Goal: Task Accomplishment & Management: Manage account settings

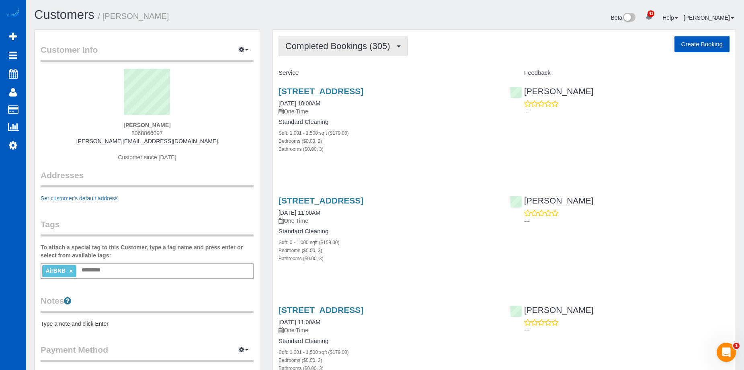
click at [338, 39] on button "Completed Bookings (305)" at bounding box center [342, 46] width 129 height 20
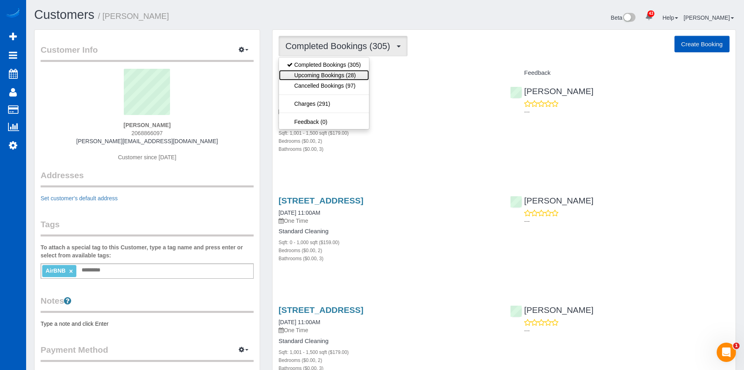
click at [321, 70] on link "Upcoming Bookings (28)" at bounding box center [324, 75] width 90 height 10
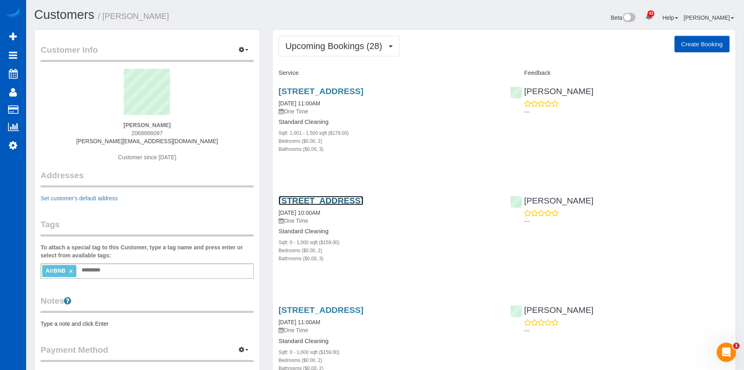
click at [354, 198] on link "[STREET_ADDRESS]" at bounding box center [320, 200] width 85 height 9
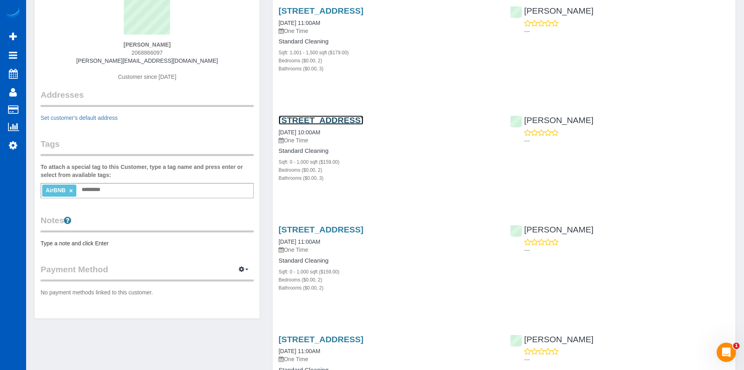
scroll to position [161, 0]
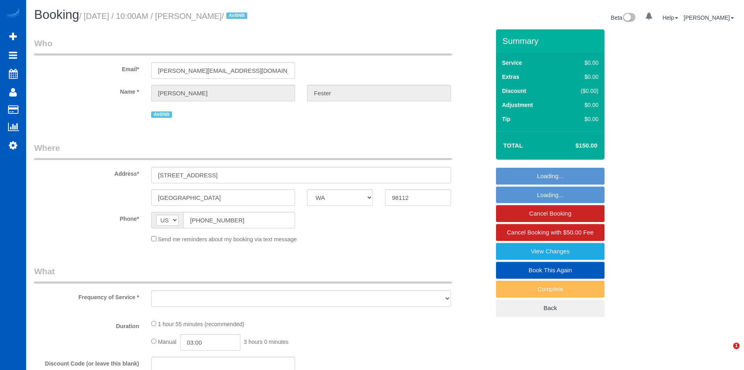
select select "WA"
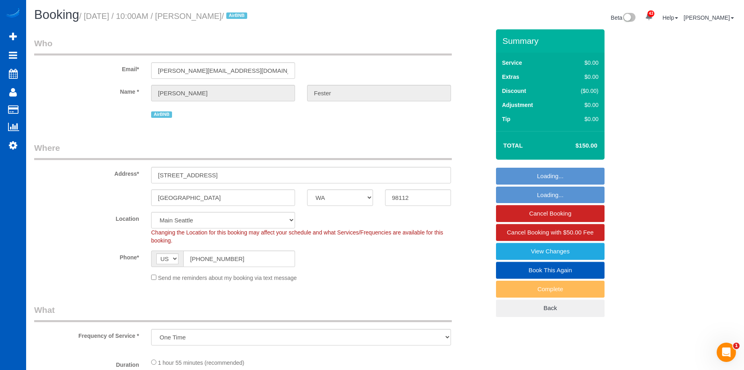
select select "object:1157"
select select "199"
select select "2"
select select "3"
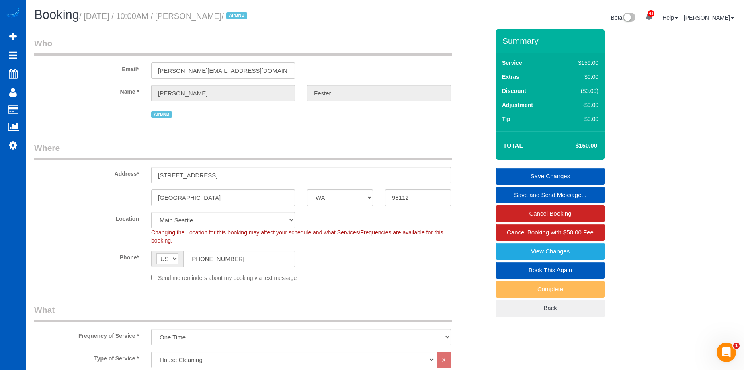
click at [520, 269] on link "Book This Again" at bounding box center [550, 270] width 108 height 17
select select "WA"
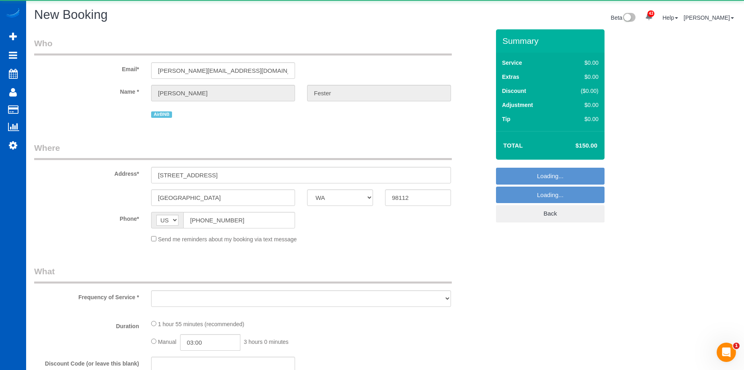
select select "string:fspay"
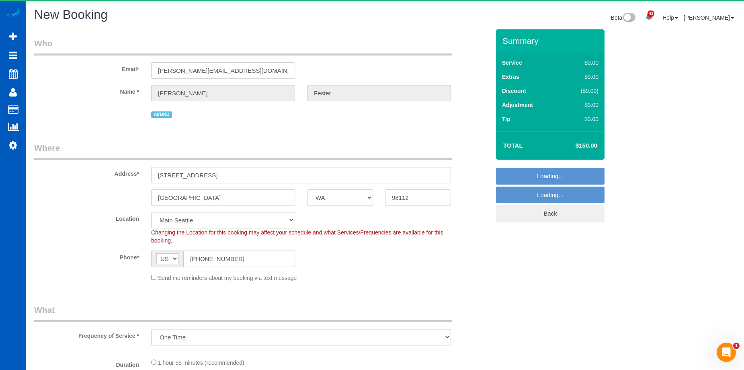
select select "object:1705"
select select "199"
select select "2"
select select "3"
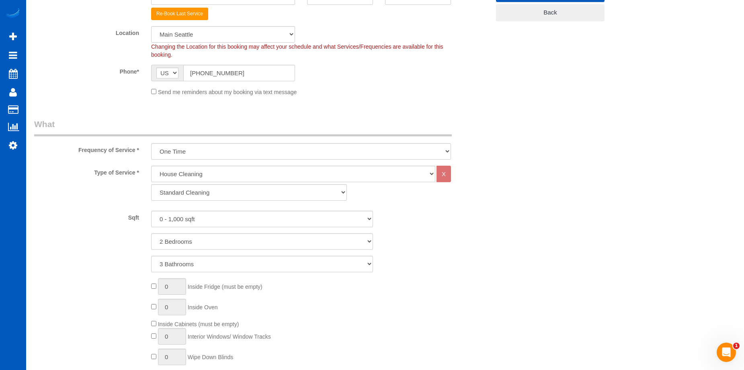
select select "object:1938"
select select "2"
select select "3"
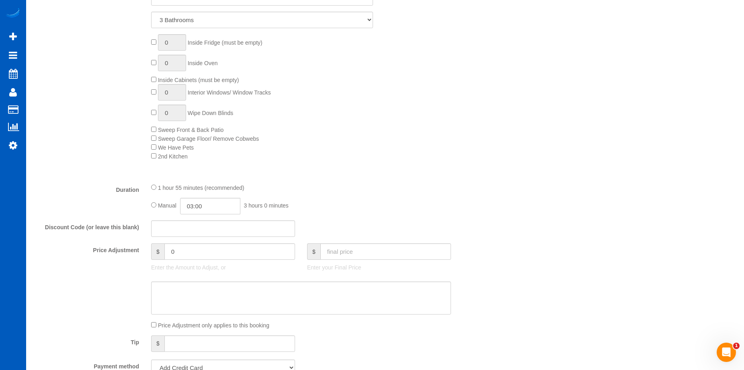
scroll to position [482, 0]
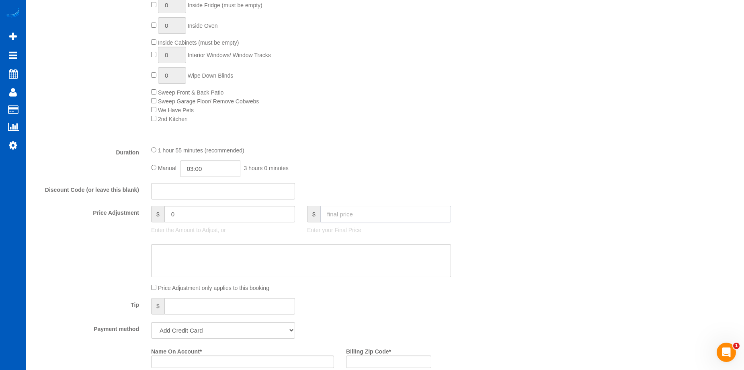
click at [382, 213] on input "text" at bounding box center [385, 214] width 131 height 16
type input "150"
click at [321, 258] on textarea at bounding box center [301, 260] width 300 height 33
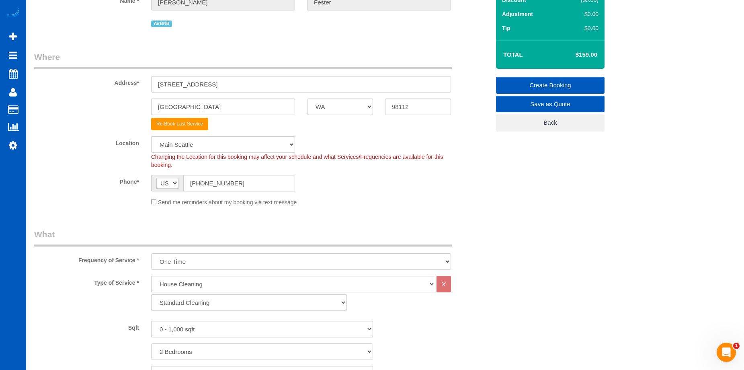
type input "-9"
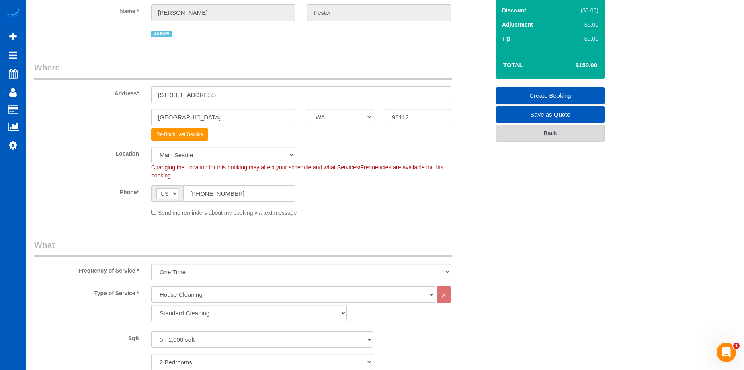
click at [523, 135] on link "Back" at bounding box center [550, 133] width 108 height 17
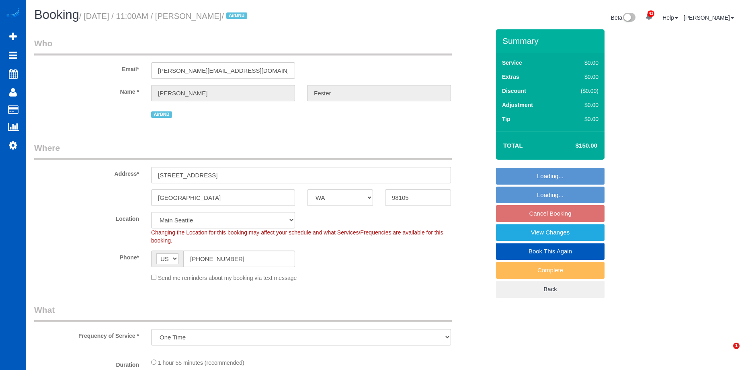
select select "WA"
select select "spot1"
select select "199"
select select "1001"
select select "2"
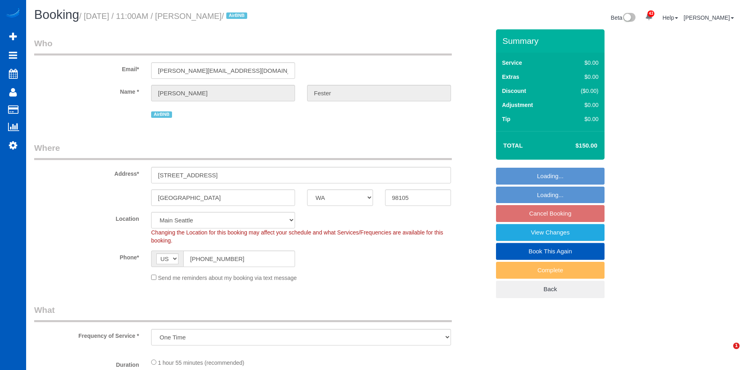
select select "3"
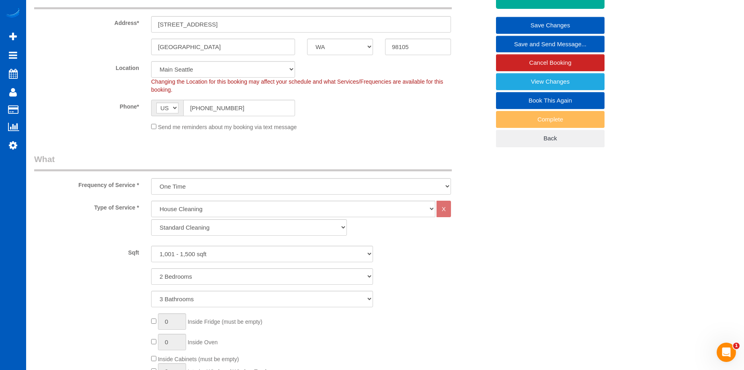
scroll to position [40, 0]
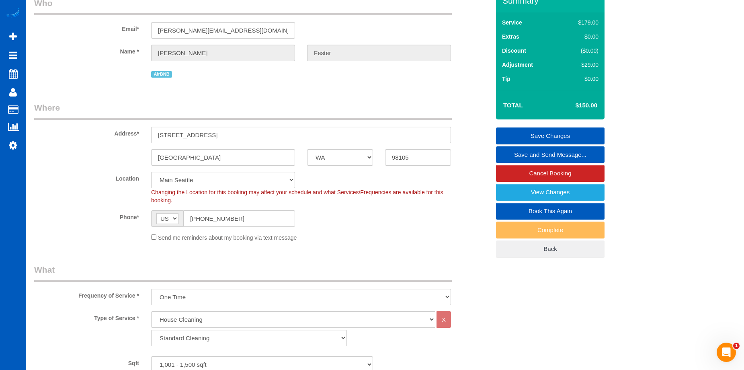
click at [517, 214] on link "Book This Again" at bounding box center [550, 210] width 108 height 17
select select "WA"
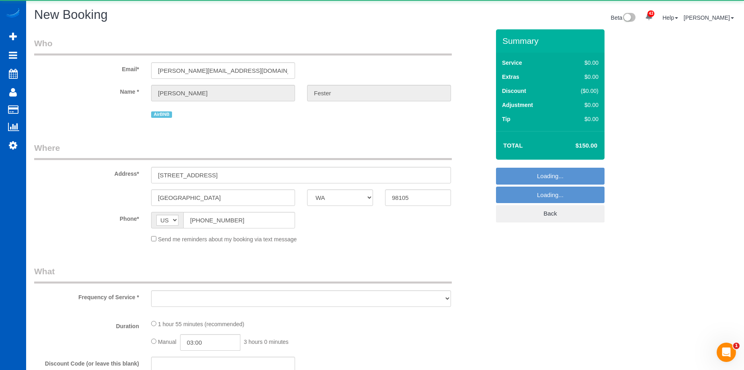
select select "string:fspay"
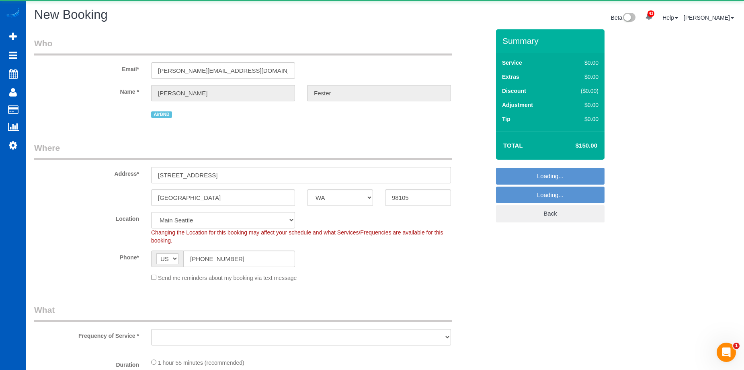
select select "object:1676"
select select "199"
select select "1001"
select select "2"
select select "3"
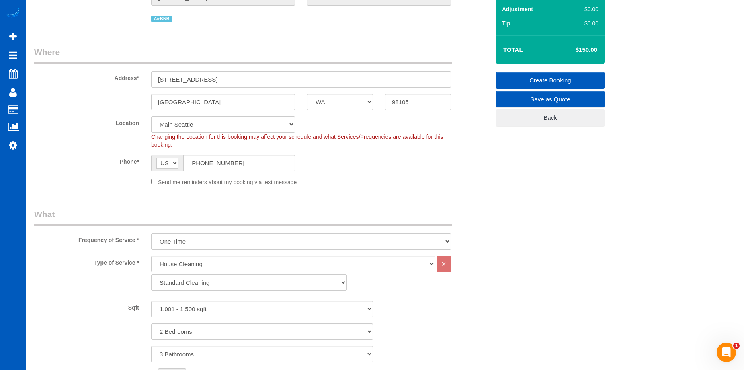
select select "object:1911"
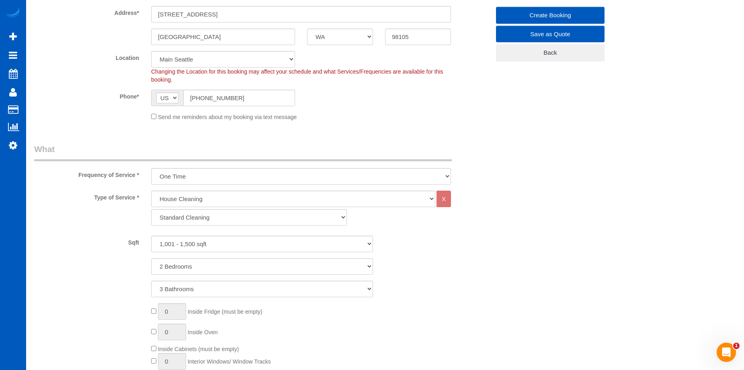
select select "1001"
select select "2"
select select "3"
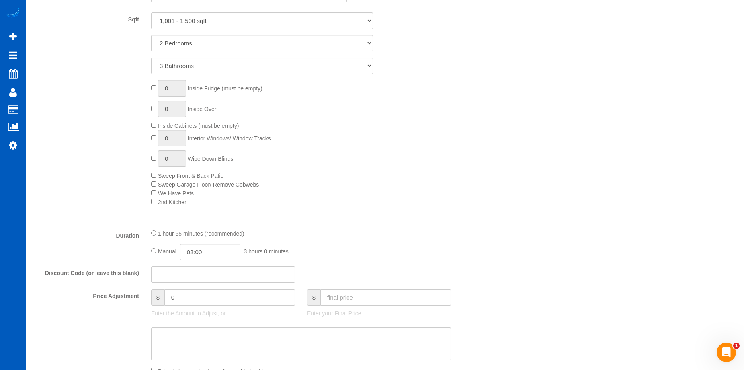
select select "object:2005"
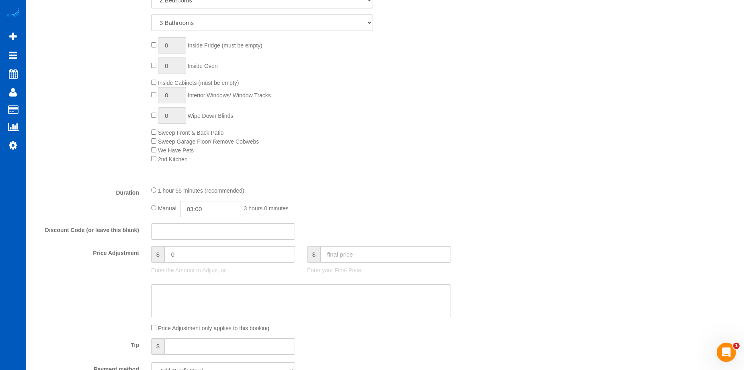
select select "1001"
select select "2"
select select "3"
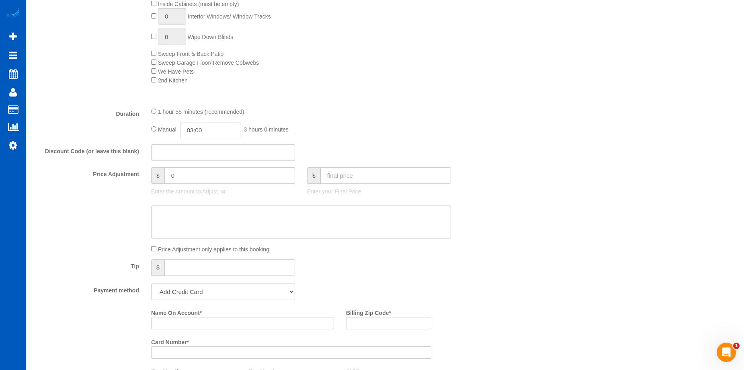
scroll to position [522, 0]
click at [353, 175] on input "text" at bounding box center [385, 174] width 131 height 16
type input "150"
click at [322, 212] on textarea at bounding box center [301, 220] width 300 height 33
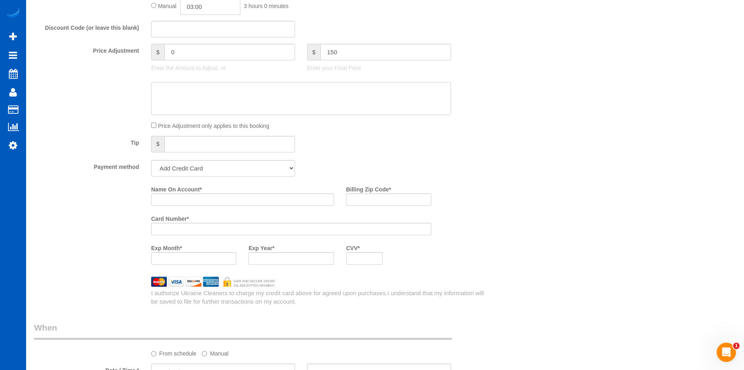
scroll to position [683, 0]
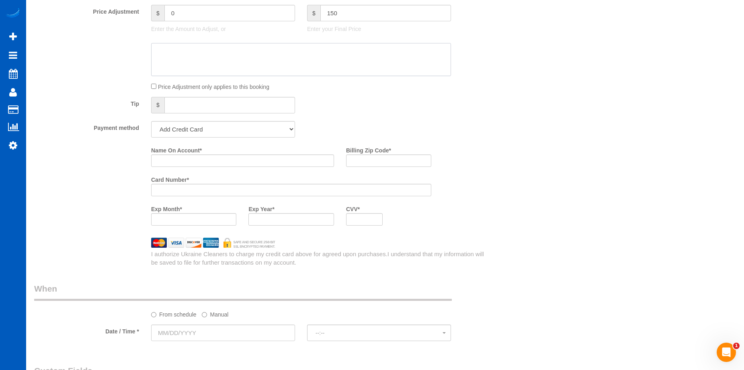
type input "-29"
click at [235, 130] on select "Add Credit Card Cash Check Paypal" at bounding box center [223, 129] width 144 height 16
select select "string:cash"
click at [151, 121] on select "Add Credit Card Cash Check Paypal" at bounding box center [223, 129] width 144 height 16
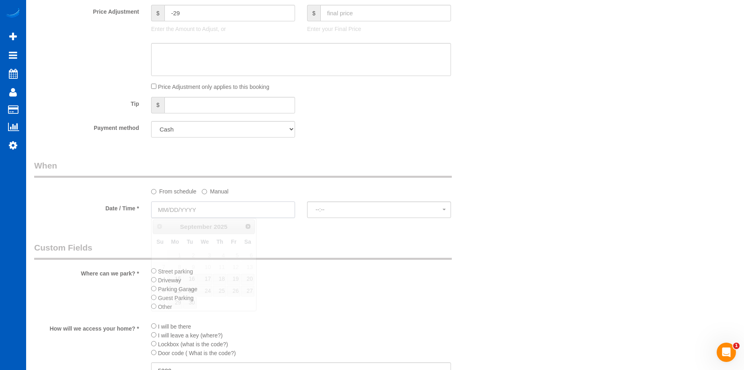
click at [211, 210] on input "text" at bounding box center [223, 209] width 144 height 16
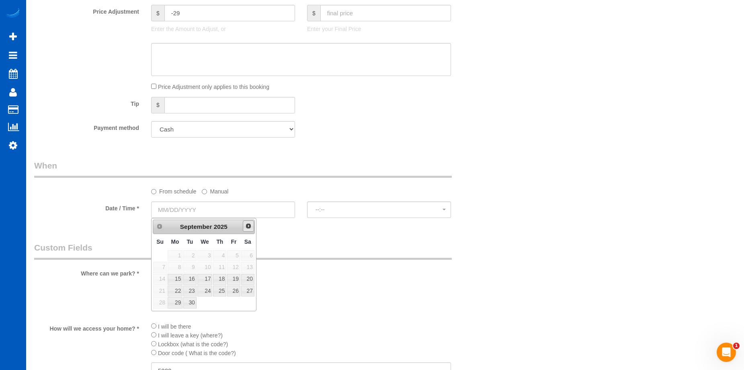
click at [250, 226] on span "Next" at bounding box center [248, 226] width 6 height 6
click at [161, 229] on link "Prev" at bounding box center [158, 225] width 11 height 11
click at [191, 302] on link "25" at bounding box center [189, 302] width 13 height 11
type input "11/25/2025"
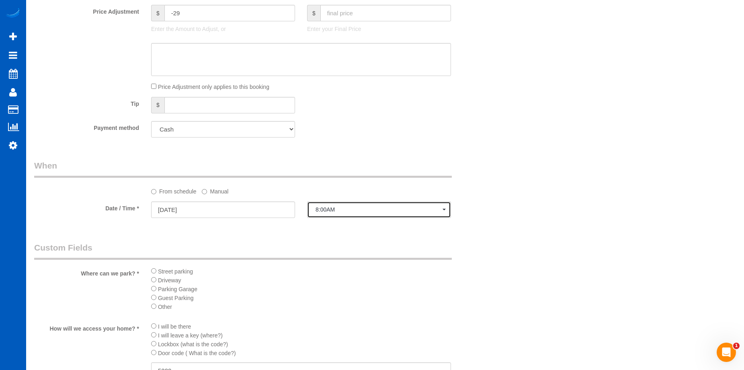
click at [326, 211] on span "8:00AM" at bounding box center [378, 209] width 127 height 6
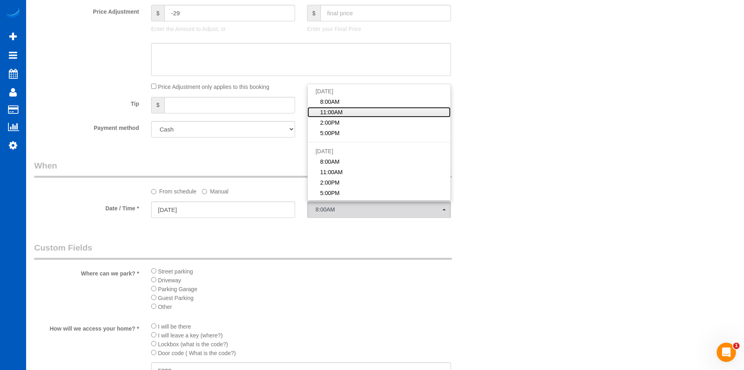
click at [340, 108] on span "11:00AM" at bounding box center [331, 112] width 22 height 8
select select "spot34"
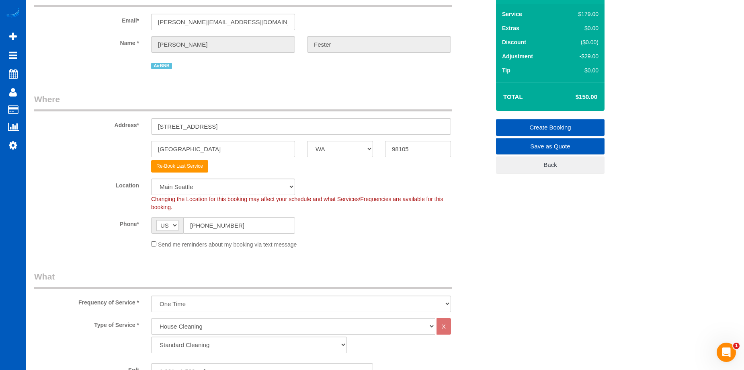
scroll to position [8, 0]
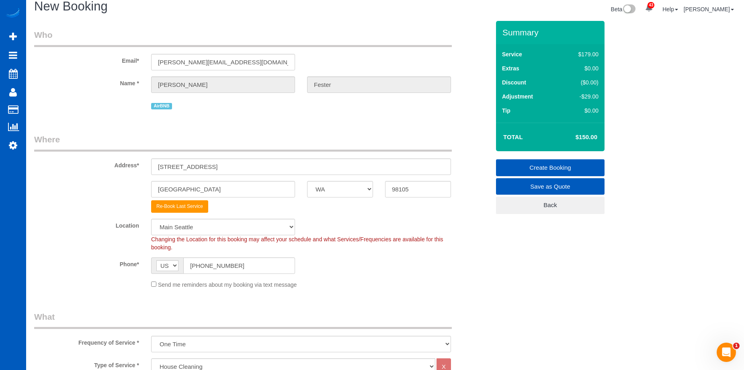
click at [524, 166] on link "Create Booking" at bounding box center [550, 167] width 108 height 17
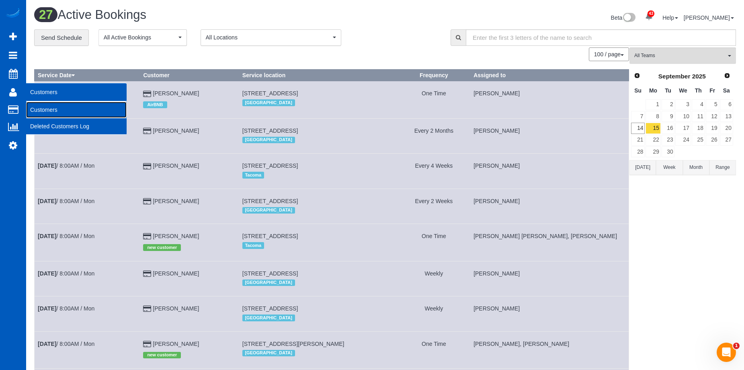
click at [37, 107] on link "Customers" at bounding box center [76, 110] width 100 height 16
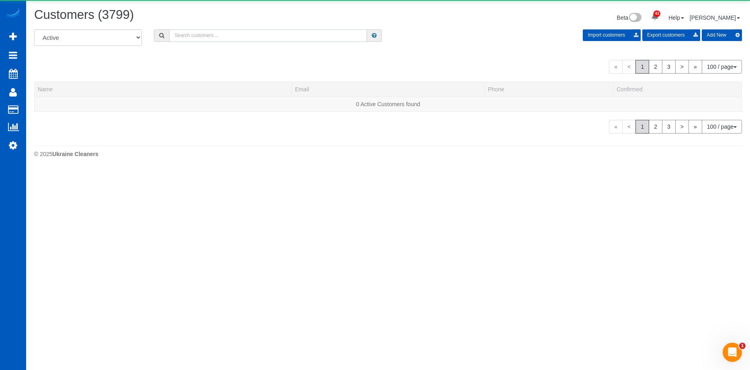
click at [216, 30] on input "text" at bounding box center [268, 35] width 198 height 12
paste input "middle.cookie@bigpond.com"
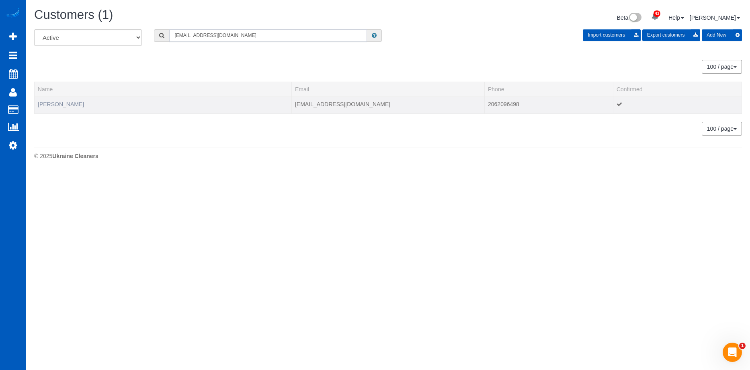
type input "middle.cookie@bigpond.com"
click at [67, 105] on link "Julie Fiddaman" at bounding box center [61, 104] width 46 height 6
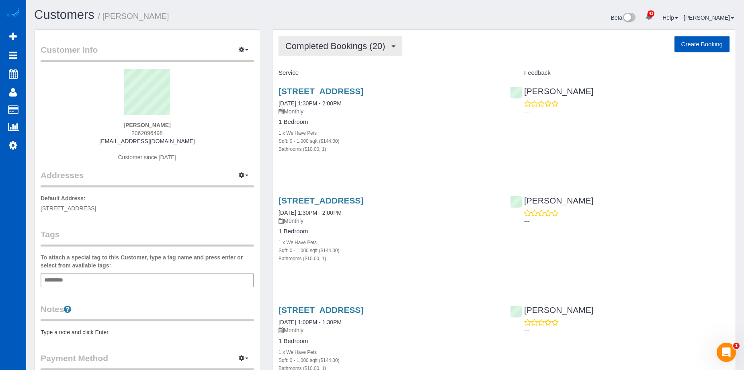
click at [347, 43] on span "Completed Bookings (20)" at bounding box center [337, 46] width 104 height 10
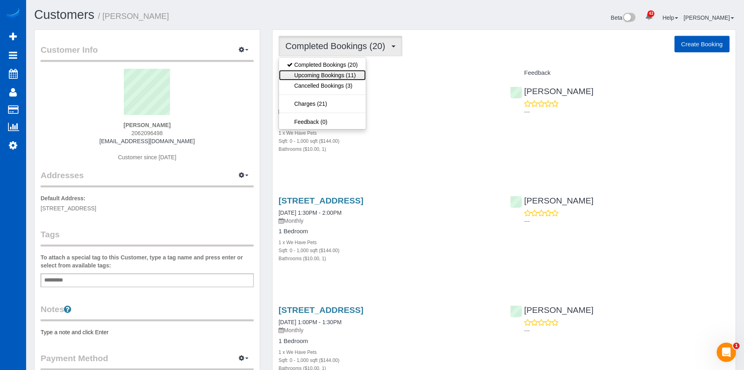
click at [331, 75] on link "Upcoming Bookings (11)" at bounding box center [322, 75] width 87 height 10
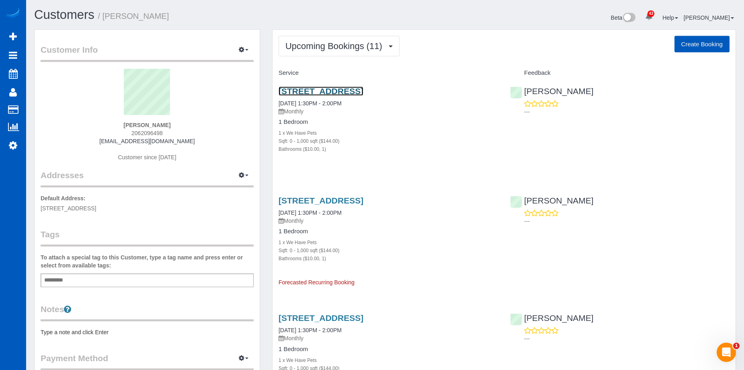
click at [363, 90] on link "5615 Highway Pl Apt. 212, Everett, WA 98203" at bounding box center [320, 90] width 85 height 9
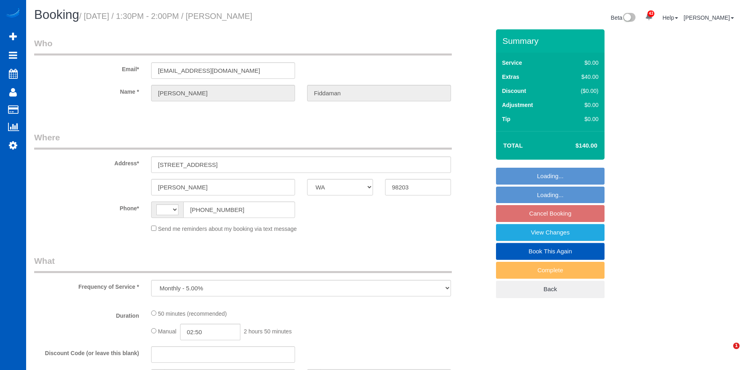
select select "WA"
select select "string:US"
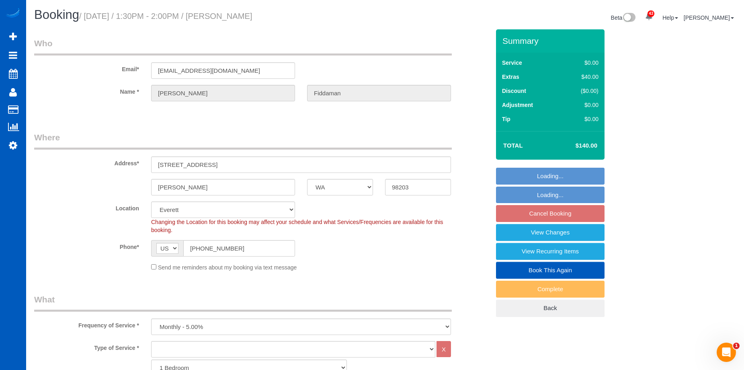
select select "object:1128"
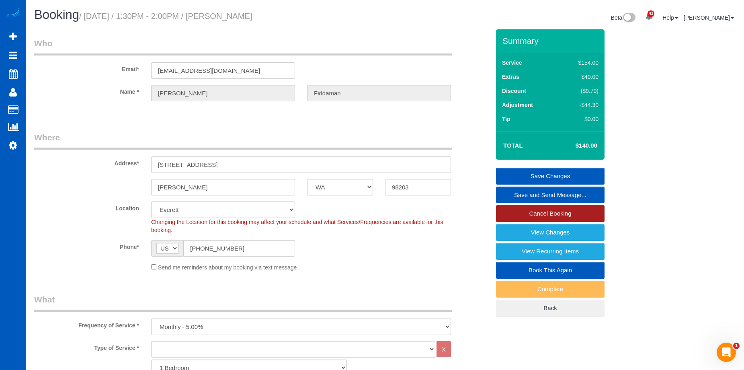
click at [520, 210] on link "Cancel Booking" at bounding box center [550, 213] width 108 height 17
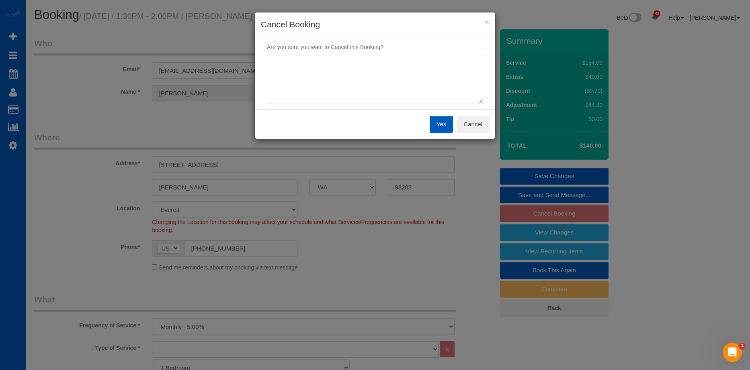
click at [405, 65] on textarea at bounding box center [375, 79] width 216 height 49
type textarea "Skip"
click at [443, 125] on button "Yes" at bounding box center [440, 124] width 23 height 17
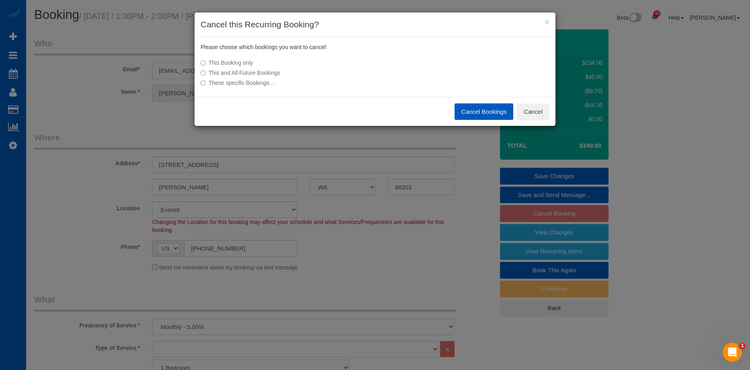
click at [468, 108] on button "Cancel Bookings" at bounding box center [483, 111] width 59 height 17
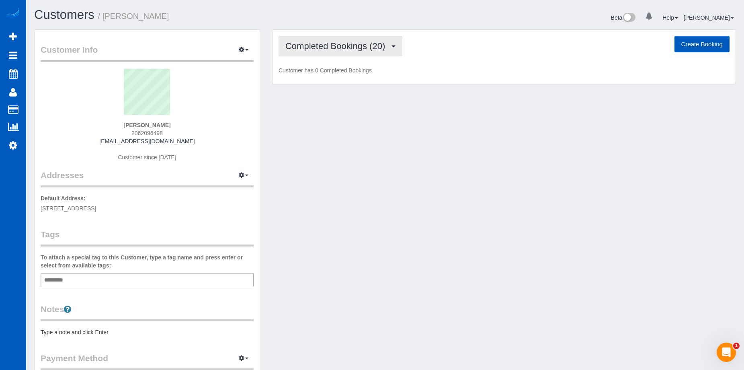
click at [310, 45] on span "Completed Bookings (20)" at bounding box center [337, 46] width 104 height 10
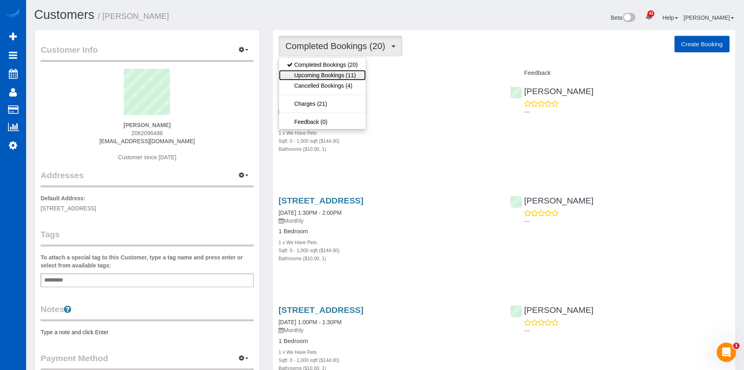
click at [319, 73] on link "Upcoming Bookings (11)" at bounding box center [322, 75] width 87 height 10
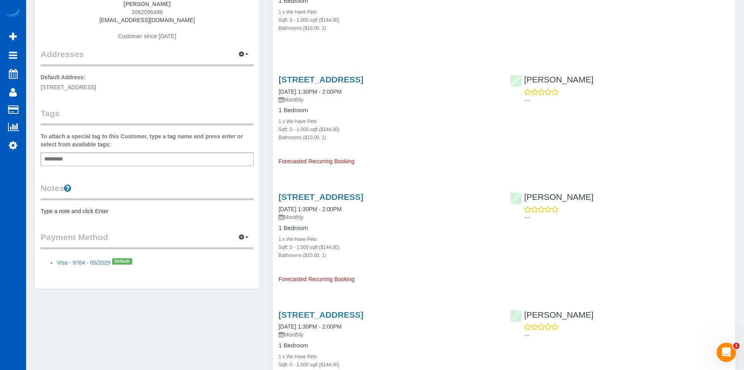
scroll to position [121, 0]
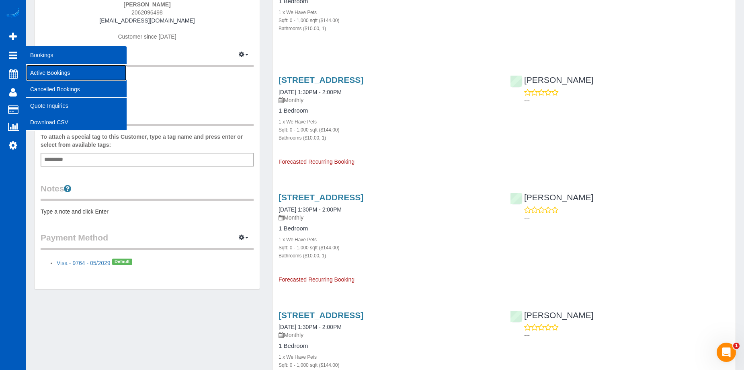
click at [43, 76] on link "Active Bookings" at bounding box center [76, 73] width 100 height 16
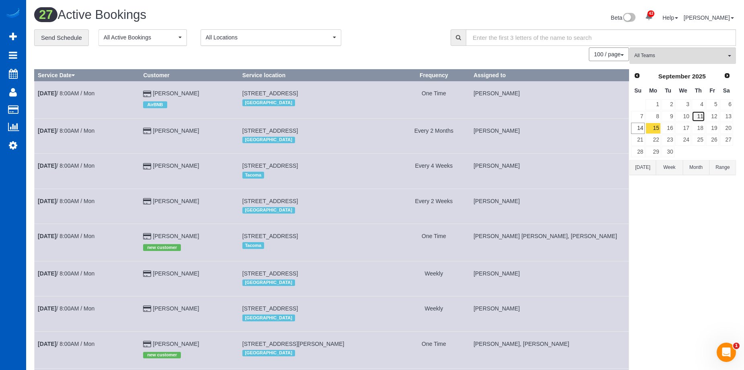
click at [702, 119] on link "11" at bounding box center [697, 116] width 13 height 11
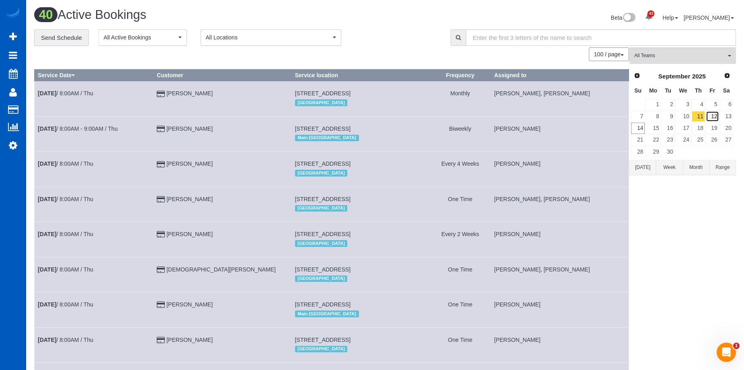
click at [716, 113] on link "12" at bounding box center [711, 116] width 13 height 11
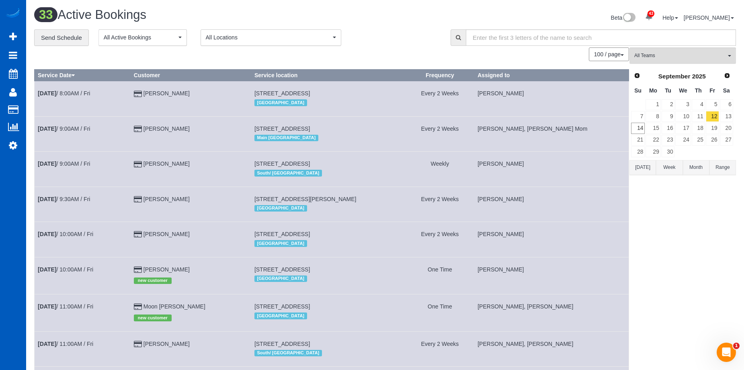
scroll to position [80, 0]
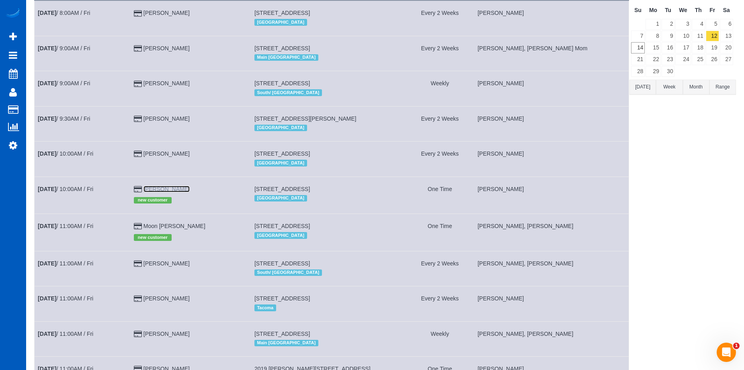
drag, startPoint x: 155, startPoint y: 197, endPoint x: 198, endPoint y: 198, distance: 42.2
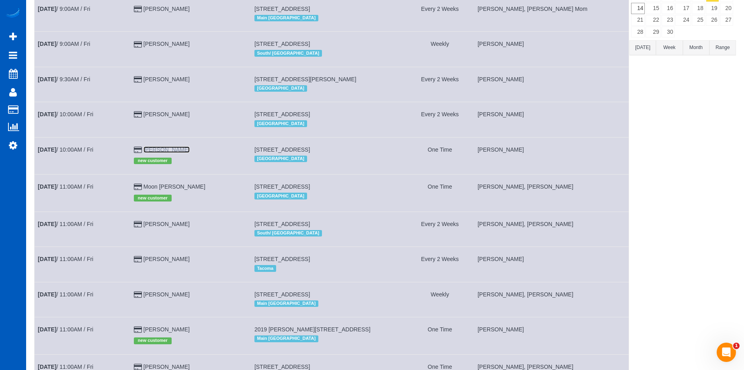
scroll to position [0, 0]
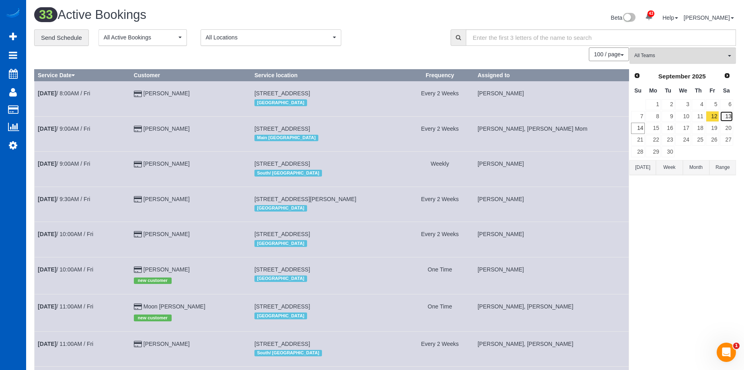
click at [728, 117] on link "13" at bounding box center [725, 116] width 13 height 11
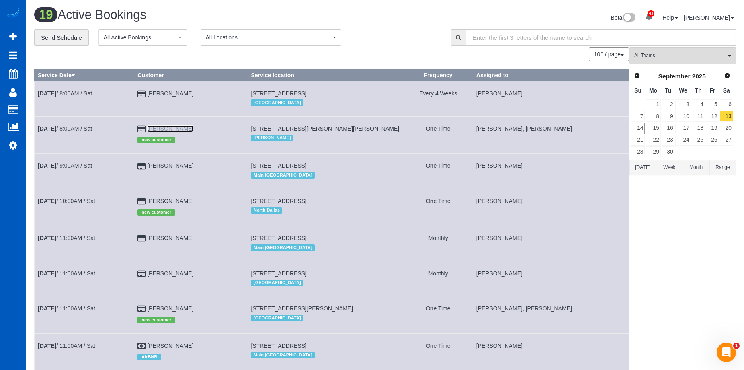
drag, startPoint x: 159, startPoint y: 127, endPoint x: 208, endPoint y: 131, distance: 49.5
drag, startPoint x: 159, startPoint y: 202, endPoint x: 206, endPoint y: 202, distance: 47.0
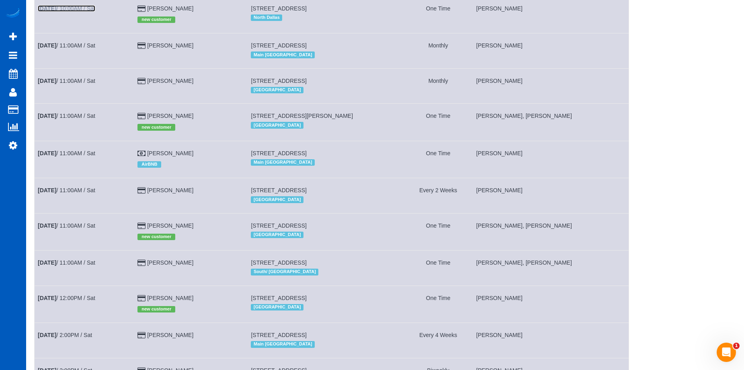
scroll to position [201, 0]
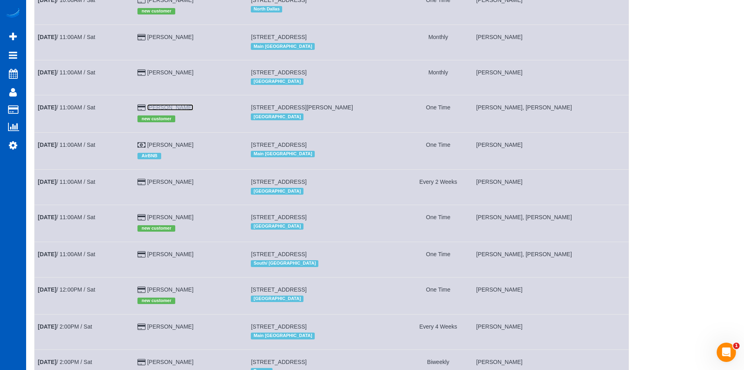
drag, startPoint x: 160, startPoint y: 110, endPoint x: 206, endPoint y: 109, distance: 46.2
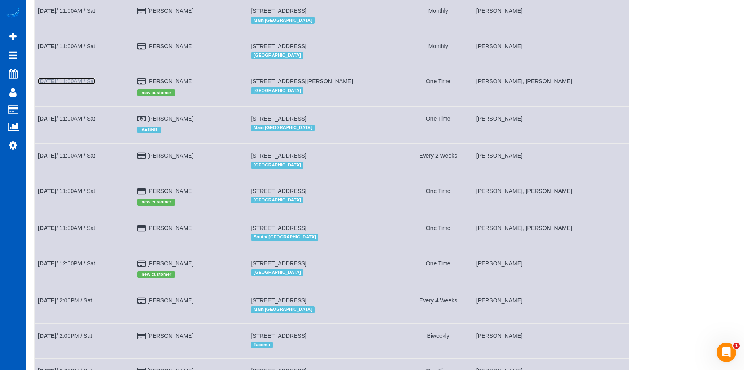
scroll to position [241, 0]
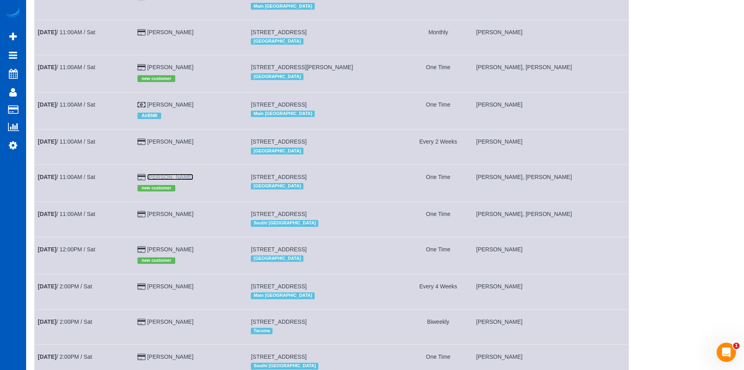
drag, startPoint x: 160, startPoint y: 178, endPoint x: 200, endPoint y: 179, distance: 40.2
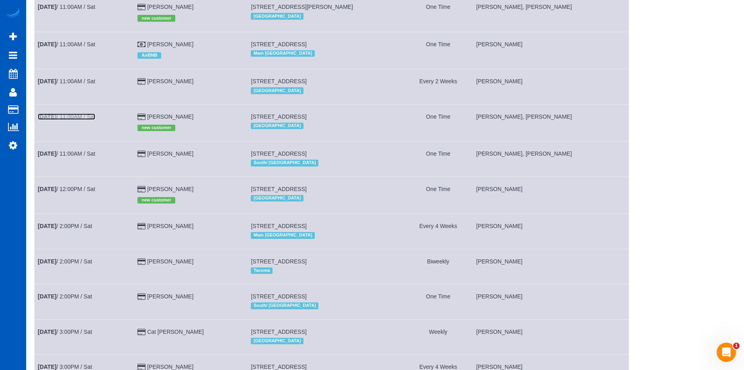
scroll to position [362, 0]
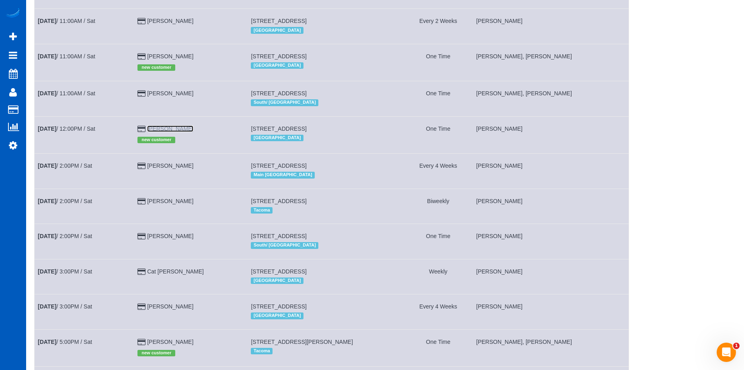
drag, startPoint x: 159, startPoint y: 127, endPoint x: 224, endPoint y: 130, distance: 65.1
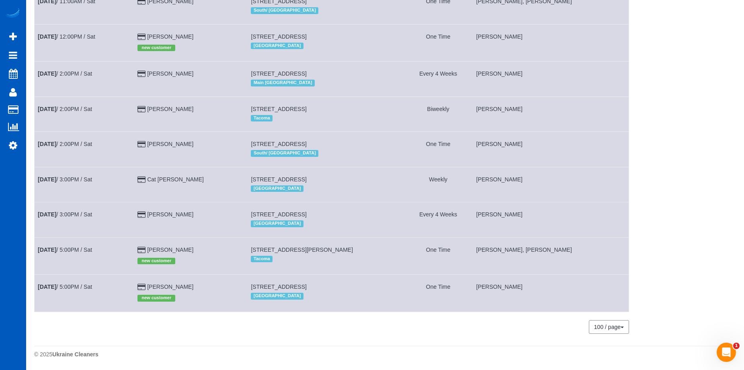
drag, startPoint x: 158, startPoint y: 253, endPoint x: 54, endPoint y: 262, distance: 104.5
click at [194, 250] on td "Jackie Price new customer" at bounding box center [190, 255] width 113 height 37
copy link "Jackie Price"
drag, startPoint x: 158, startPoint y: 288, endPoint x: 193, endPoint y: 288, distance: 35.0
click at [193, 288] on td "Larissa Dias new customer" at bounding box center [190, 292] width 113 height 37
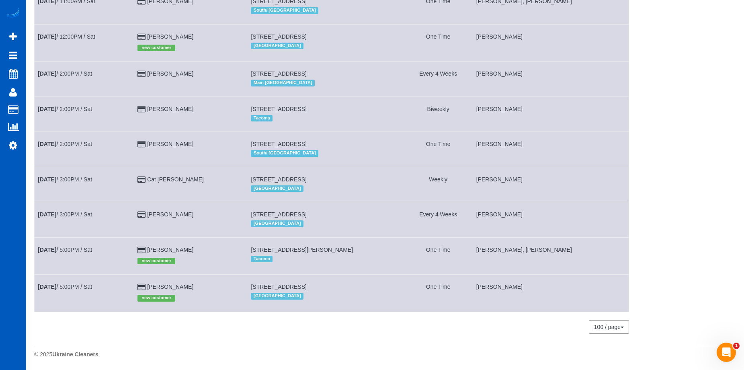
copy link "Larissa Dias"
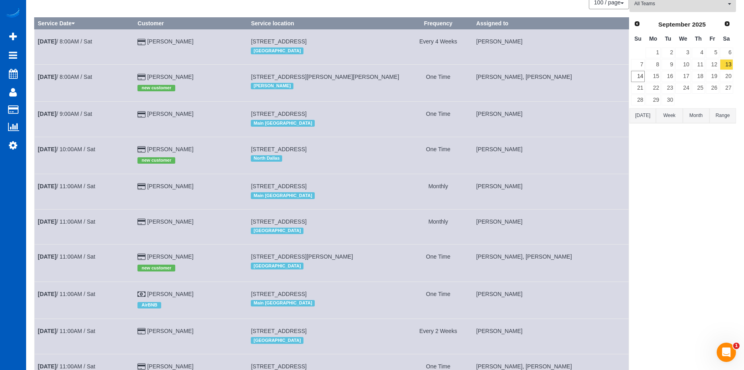
scroll to position [0, 0]
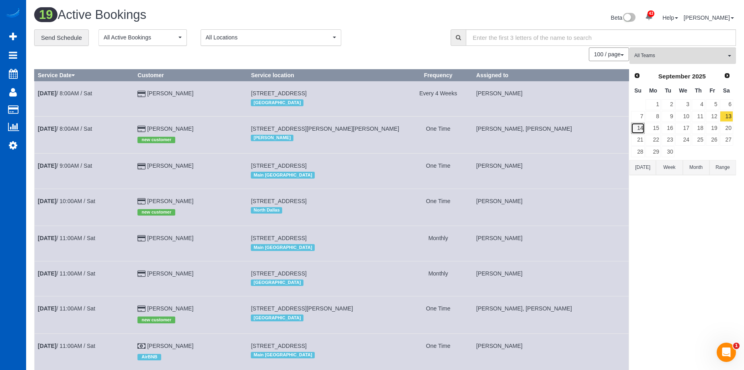
click at [634, 129] on link "14" at bounding box center [638, 128] width 14 height 11
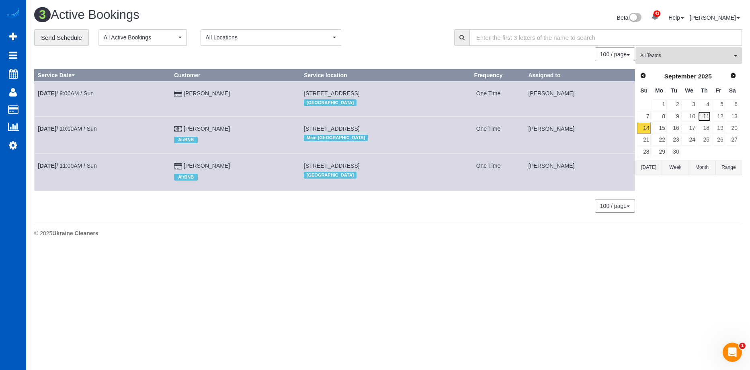
click at [706, 116] on link "11" at bounding box center [703, 116] width 13 height 11
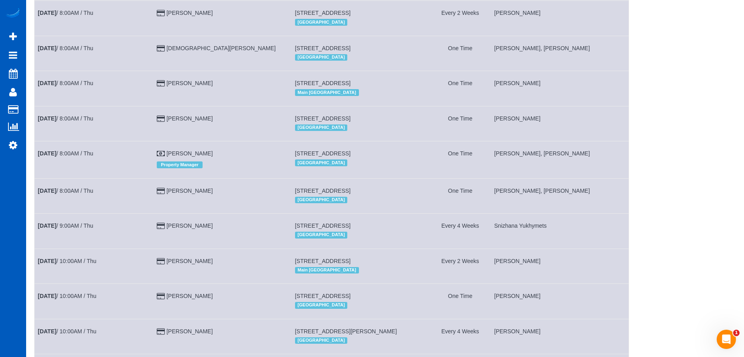
scroll to position [104, 0]
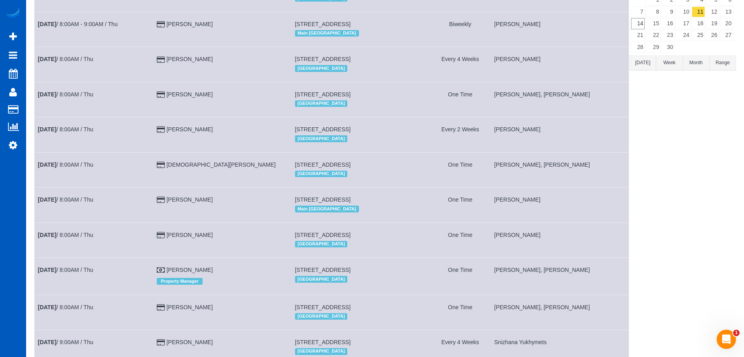
click at [621, 116] on td "Raissa Radionova, Yekaterina Klochan" at bounding box center [559, 99] width 138 height 35
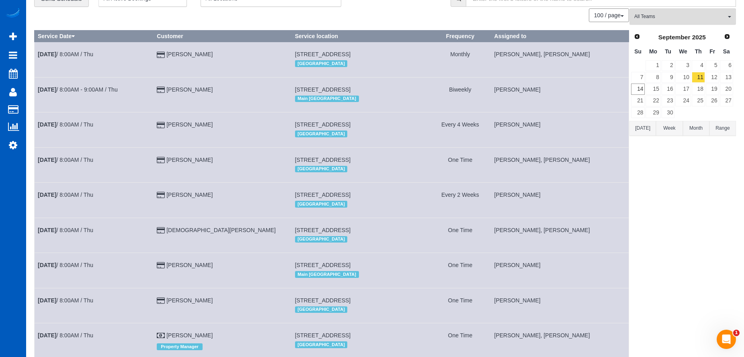
scroll to position [0, 0]
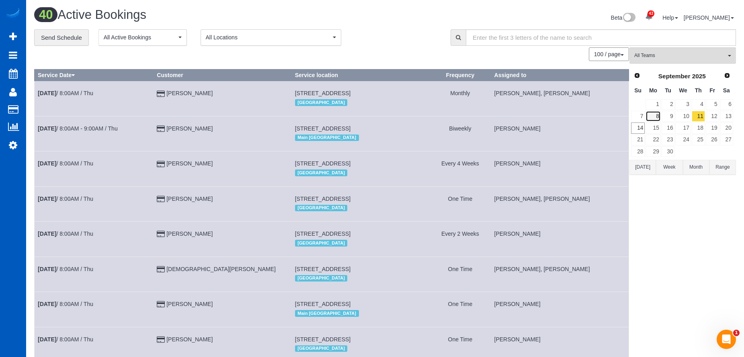
click at [656, 122] on link "8" at bounding box center [652, 116] width 15 height 11
click at [656, 123] on link "15" at bounding box center [652, 128] width 15 height 11
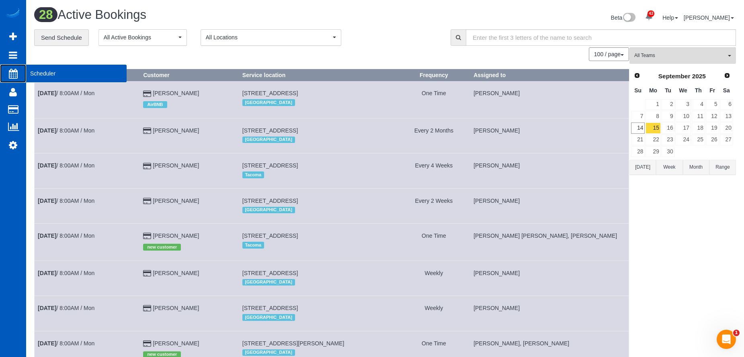
click at [6, 72] on link "Scheduler" at bounding box center [13, 73] width 26 height 18
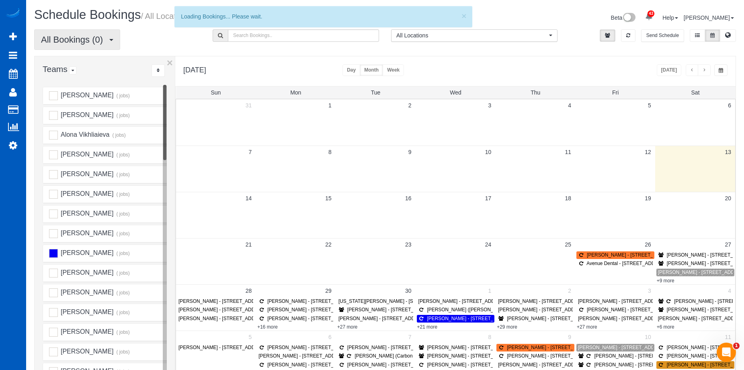
click at [107, 36] on span "All Bookings (0)" at bounding box center [74, 40] width 66 height 10
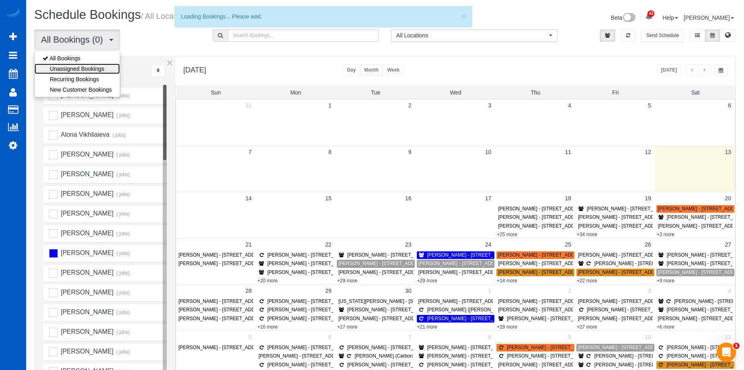
click at [47, 65] on link "Unassigned Bookings" at bounding box center [77, 68] width 85 height 10
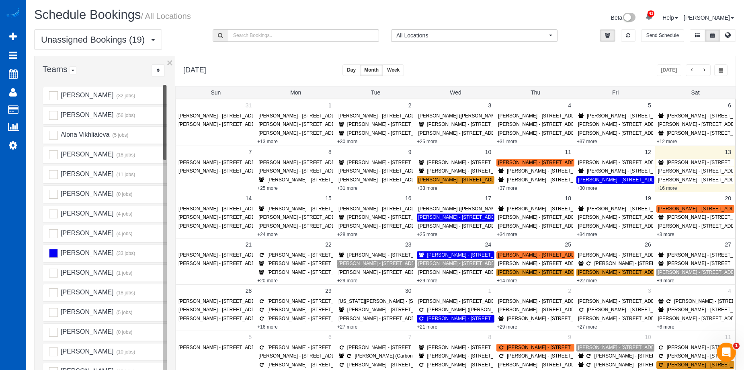
click at [360, 70] on button "Day" at bounding box center [351, 70] width 18 height 12
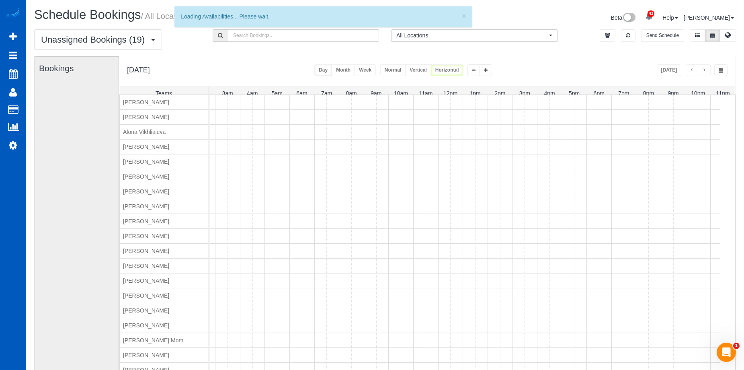
scroll to position [0, 68]
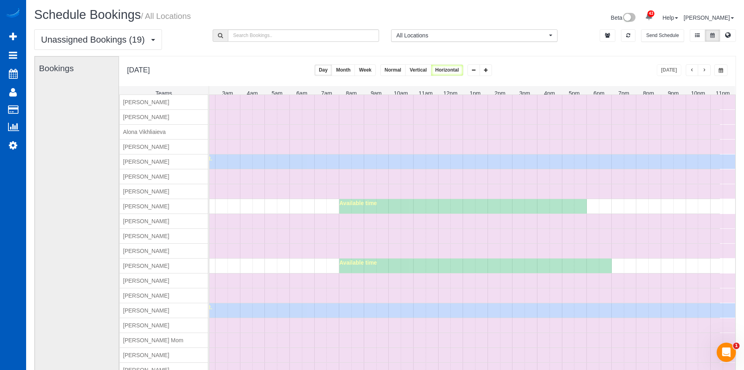
click at [355, 69] on button "Month" at bounding box center [342, 70] width 23 height 12
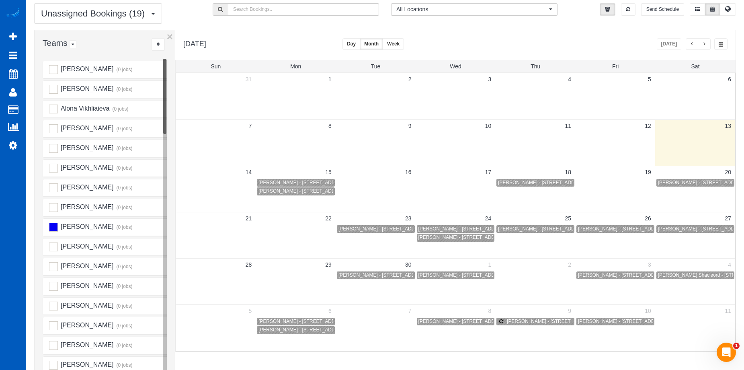
scroll to position [40, 0]
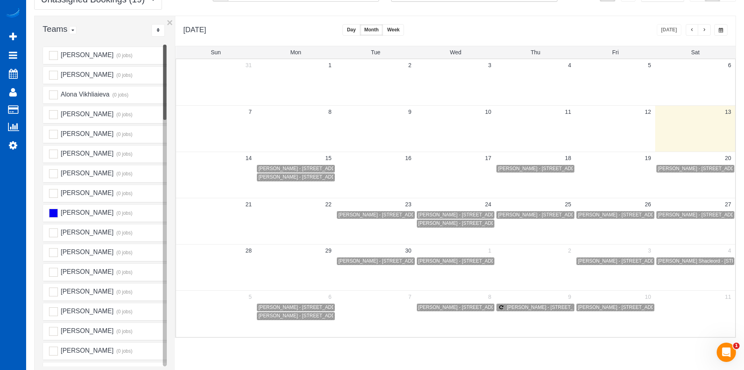
click at [703, 30] on span "button" at bounding box center [704, 30] width 4 height 5
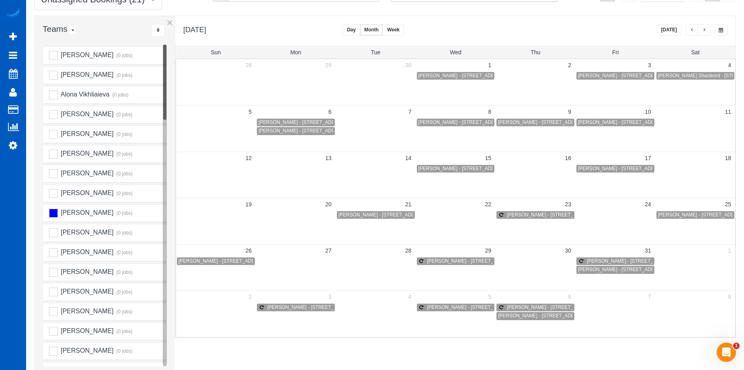
click at [694, 29] on button "button" at bounding box center [691, 30] width 13 height 12
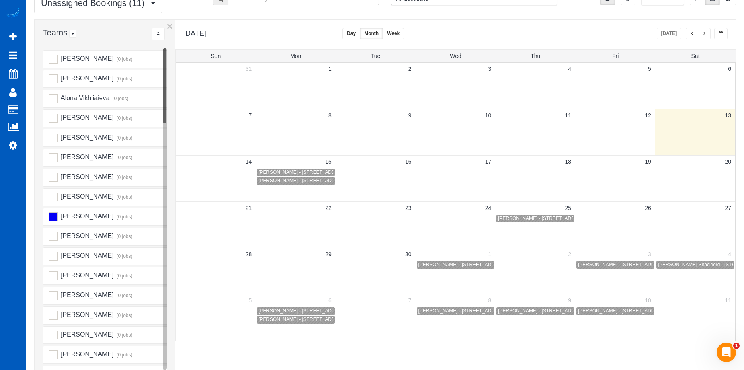
scroll to position [0, 0]
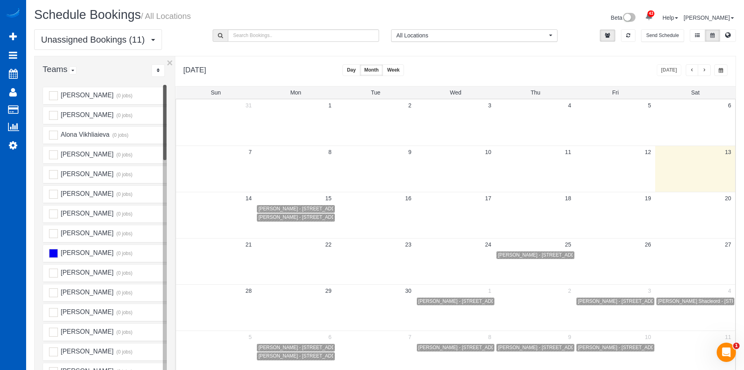
click at [702, 70] on span "button" at bounding box center [704, 70] width 4 height 5
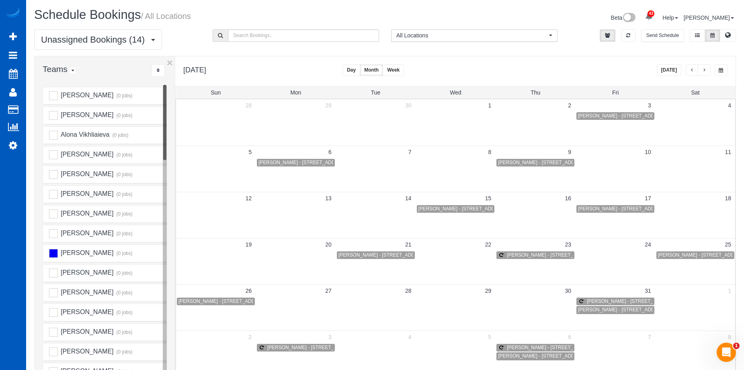
click at [696, 69] on button "button" at bounding box center [691, 70] width 13 height 12
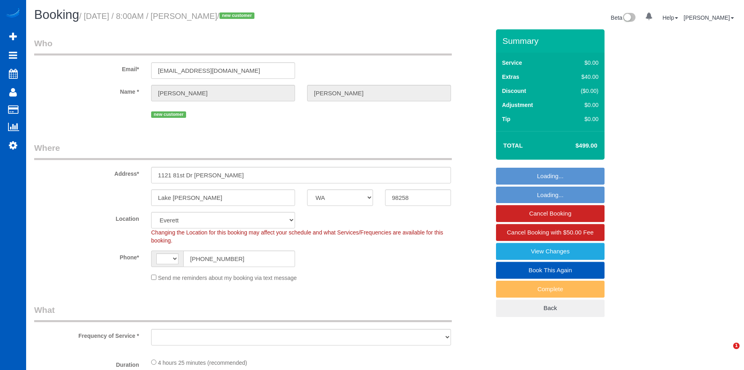
select select "WA"
select select "199"
select select "1501"
select select "3"
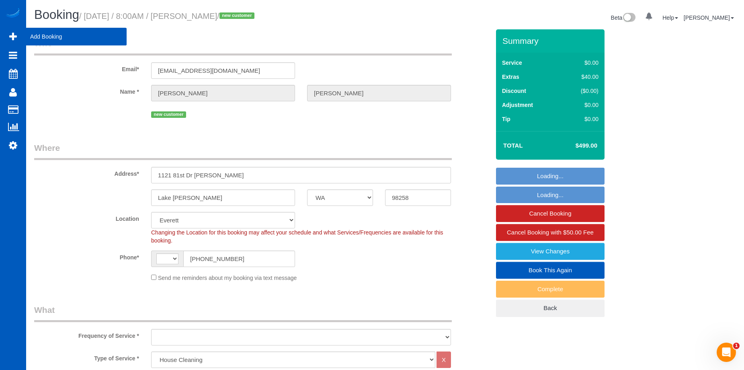
select select "string:[GEOGRAPHIC_DATA]"
select select "object:1061"
select select "spot1"
select select "object:1261"
select select "1501"
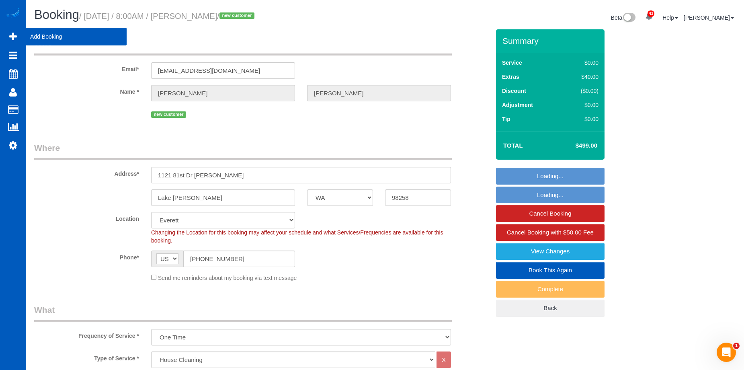
select select "3"
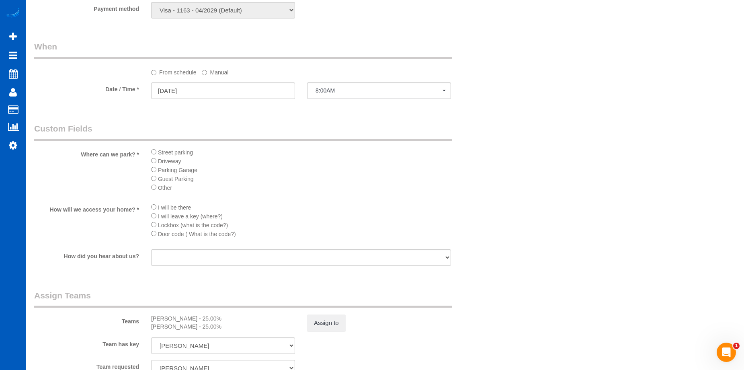
scroll to position [884, 0]
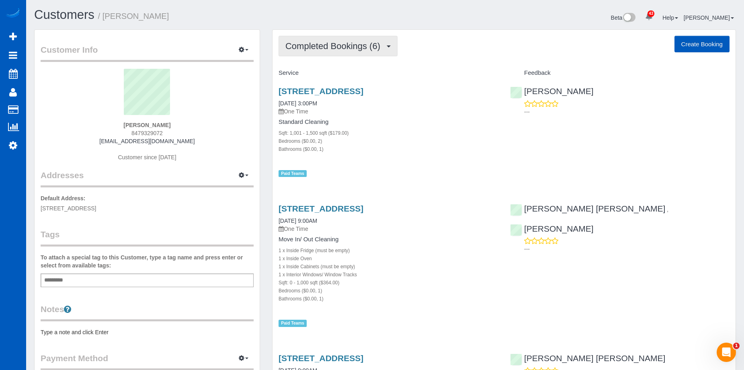
click at [320, 44] on span "Completed Bookings (6)" at bounding box center [334, 46] width 99 height 10
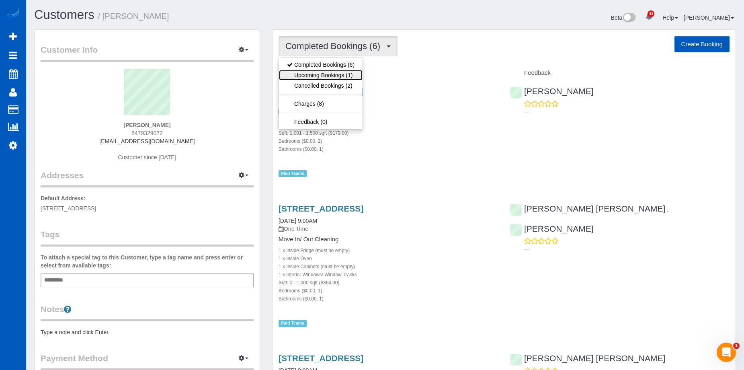
click at [319, 74] on link "Upcoming Bookings (1)" at bounding box center [321, 75] width 84 height 10
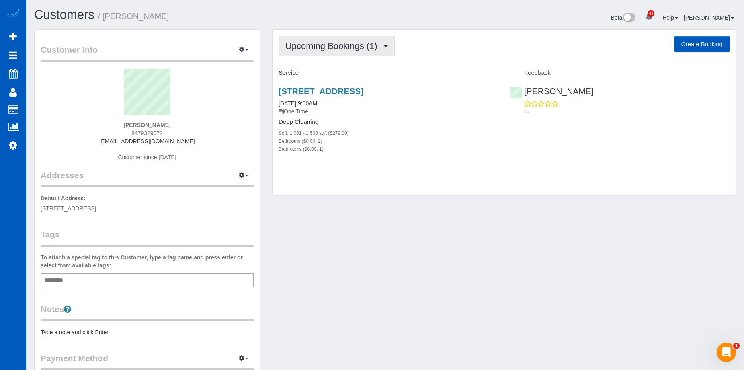
click at [333, 43] on span "Upcoming Bookings (1)" at bounding box center [333, 46] width 96 height 10
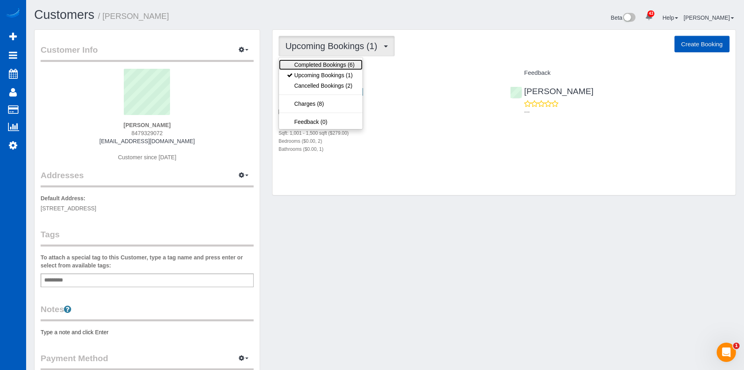
click at [319, 66] on link "Completed Bookings (6)" at bounding box center [321, 64] width 84 height 10
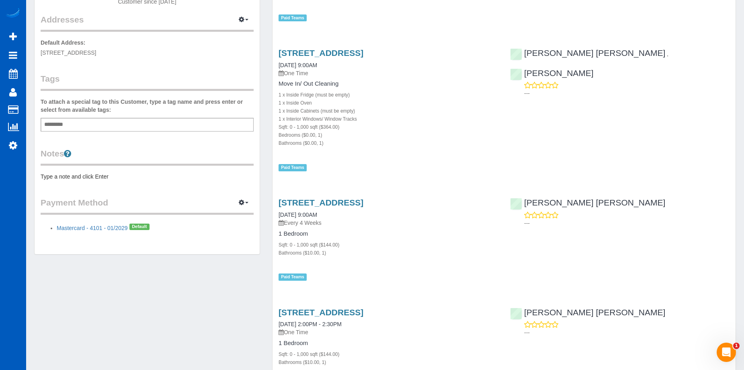
scroll to position [161, 0]
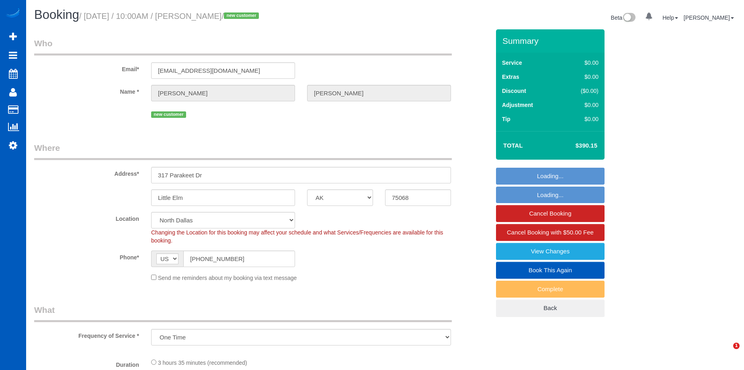
select select "[GEOGRAPHIC_DATA]"
select select "object:825"
select select "string:fspay-029c91b9-b72f-499d-ab07-2710a04dc7af"
select select "spot1"
select select "199"
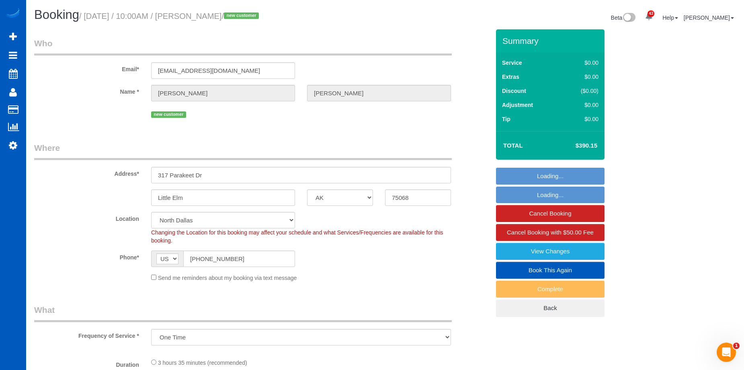
select select "1501"
select select "3"
select select "2"
select select "1501"
select select "3"
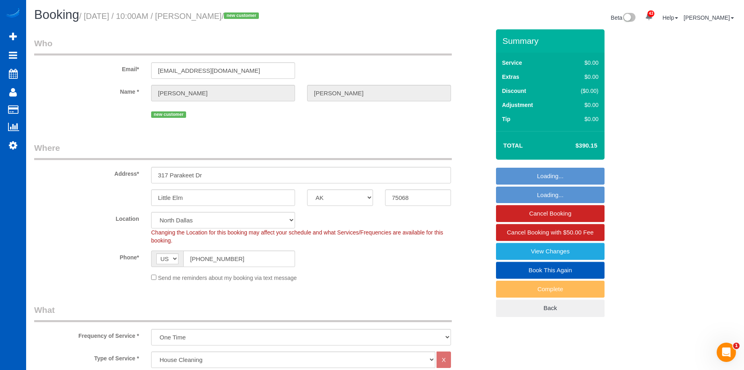
select select "2"
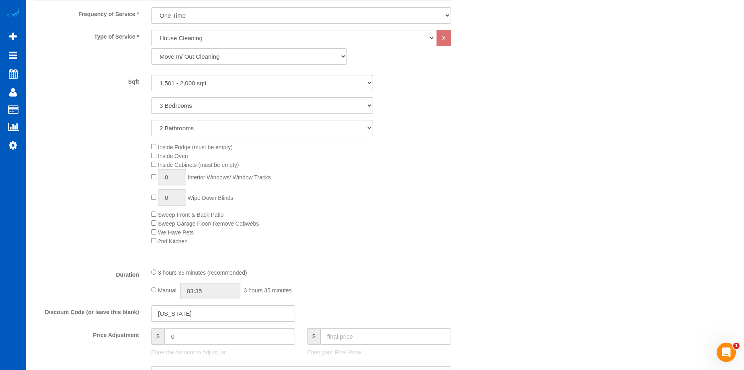
scroll to position [161, 0]
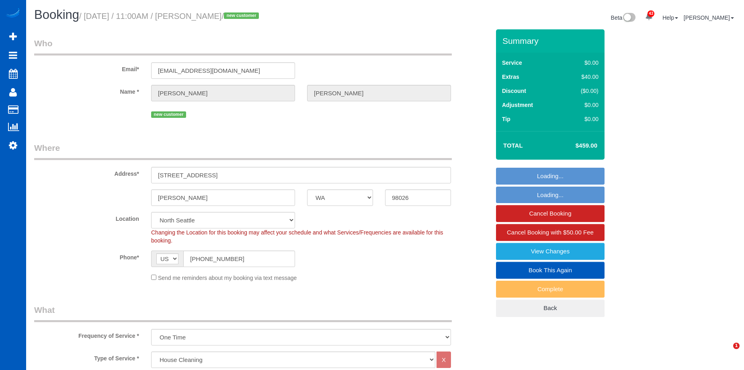
select select "WA"
select select "199"
select select "2501"
select select "3"
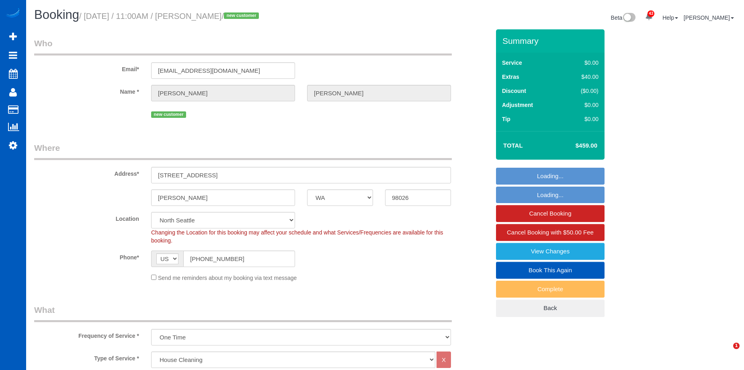
select select "spot1"
select select "number:8"
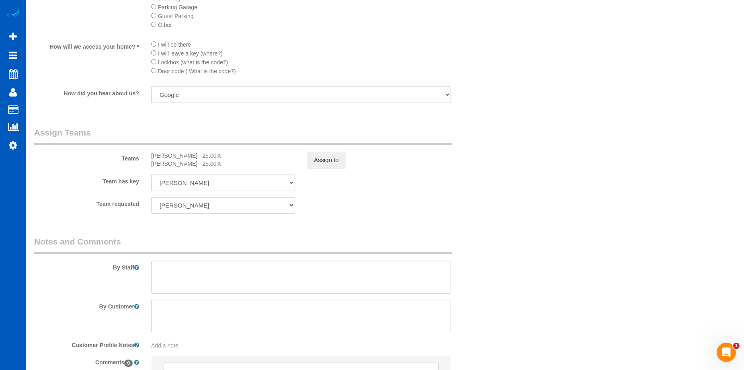
scroll to position [964, 0]
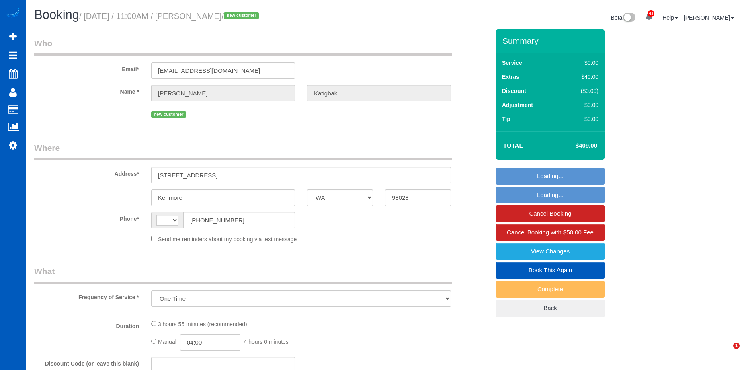
select select "WA"
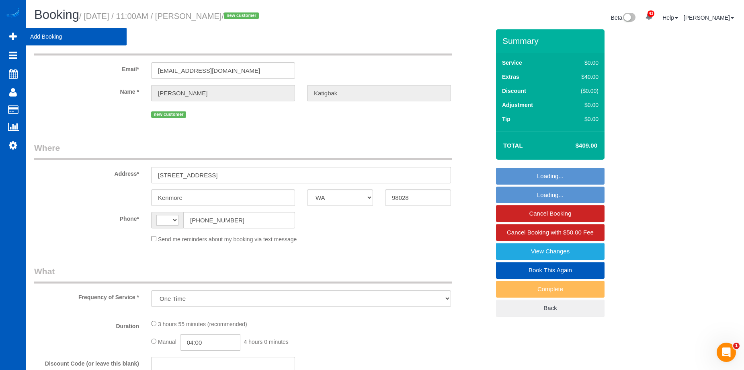
select select "string:[GEOGRAPHIC_DATA]"
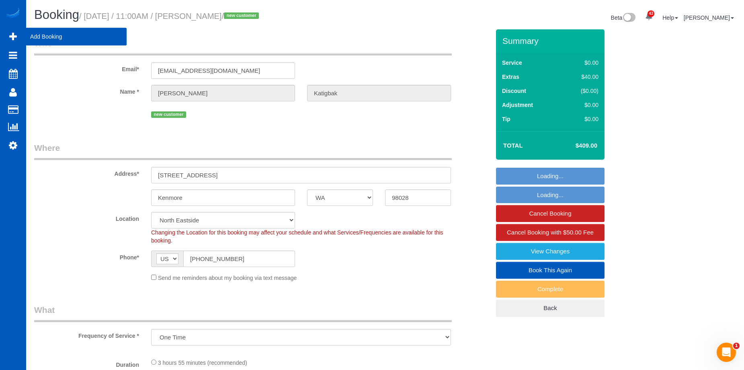
select select "spot1"
select select "199"
select select "object:1270"
select select "2001"
select select "4"
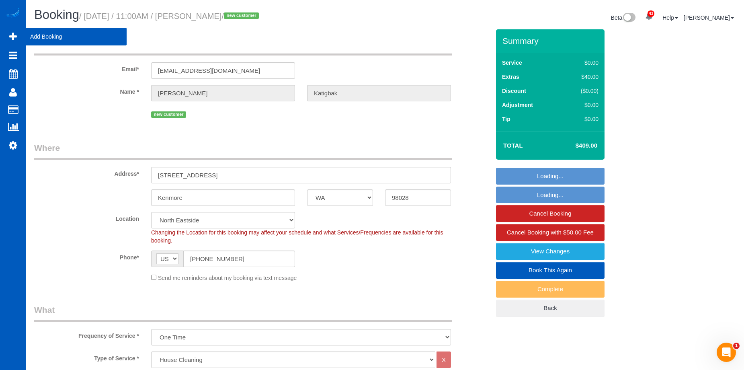
select select "3"
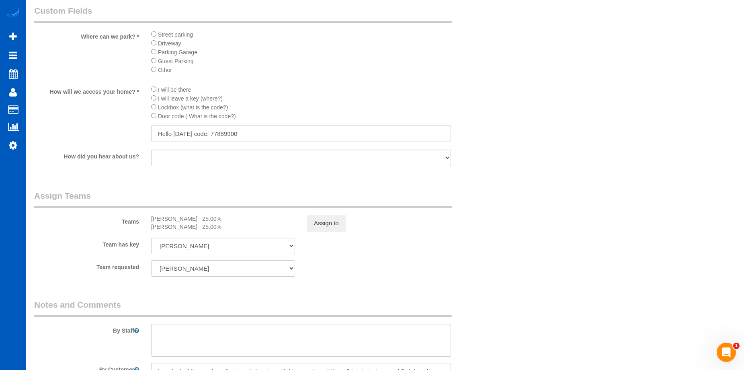
scroll to position [964, 0]
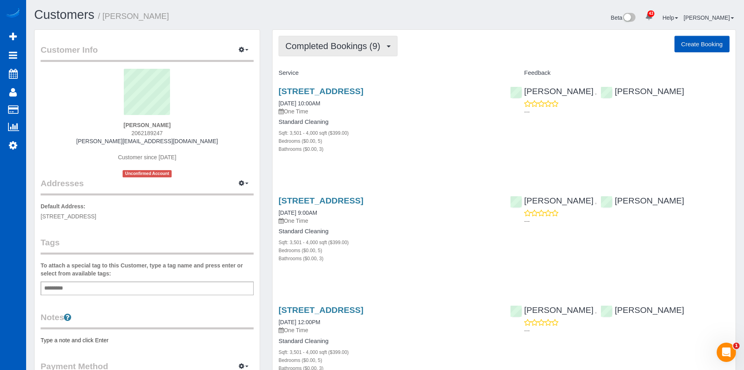
click at [371, 43] on span "Completed Bookings (9)" at bounding box center [334, 46] width 99 height 10
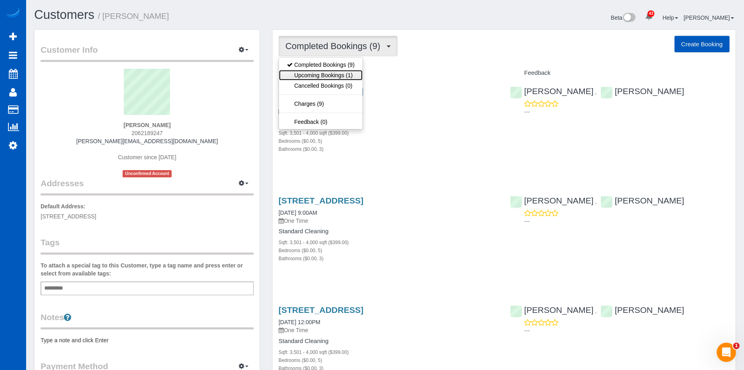
click at [338, 76] on link "Upcoming Bookings (1)" at bounding box center [321, 75] width 84 height 10
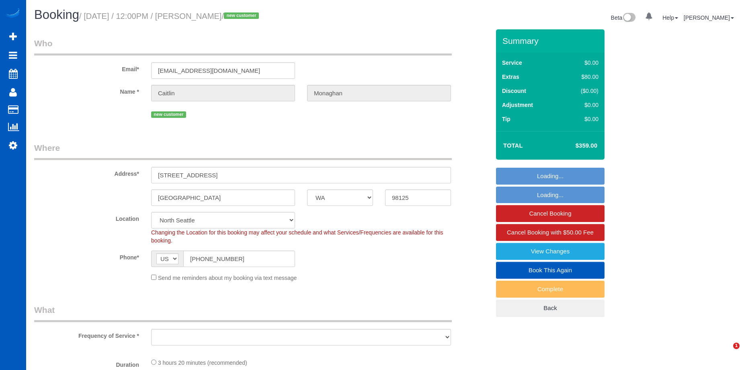
select select "WA"
select select "object:1052"
select select "199"
select select "1001"
select select "3"
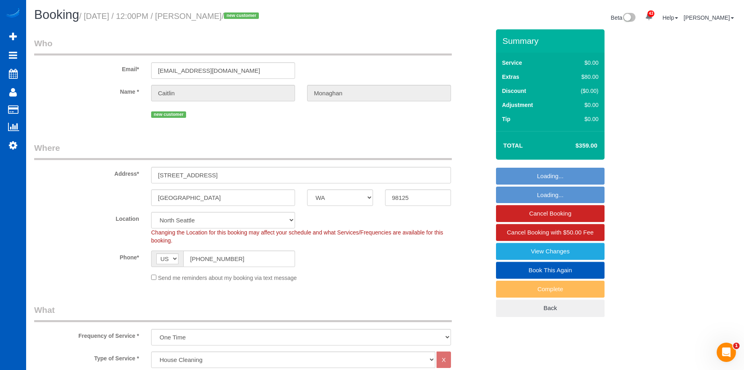
select select "1001"
select select "3"
select select "object:1280"
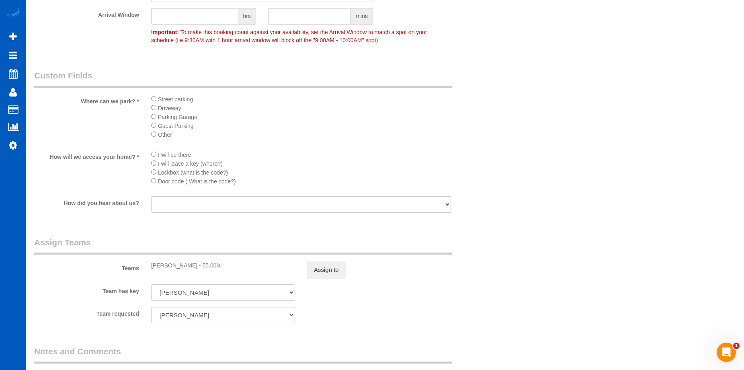
scroll to position [884, 0]
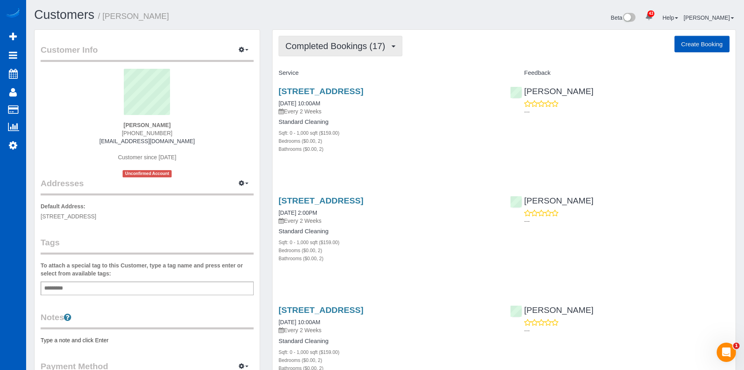
click at [325, 37] on button "Completed Bookings (17)" at bounding box center [340, 46] width 124 height 20
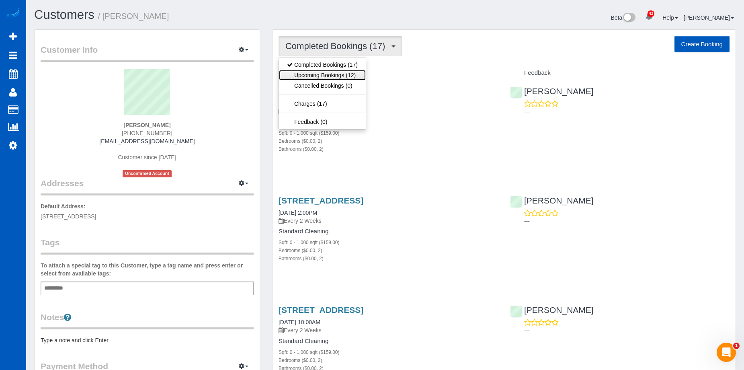
click at [315, 75] on link "Upcoming Bookings (12)" at bounding box center [322, 75] width 87 height 10
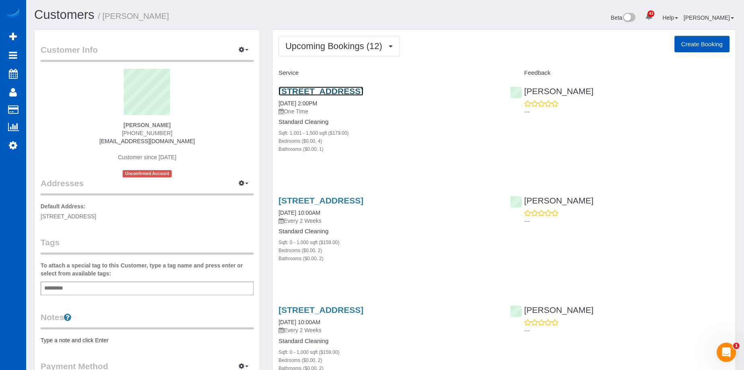
click at [329, 89] on link "11016 17th Ave Sw, Seattle, WA 98146" at bounding box center [320, 90] width 85 height 9
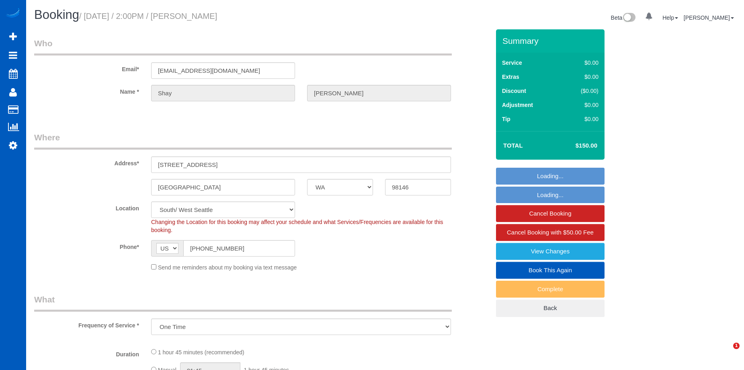
select select "WA"
select select "object:955"
select select "199"
select select "spot1"
select select "1001"
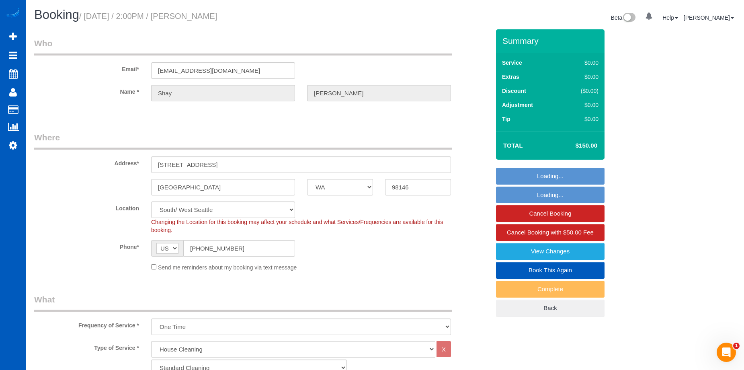
select select "4"
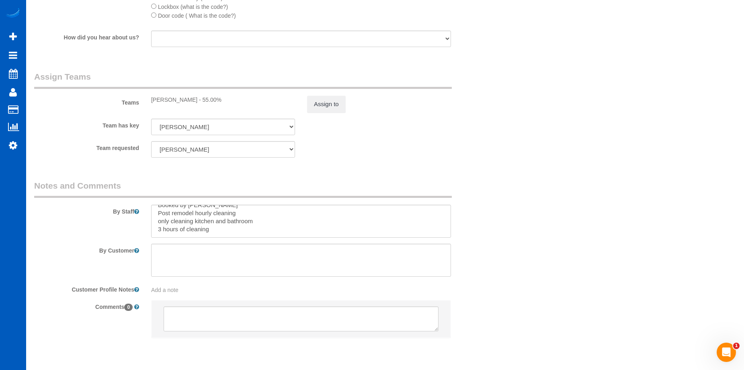
scroll to position [980, 0]
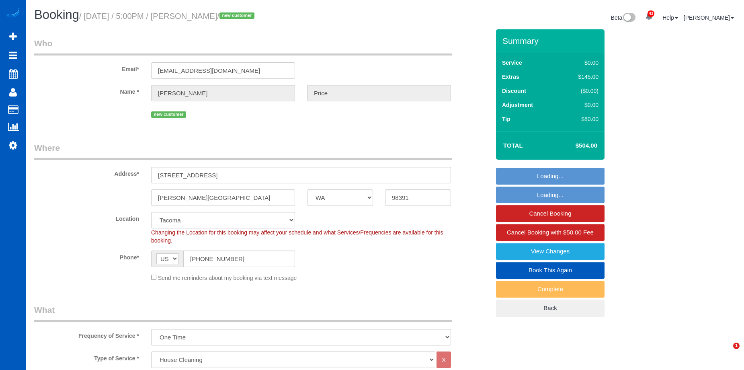
select select "WA"
select select "199"
select select "1001"
select select "3"
select select "2"
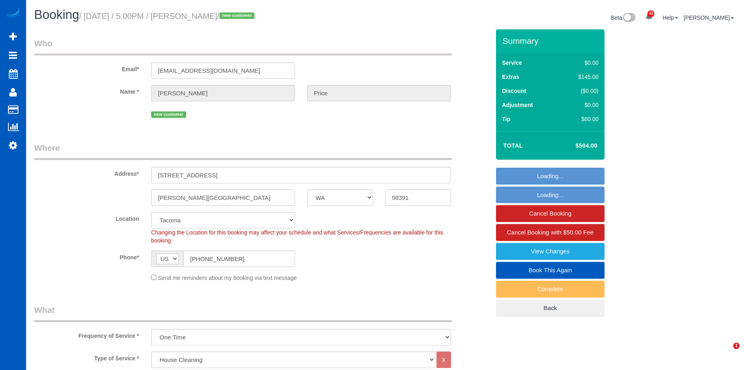
select select "spot13"
select select "number:8"
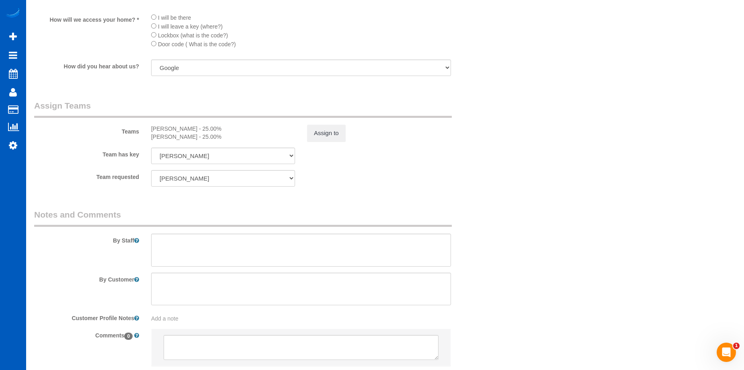
scroll to position [1031, 0]
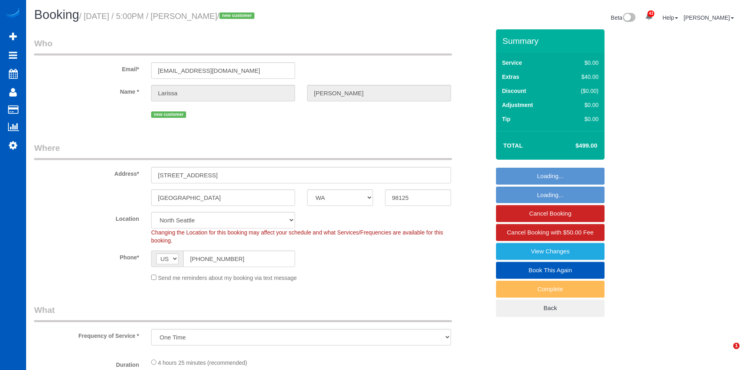
select select "WA"
select select "spot1"
select select "199"
select select "1501"
select select "3"
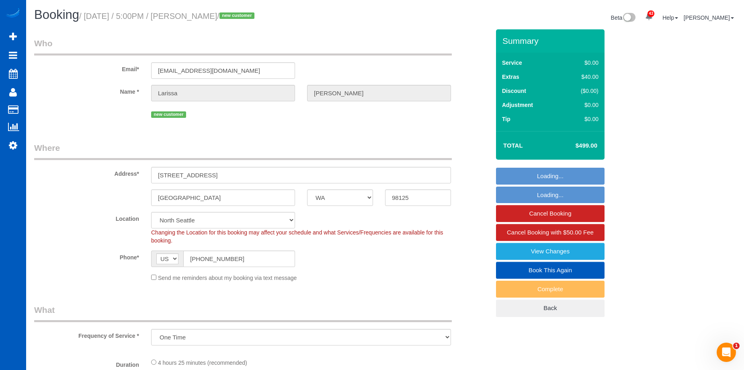
select select "3"
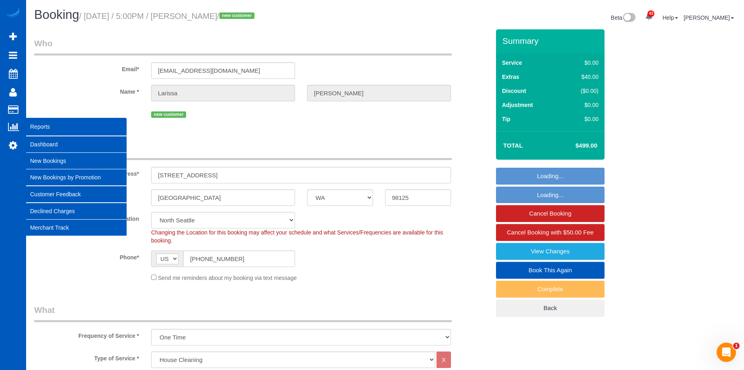
select select "1501"
select select "3"
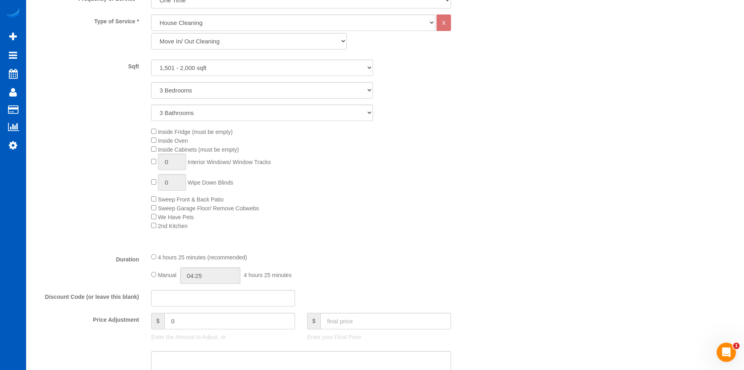
scroll to position [321, 0]
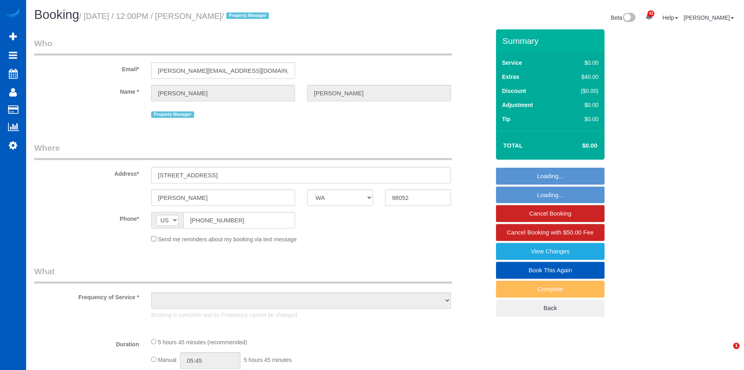
select select "WA"
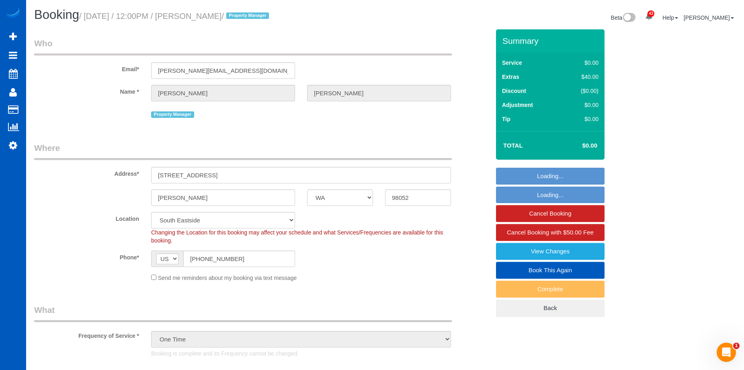
select select "object:1149"
select select "199"
select select "4501"
select select "5"
select select "4"
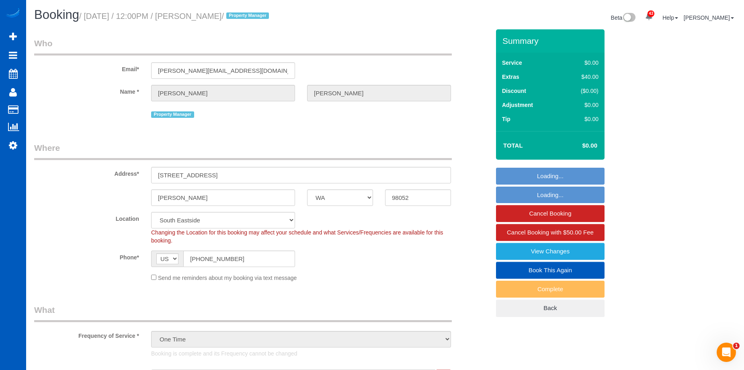
select select "4501"
select select "5"
select select "4"
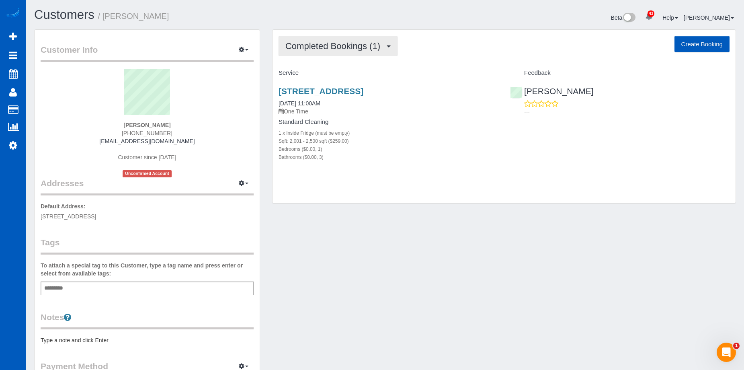
click at [342, 49] on span "Completed Bookings (1)" at bounding box center [334, 46] width 99 height 10
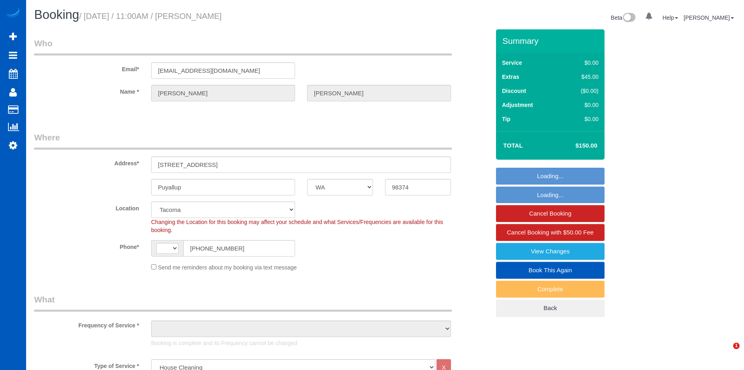
select select "WA"
select select "199"
select select "2001"
select select "3"
select select "string:[GEOGRAPHIC_DATA]"
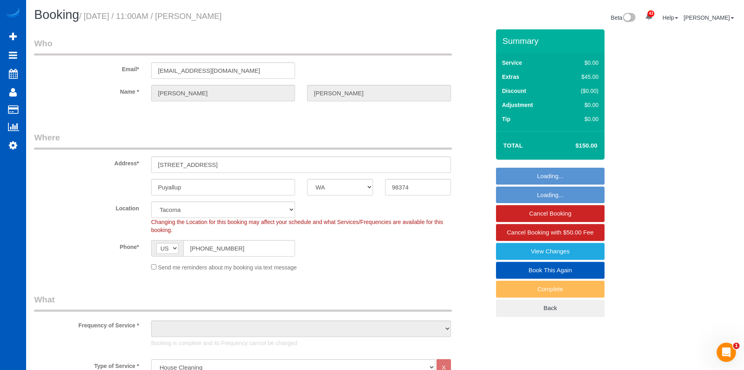
select select "object:1057"
select select "spot1"
select select "object:1130"
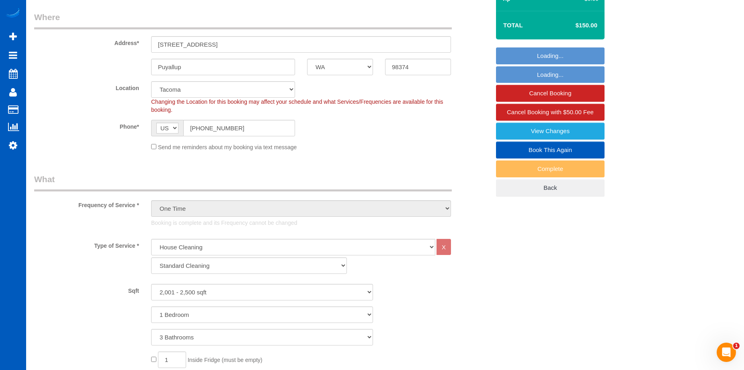
select select "2001"
select select "3"
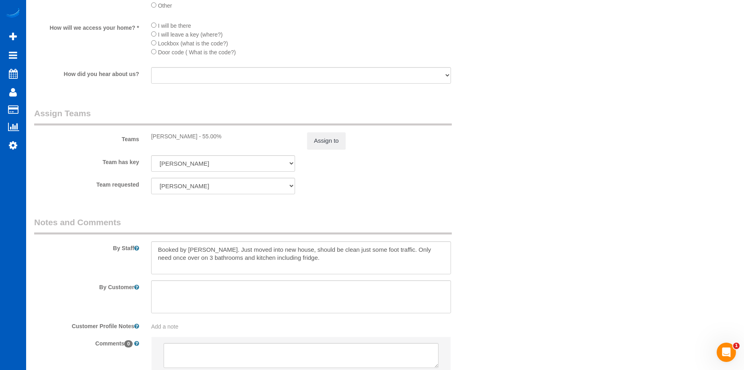
scroll to position [1004, 0]
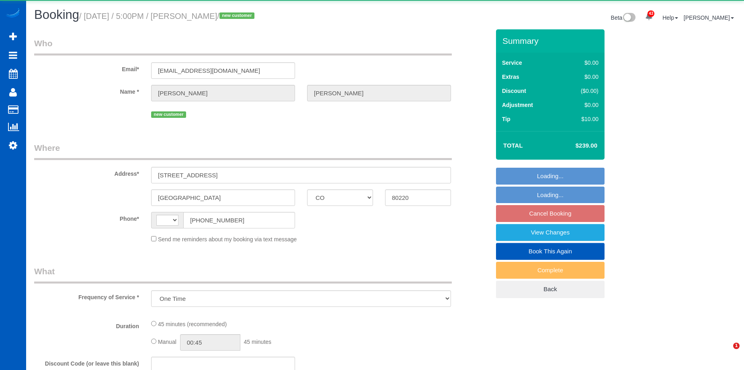
select select "CO"
select select "number:10"
select select "string:US"
select select "spot3"
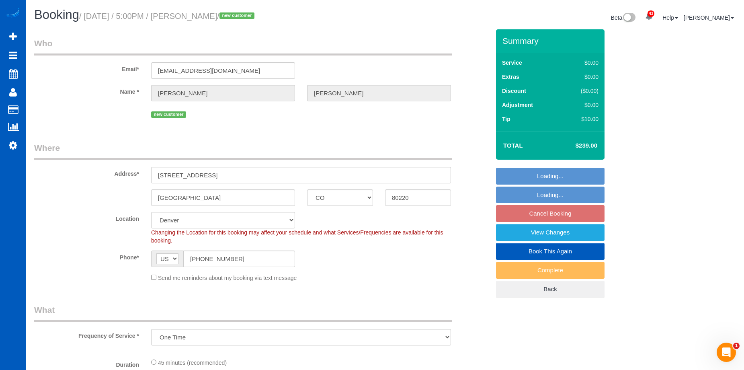
select select "object:1087"
select select "199"
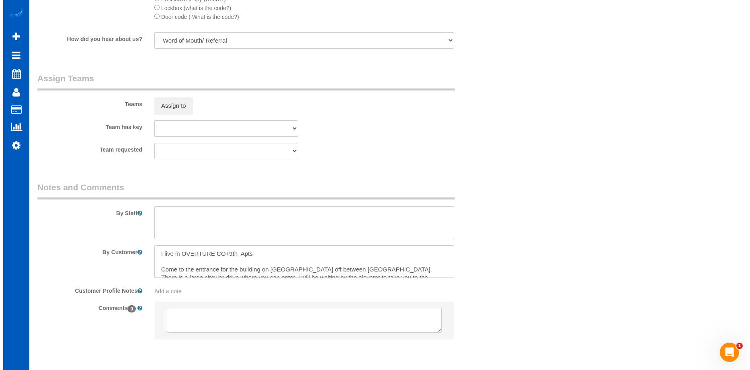
scroll to position [1004, 0]
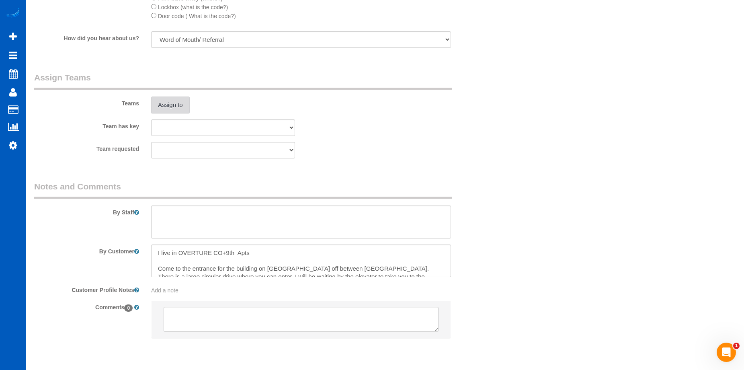
click at [182, 106] on button "Assign to" at bounding box center [170, 104] width 39 height 17
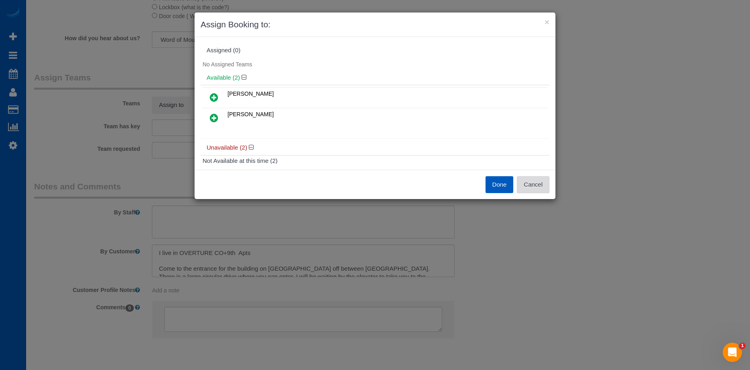
click at [530, 184] on button "Cancel" at bounding box center [533, 184] width 33 height 17
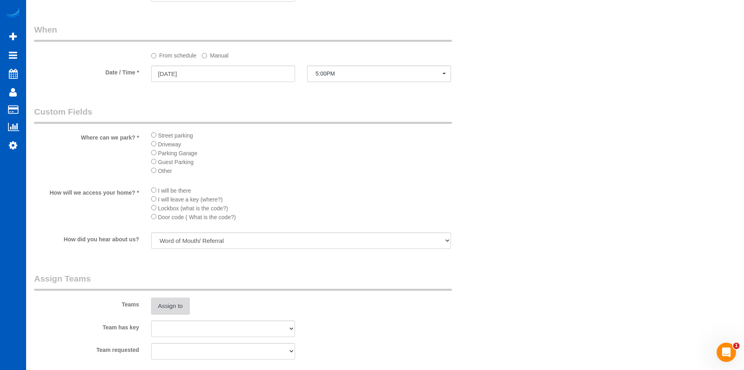
scroll to position [964, 0]
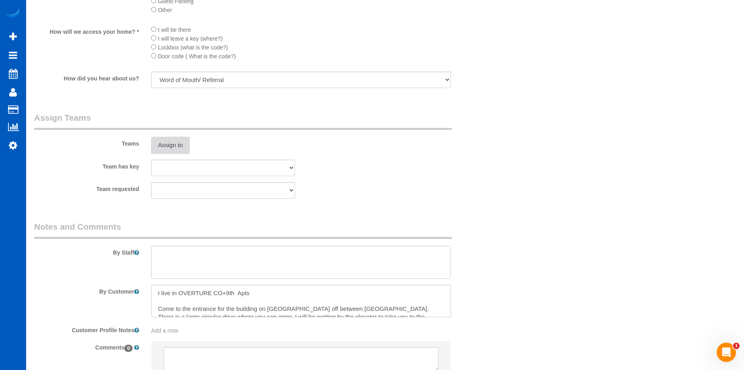
click at [184, 143] on button "Assign to" at bounding box center [170, 145] width 39 height 17
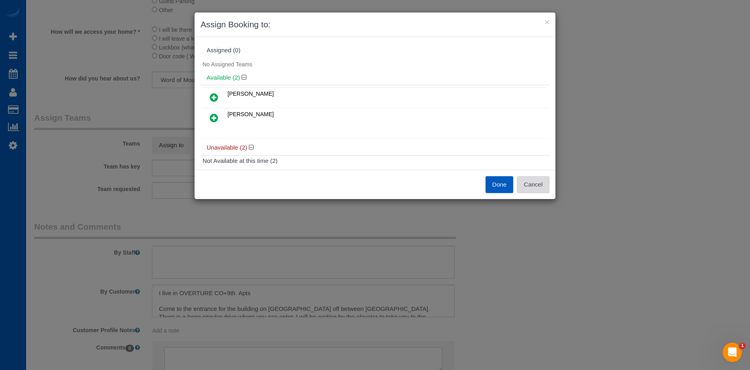
click at [527, 184] on button "Cancel" at bounding box center [533, 184] width 33 height 17
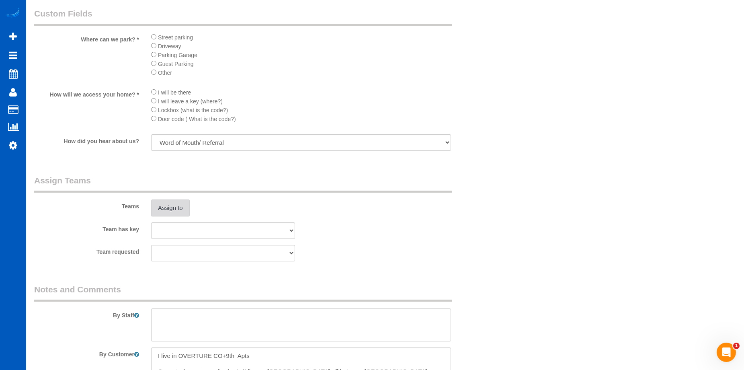
scroll to position [844, 0]
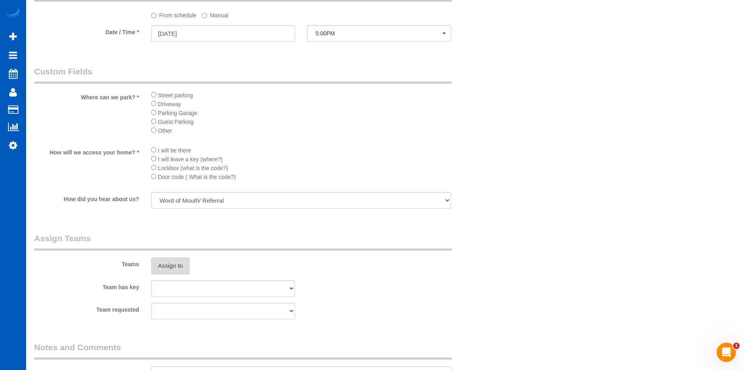
click at [168, 263] on button "Assign to" at bounding box center [170, 265] width 39 height 17
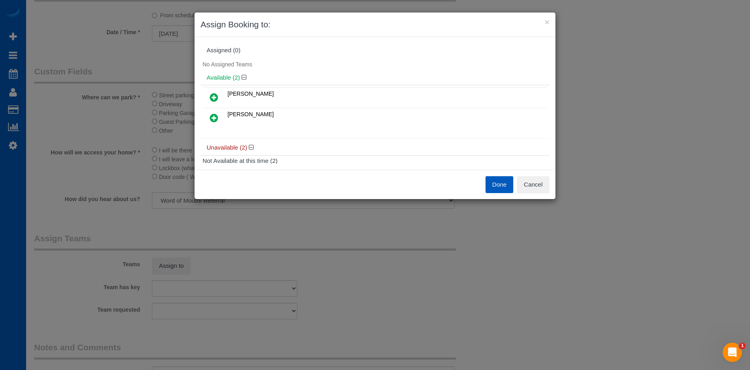
click at [217, 100] on icon at bounding box center [214, 97] width 8 height 10
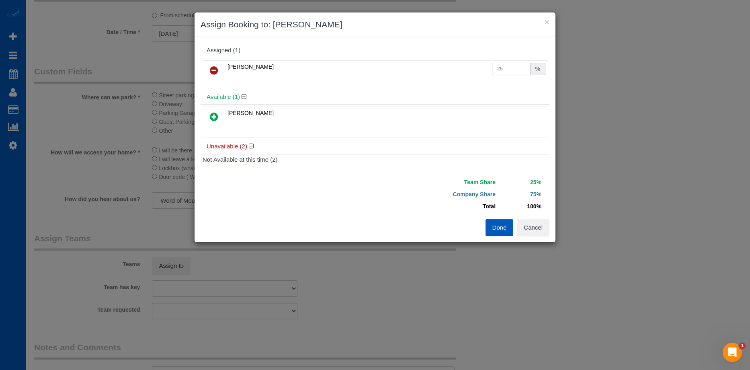
click at [503, 69] on input "25" at bounding box center [511, 69] width 39 height 12
drag, startPoint x: 506, startPoint y: 67, endPoint x: 477, endPoint y: 73, distance: 29.5
click at [477, 73] on tr "Ivanna Atamaniuk 25 %" at bounding box center [374, 70] width 345 height 20
type input "50"
click at [492, 227] on button "Done" at bounding box center [499, 227] width 28 height 17
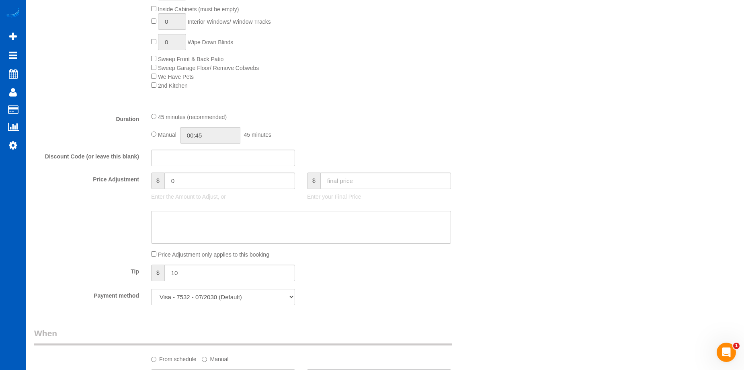
scroll to position [562, 0]
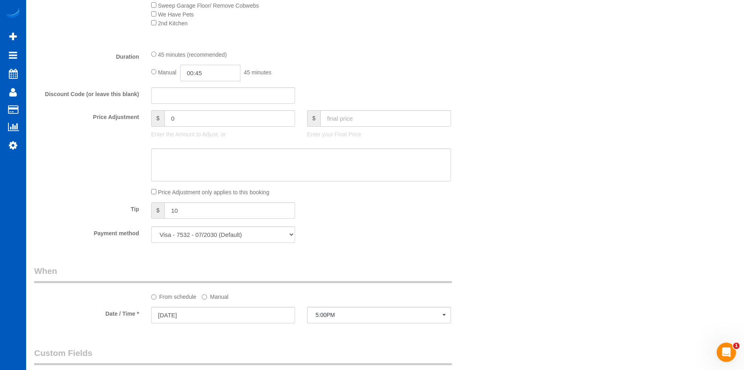
click at [205, 72] on input "00:45" at bounding box center [210, 73] width 60 height 16
type input "03:00"
click at [202, 108] on li "03:00" at bounding box center [201, 109] width 36 height 10
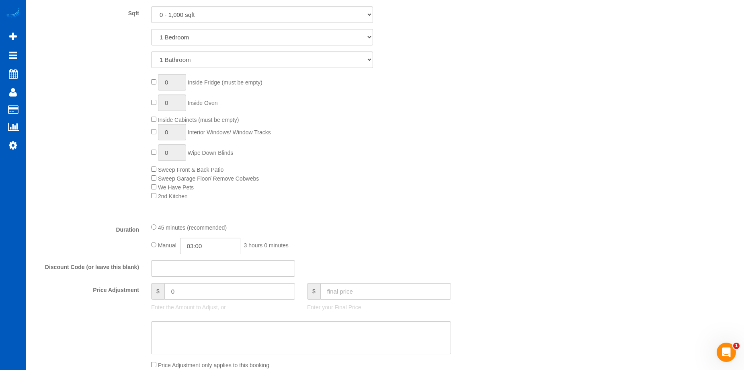
select select "spot14"
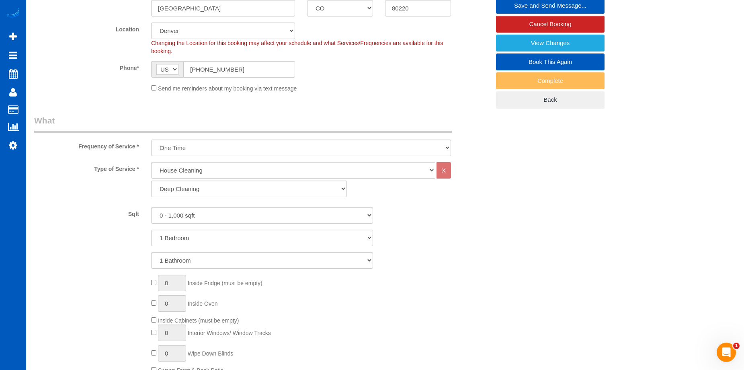
scroll to position [80, 0]
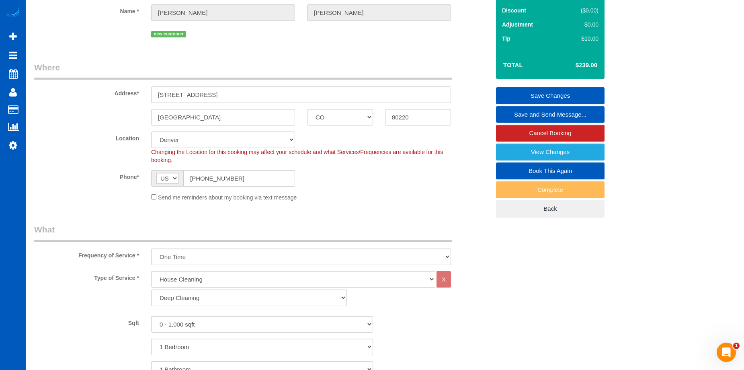
click at [525, 89] on link "Save Changes" at bounding box center [550, 95] width 108 height 17
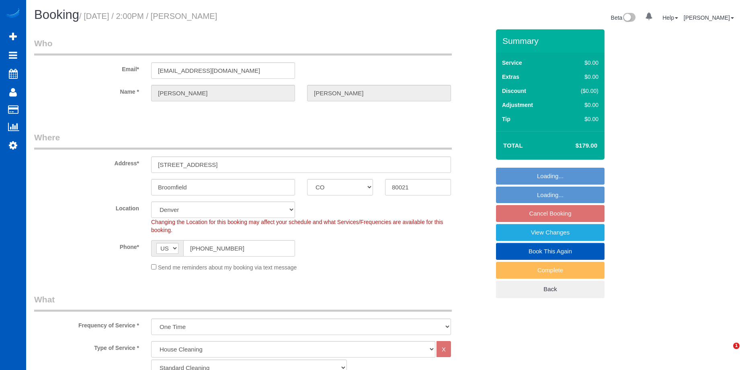
select select "CO"
select select "199"
select select "1001"
select select "2"
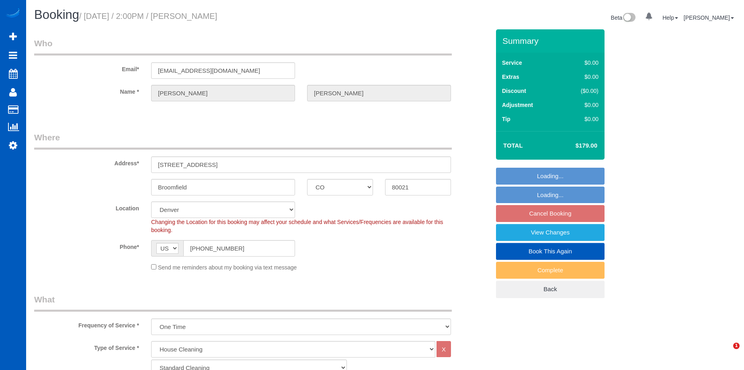
select select "object:1168"
select select "spot2"
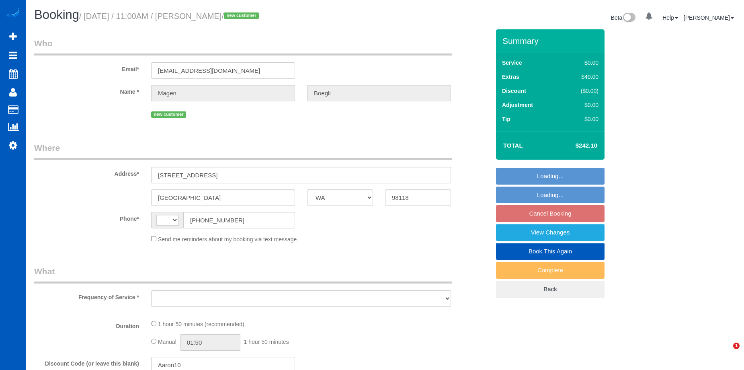
select select "WA"
select select "object:561"
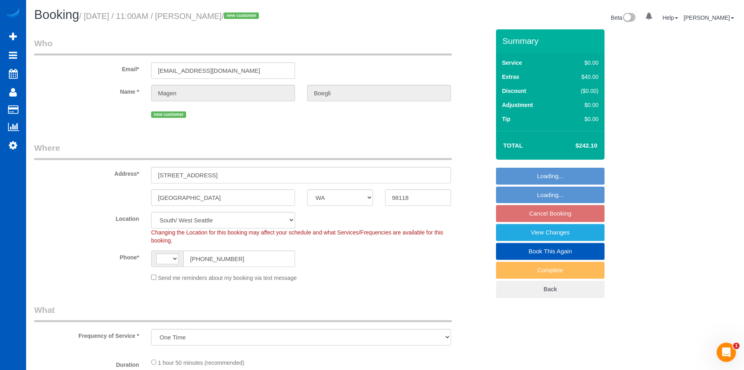
select select "string:[GEOGRAPHIC_DATA]"
select select "string:fspay-af3bc937-367b-4434-9653-2c6c8bac9c34"
select select "199"
select select "3"
select select "spot2"
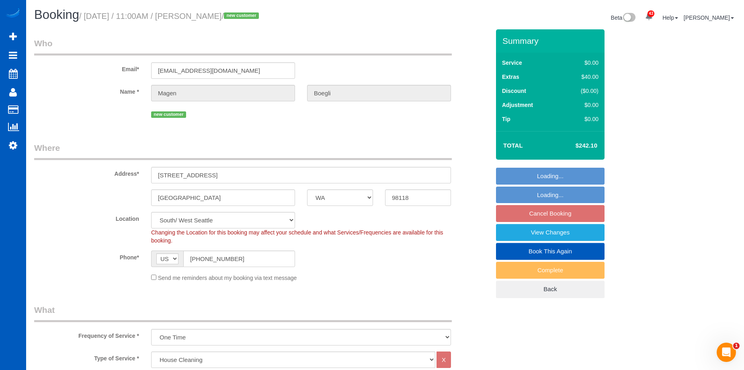
select select "object:1112"
select select "3"
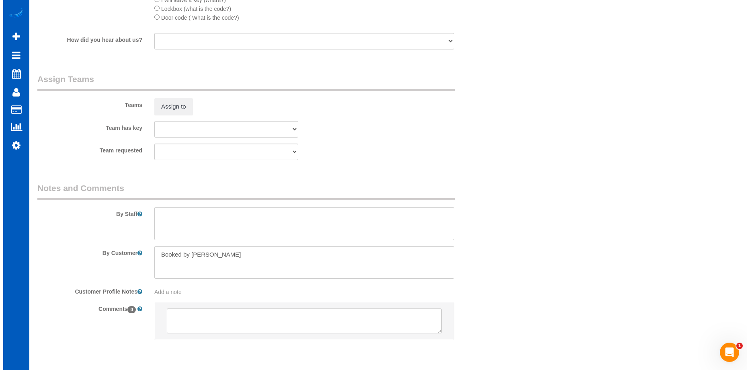
scroll to position [1004, 0]
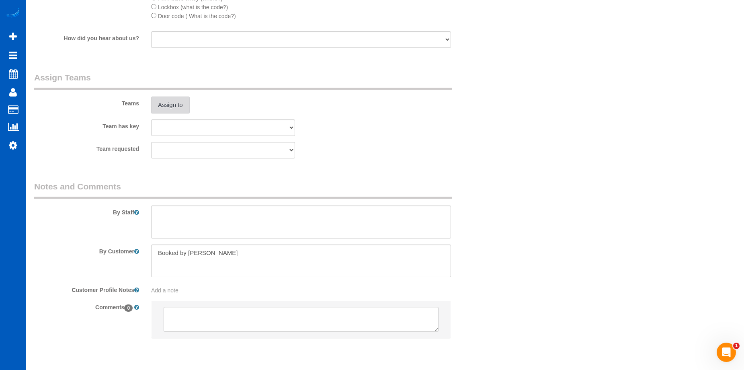
click at [170, 105] on button "Assign to" at bounding box center [170, 104] width 39 height 17
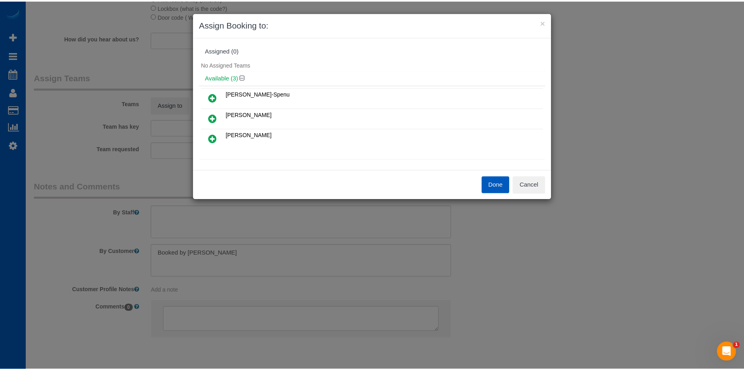
scroll to position [40, 0]
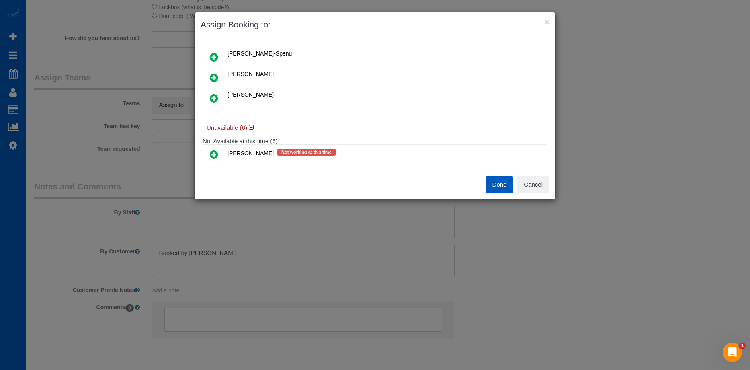
click at [547, 196] on div "Done Cancel" at bounding box center [374, 184] width 361 height 29
click at [541, 186] on button "Cancel" at bounding box center [533, 184] width 33 height 17
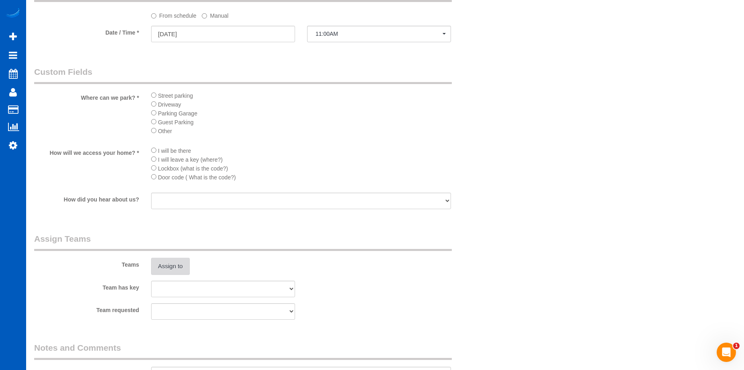
scroll to position [844, 0]
click at [172, 266] on button "Assign to" at bounding box center [170, 265] width 39 height 17
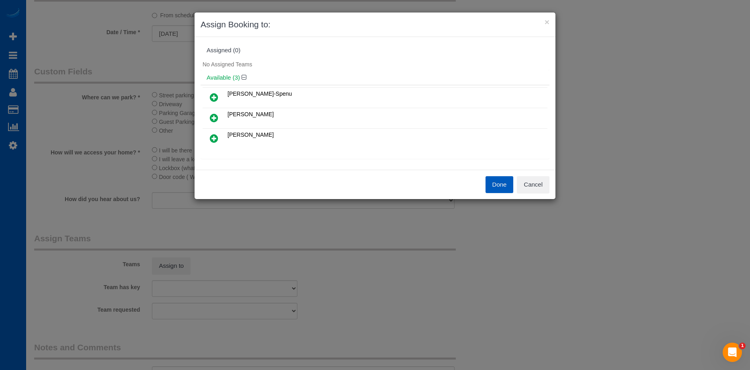
click at [214, 95] on icon at bounding box center [214, 97] width 8 height 10
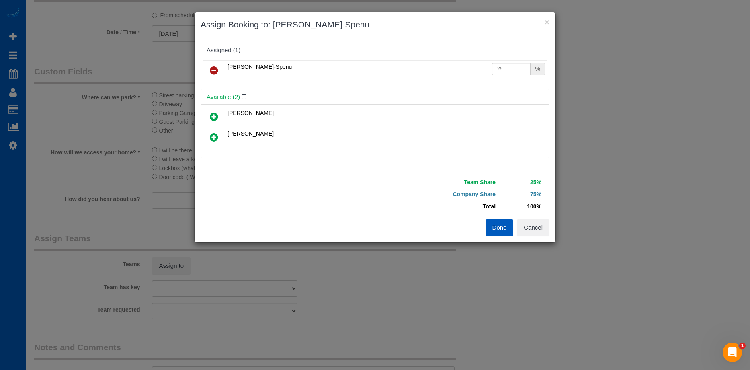
click at [216, 137] on icon at bounding box center [214, 137] width 8 height 10
click at [494, 231] on button "Done" at bounding box center [499, 227] width 28 height 17
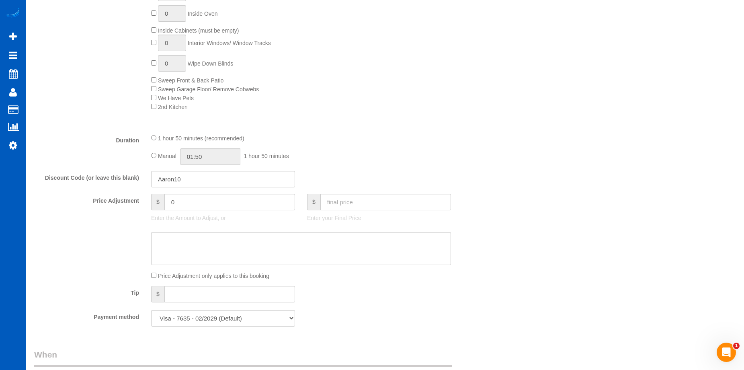
scroll to position [482, 0]
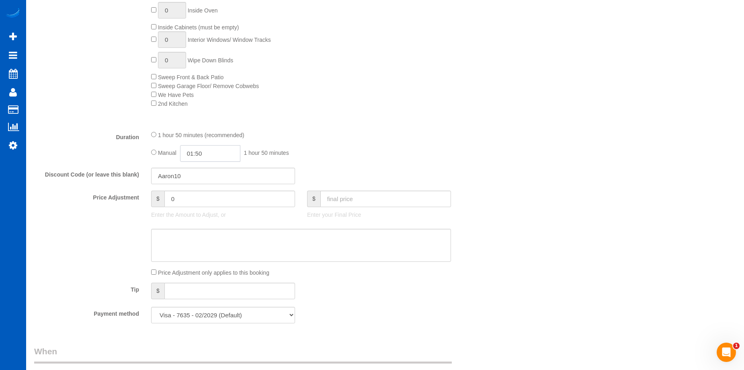
click at [208, 151] on input "01:50" at bounding box center [210, 153] width 60 height 16
type input "03:00"
click at [200, 188] on li "03:00" at bounding box center [201, 189] width 36 height 10
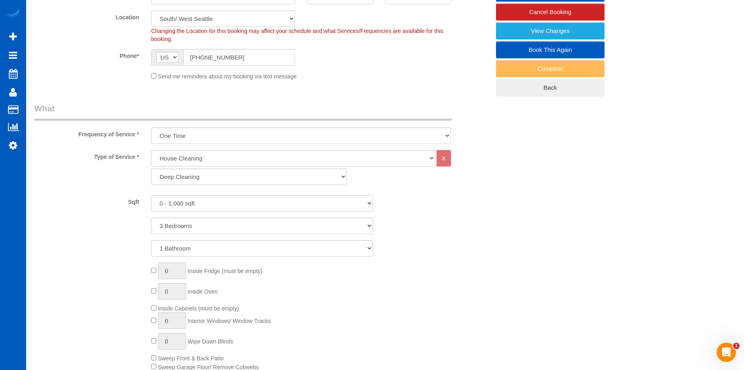
select select "spot17"
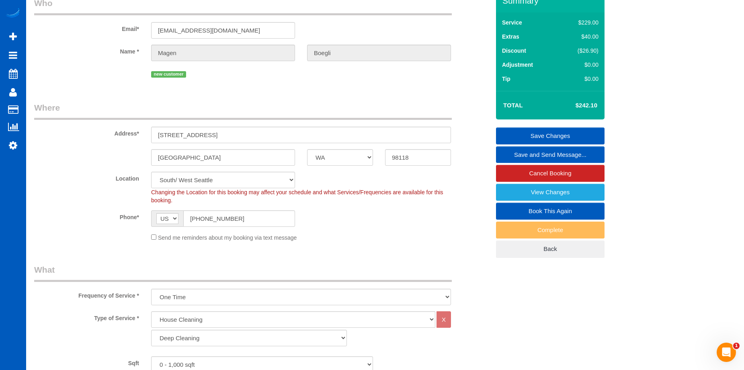
click at [524, 131] on link "Save Changes" at bounding box center [550, 135] width 108 height 17
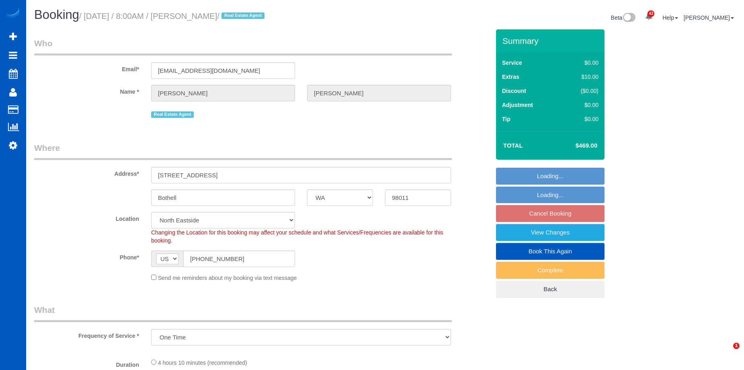
select select "WA"
select select "199"
select select "1501"
select select "3"
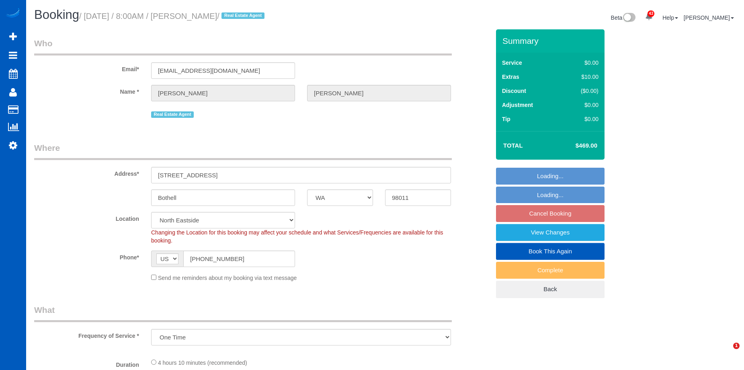
select select "spot1"
select select "object:1252"
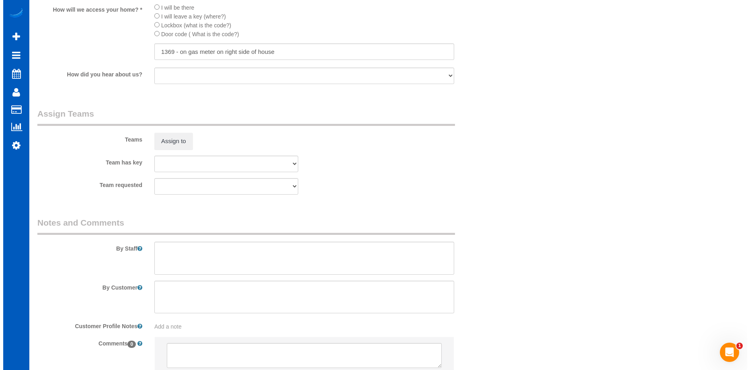
scroll to position [964, 0]
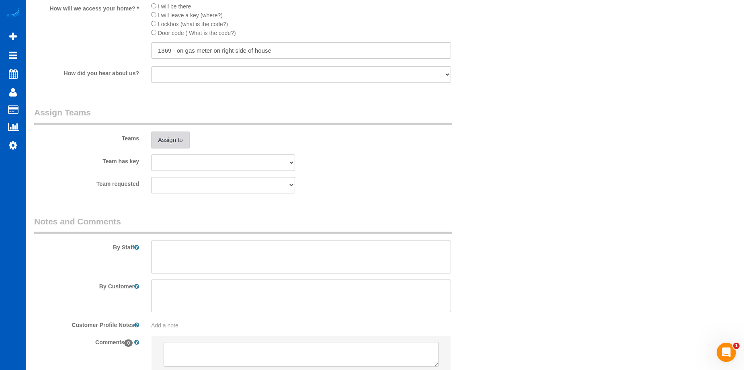
click at [174, 135] on button "Assign to" at bounding box center [170, 139] width 39 height 17
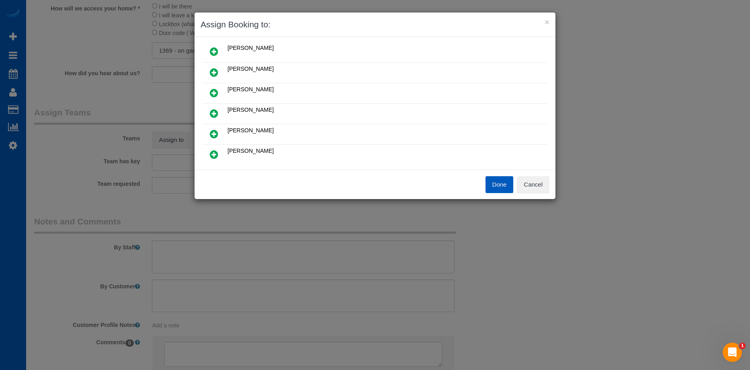
scroll to position [121, 0]
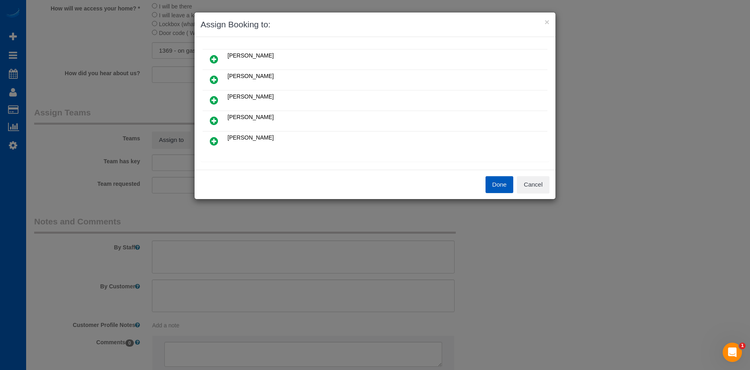
click at [213, 119] on icon at bounding box center [214, 121] width 8 height 10
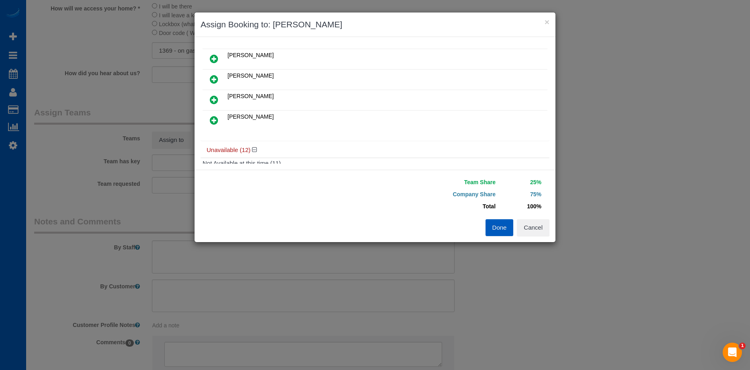
drag, startPoint x: 213, startPoint y: 118, endPoint x: 260, endPoint y: 122, distance: 47.2
click at [213, 118] on icon at bounding box center [214, 120] width 8 height 10
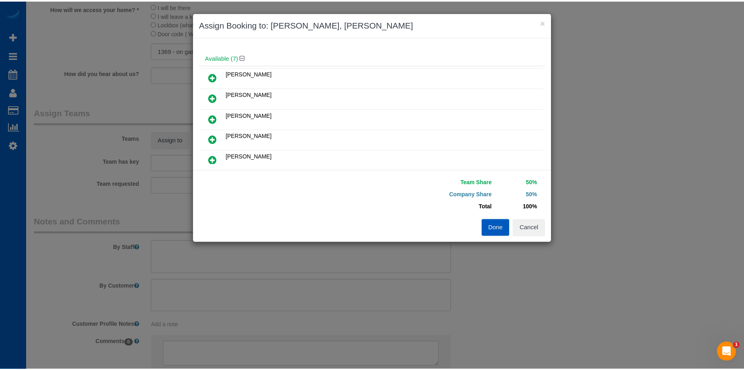
scroll to position [0, 0]
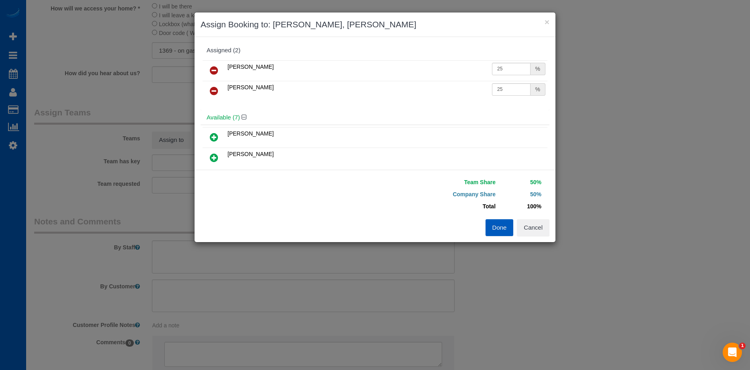
click at [500, 229] on button "Done" at bounding box center [499, 227] width 28 height 17
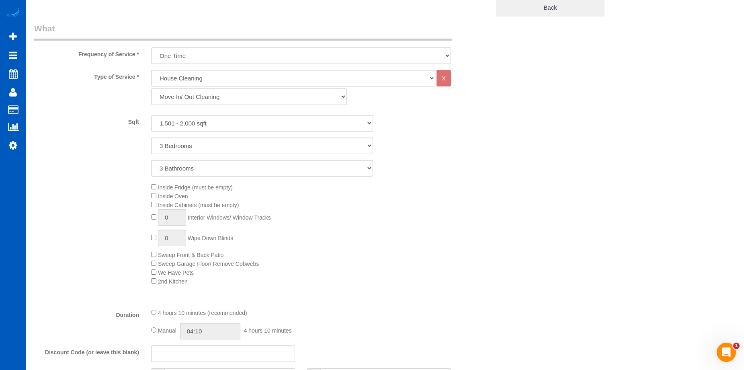
scroll to position [482, 0]
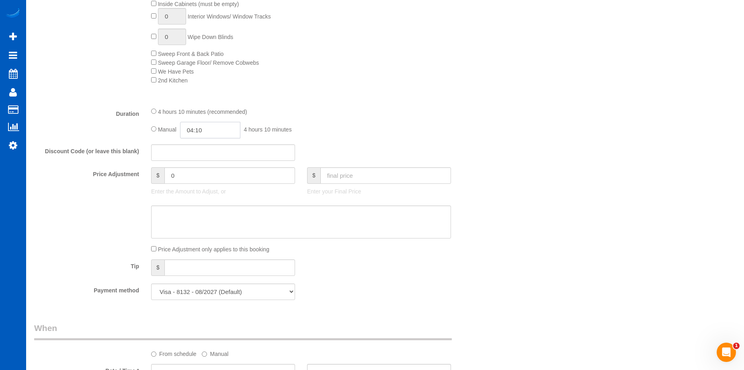
click at [214, 131] on input "04:10" at bounding box center [210, 130] width 60 height 16
type input "05:00"
click at [200, 168] on li "05:00" at bounding box center [201, 168] width 36 height 10
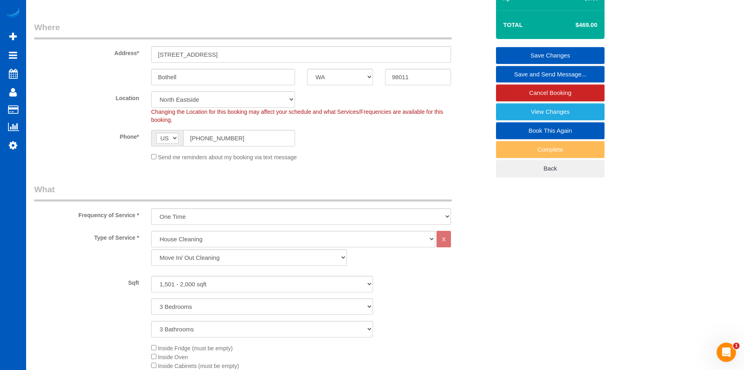
select select "spot21"
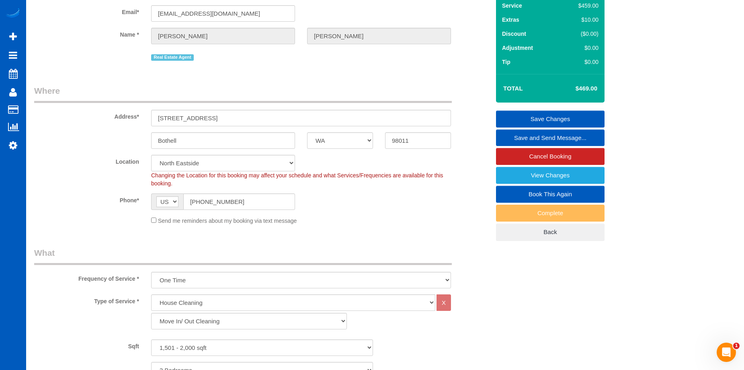
scroll to position [0, 0]
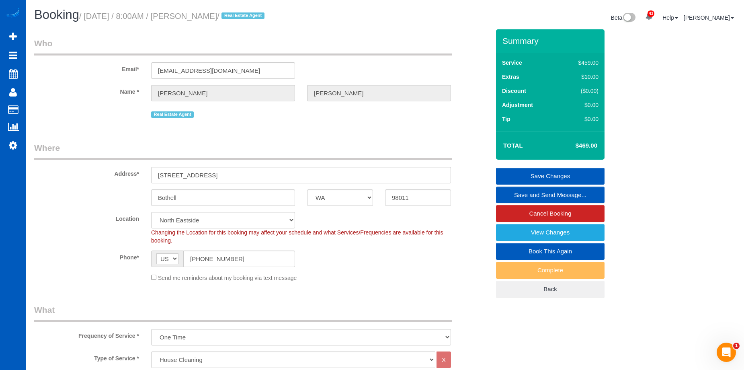
click at [530, 170] on link "Save Changes" at bounding box center [550, 176] width 108 height 17
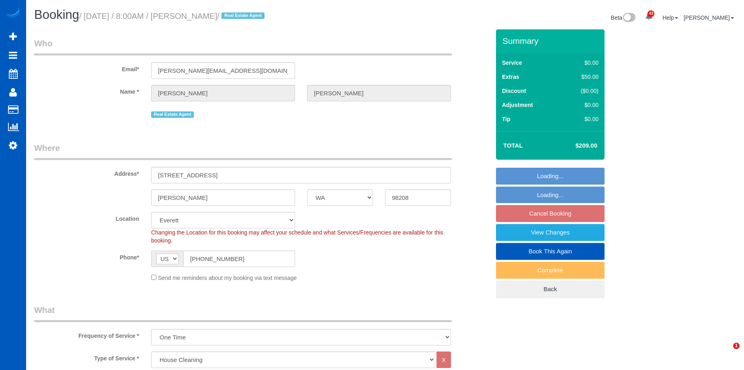
select select "WA"
select select "199"
select select "2"
select select "string:fspay-72b5aaa1-1490-4a91-aba7-848472dcf696"
select select "spot1"
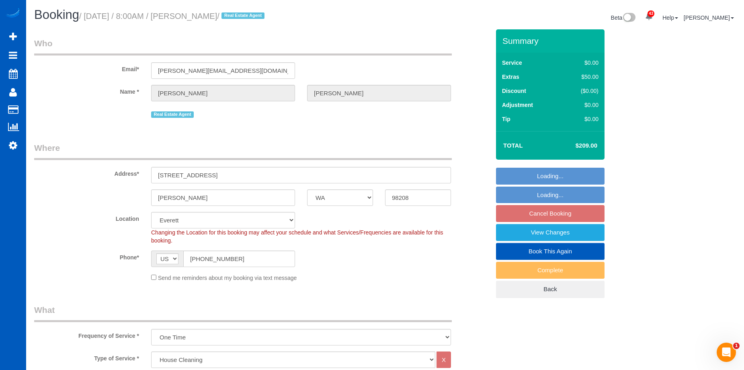
select select "object:1251"
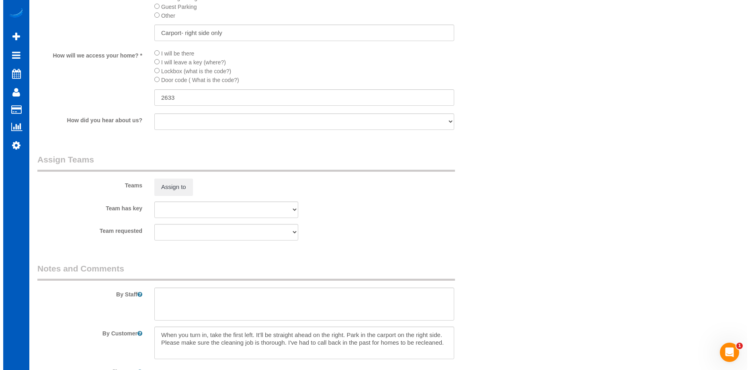
scroll to position [1044, 0]
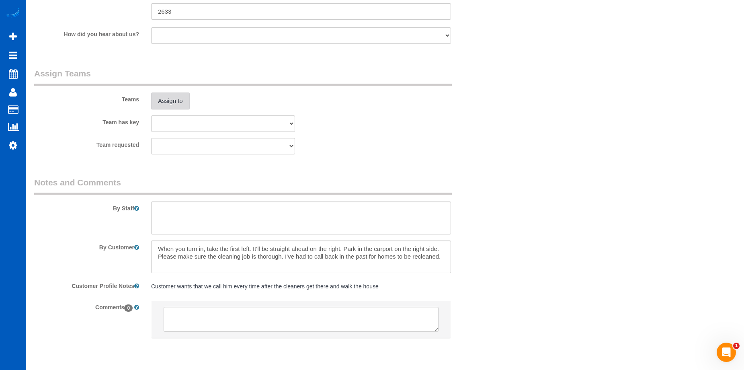
click at [185, 101] on button "Assign to" at bounding box center [170, 100] width 39 height 17
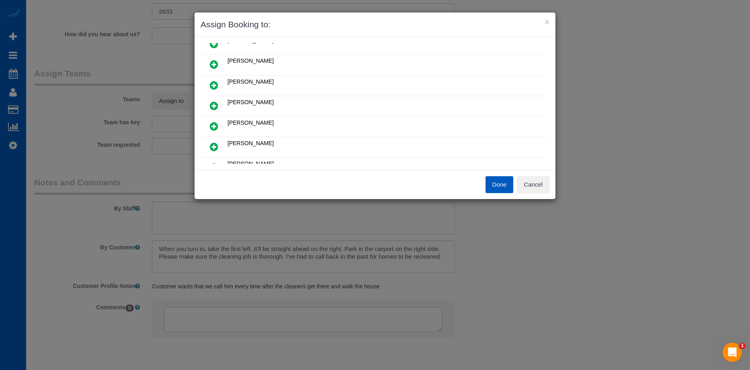
scroll to position [80, 0]
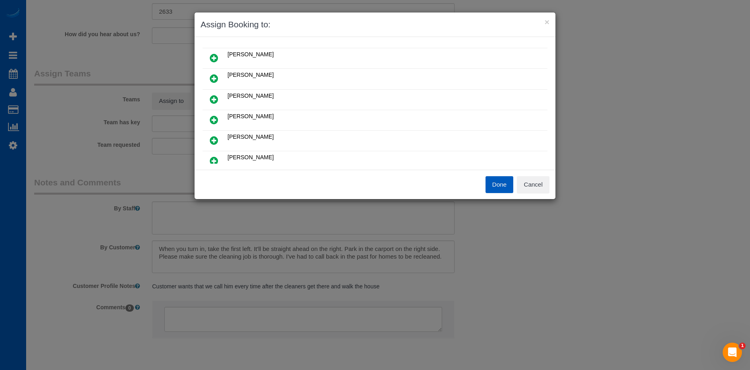
click at [210, 74] on icon at bounding box center [214, 79] width 8 height 10
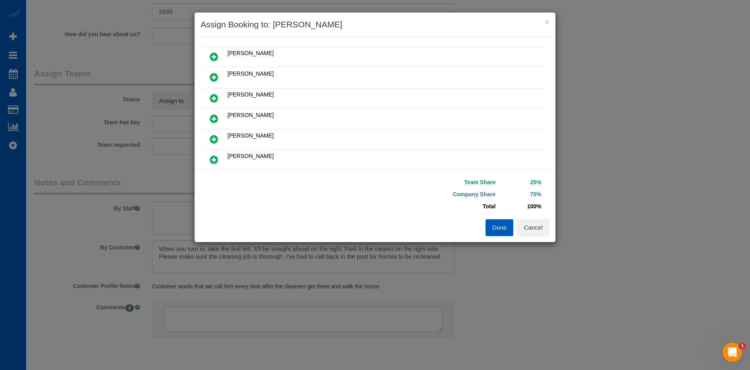
scroll to position [100, 0]
click at [210, 115] on icon at bounding box center [214, 120] width 8 height 10
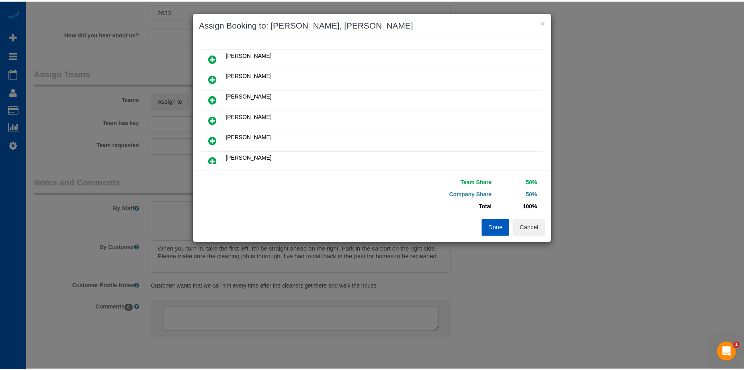
scroll to position [0, 0]
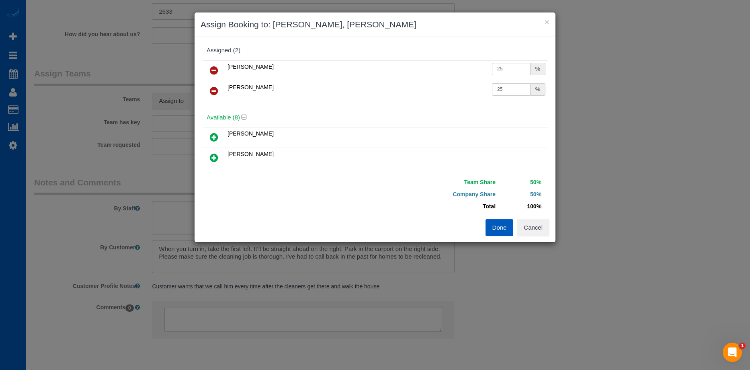
click at [501, 229] on button "Done" at bounding box center [499, 227] width 28 height 17
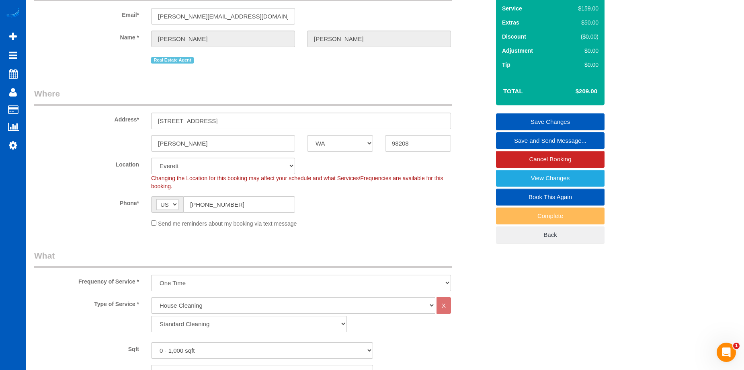
scroll to position [40, 0]
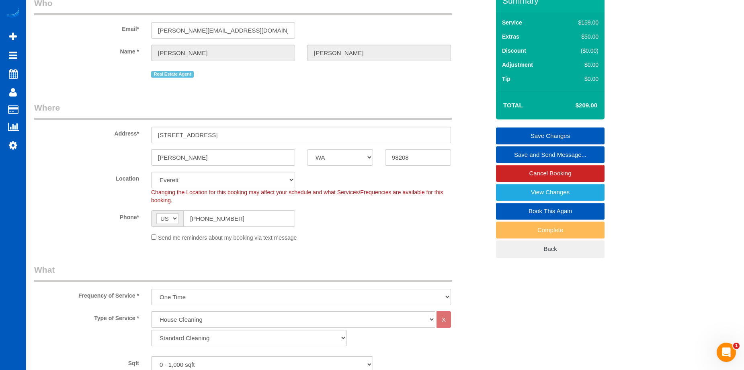
click at [547, 130] on link "Save Changes" at bounding box center [550, 135] width 108 height 17
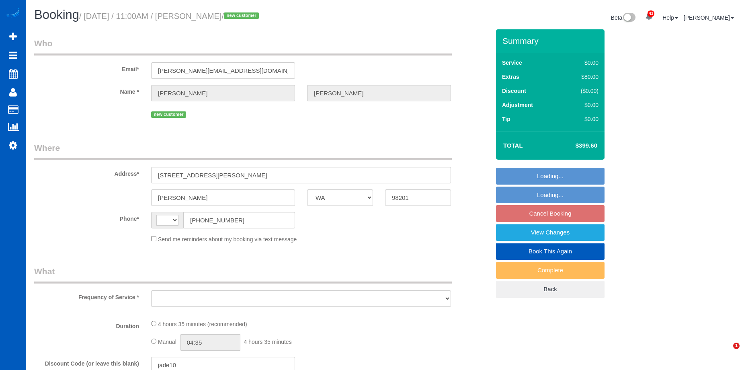
select select "WA"
select select "number:8"
select select "string:fspay-94f24d3f-9b1a-4731-8cce-657e515e67b3"
select select "string:[GEOGRAPHIC_DATA]"
select select "object:1023"
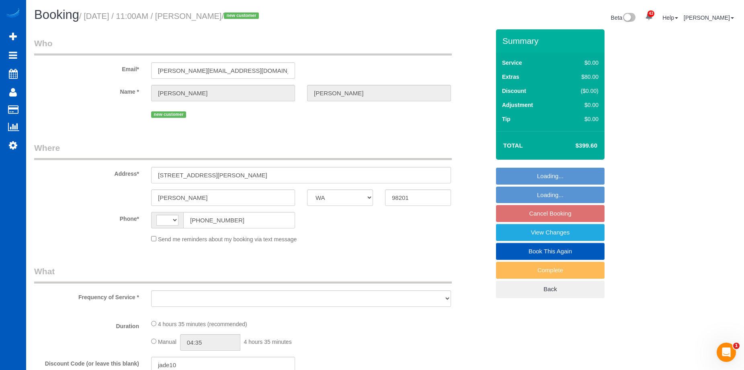
select select "spot2"
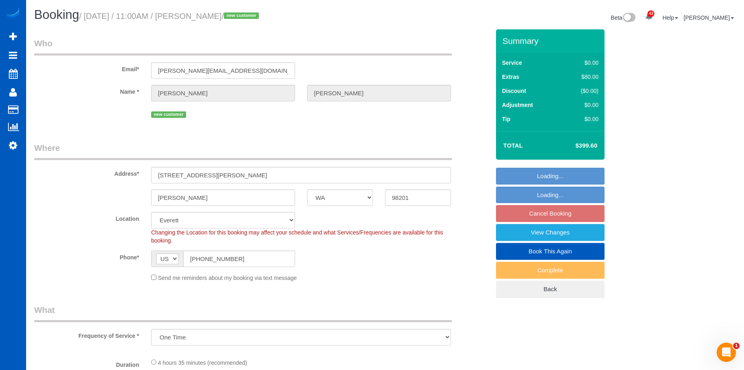
select select "object:1247"
select select "199"
select select "2"
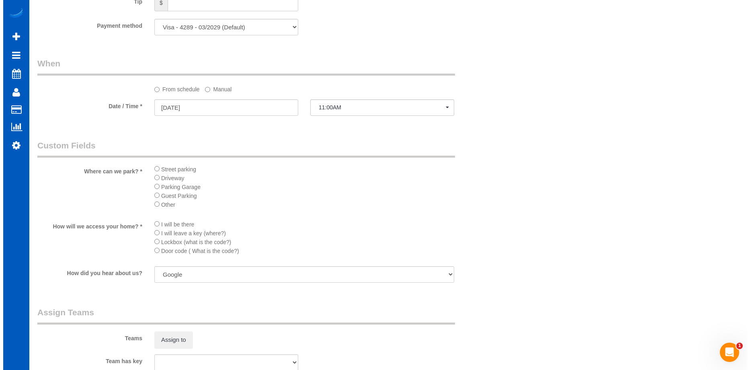
scroll to position [803, 0]
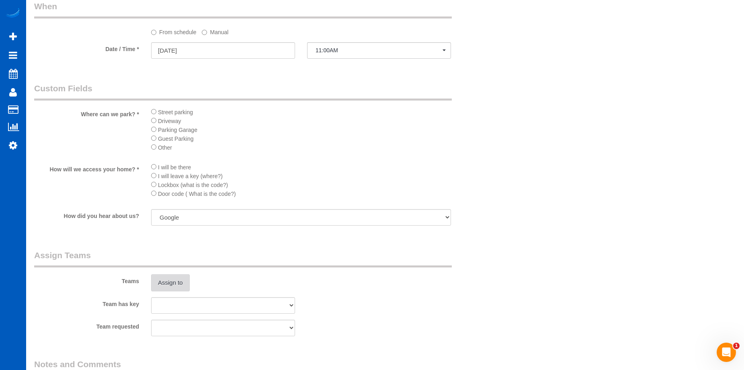
click at [173, 280] on button "Assign to" at bounding box center [170, 282] width 39 height 17
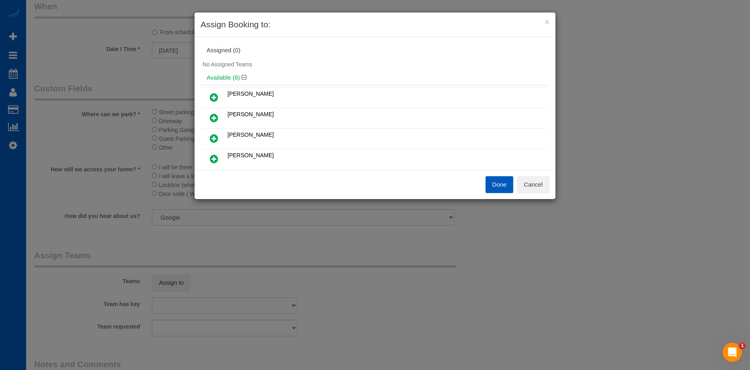
click at [218, 116] on icon at bounding box center [214, 118] width 8 height 10
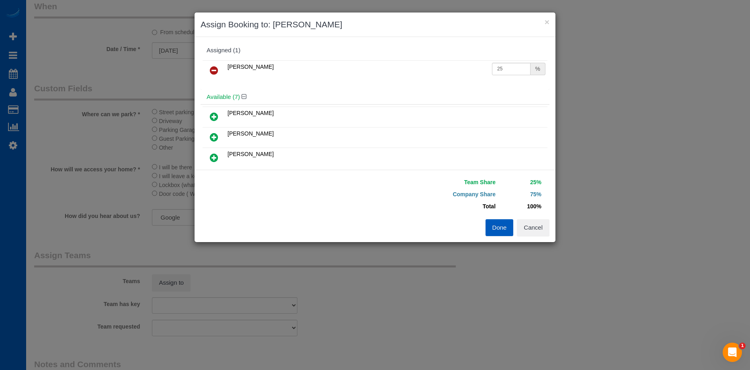
click at [215, 156] on icon at bounding box center [214, 158] width 8 height 10
click at [499, 227] on button "Done" at bounding box center [499, 227] width 28 height 17
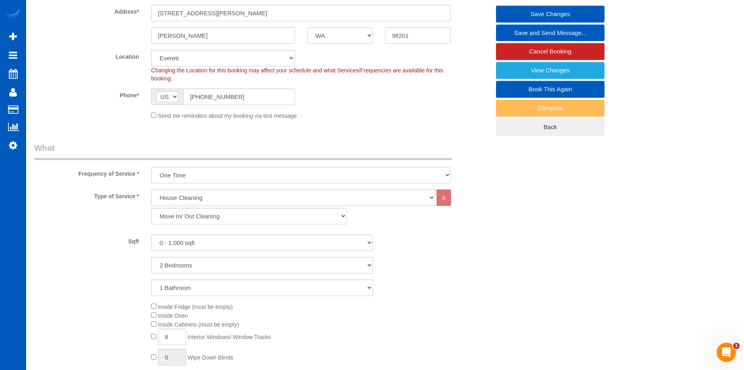
scroll to position [40, 0]
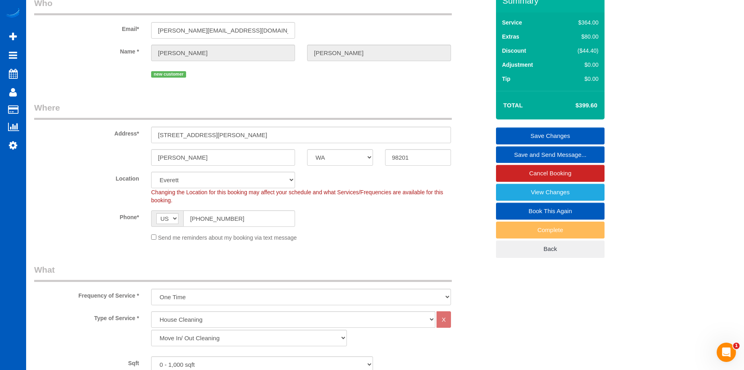
click at [520, 132] on link "Save Changes" at bounding box center [550, 135] width 108 height 17
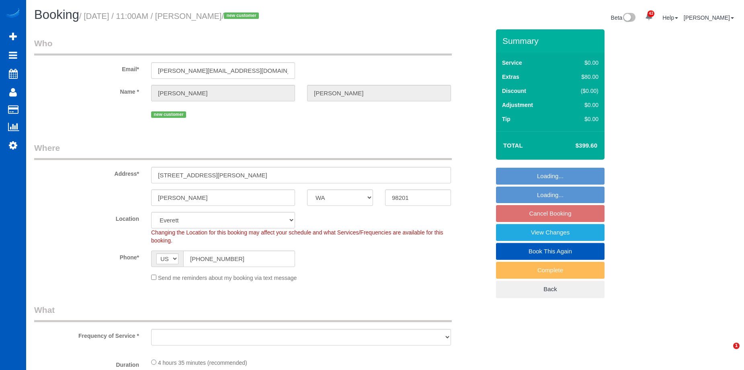
select select "WA"
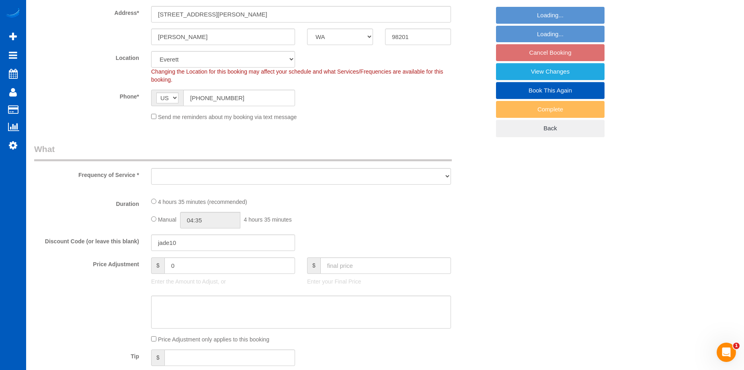
select select "spot2"
select select "number:8"
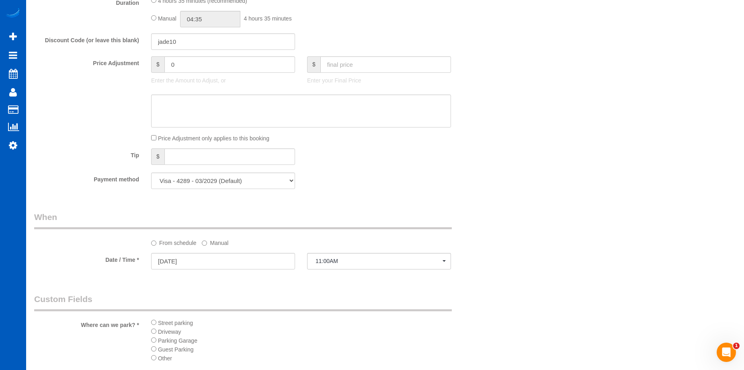
select select "object:1257"
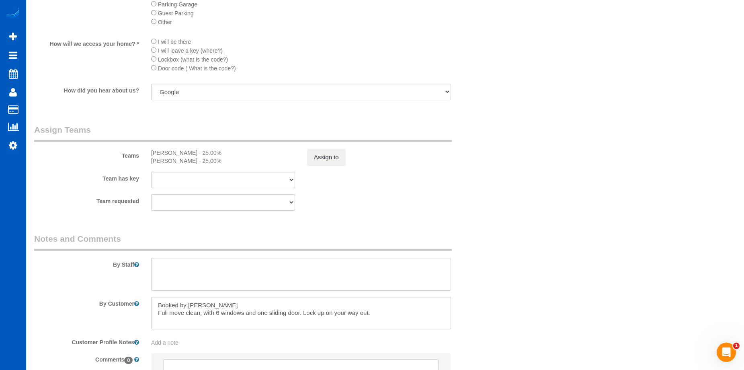
select select "199"
select select "2"
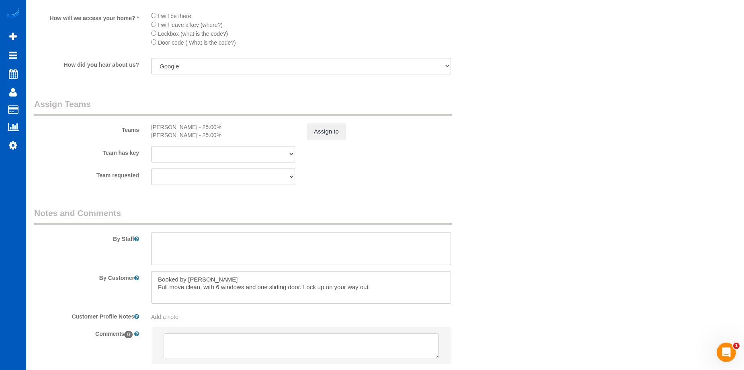
scroll to position [1007, 0]
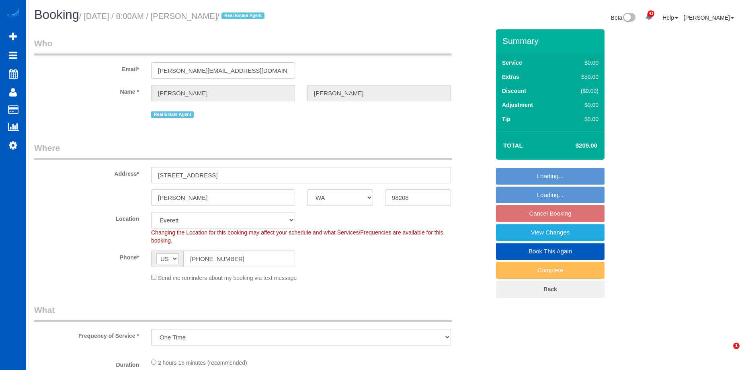
select select "WA"
select select "string:fspay-72b5aaa1-1490-4a91-aba7-848472dcf696"
select select "object:825"
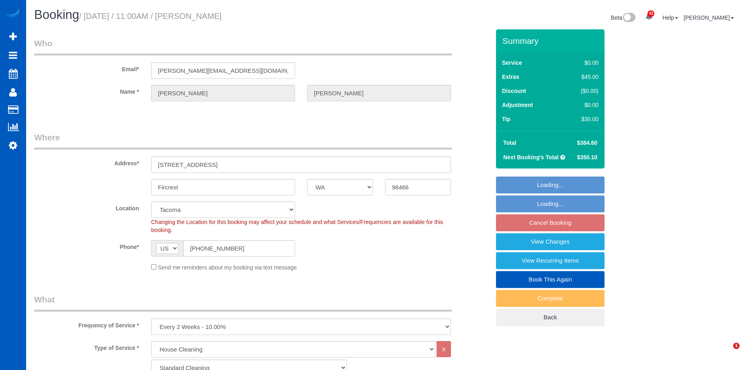
select select "WA"
select select "199"
select select "number:8"
select select "spot2"
select select "object:1118"
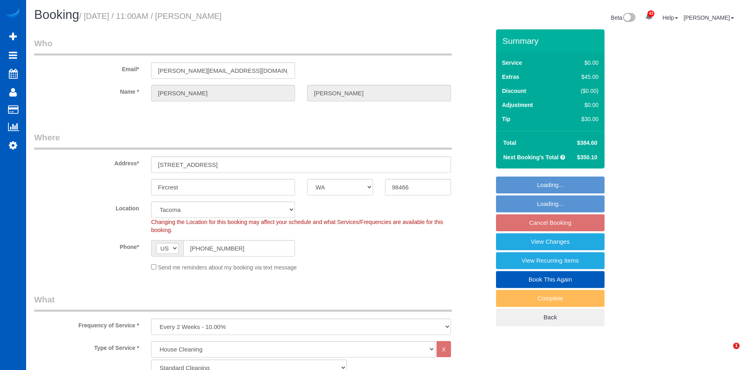
select select "3001"
select select "4"
select select "3"
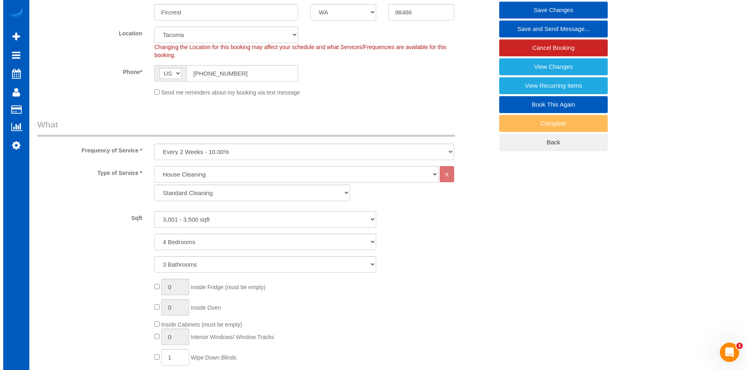
scroll to position [121, 0]
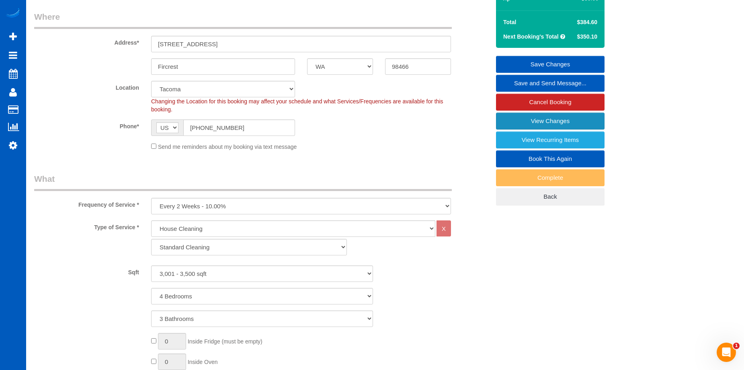
click at [516, 116] on link "View Changes" at bounding box center [550, 120] width 108 height 17
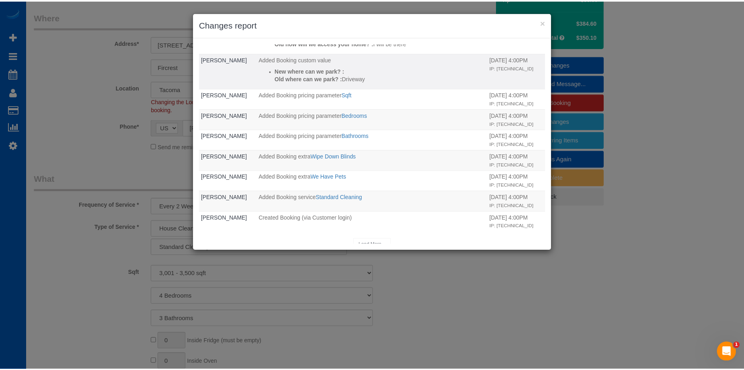
scroll to position [101, 0]
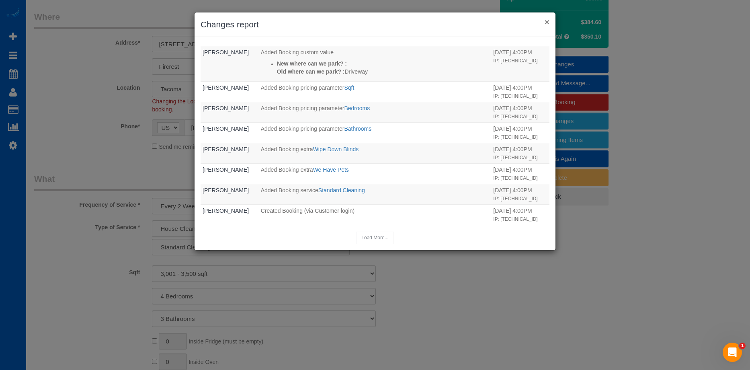
click at [546, 20] on button "×" at bounding box center [546, 22] width 5 height 8
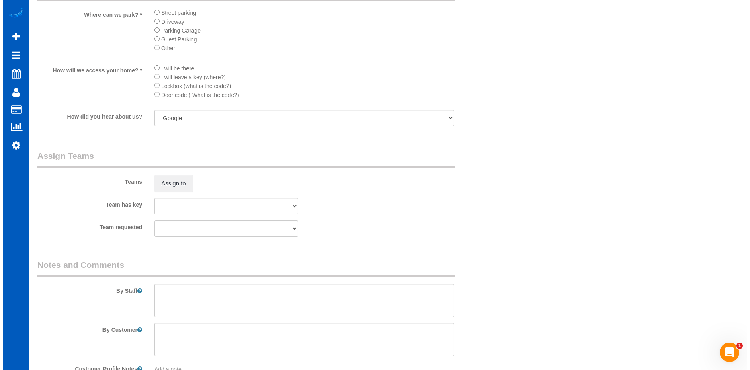
scroll to position [924, 0]
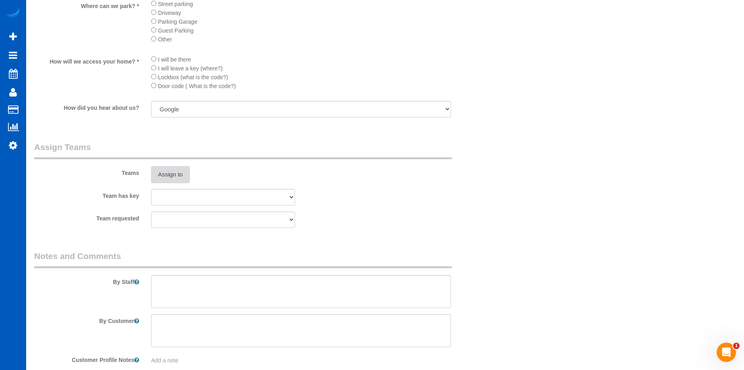
click at [163, 178] on button "Assign to" at bounding box center [170, 174] width 39 height 17
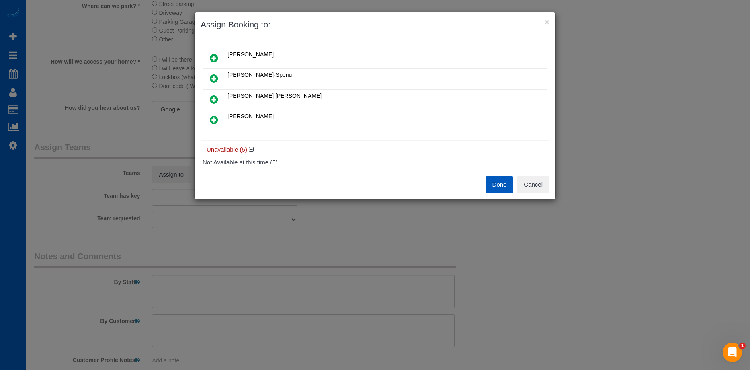
click at [217, 119] on icon at bounding box center [214, 120] width 8 height 10
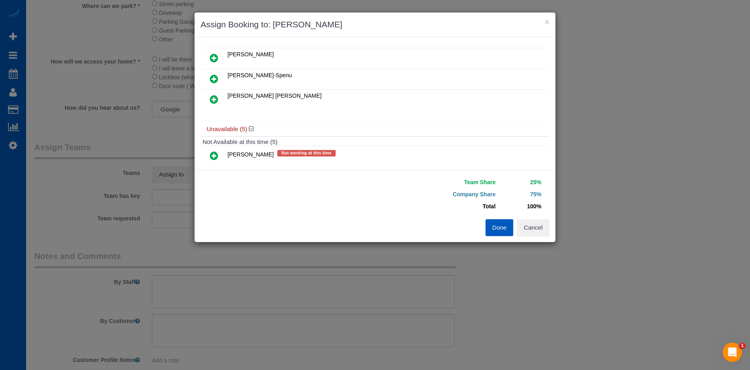
drag, startPoint x: 215, startPoint y: 56, endPoint x: 261, endPoint y: 57, distance: 46.6
click at [215, 56] on icon at bounding box center [214, 58] width 8 height 10
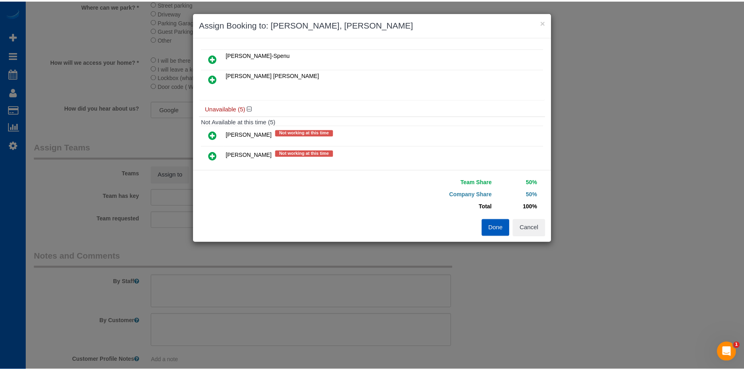
scroll to position [0, 0]
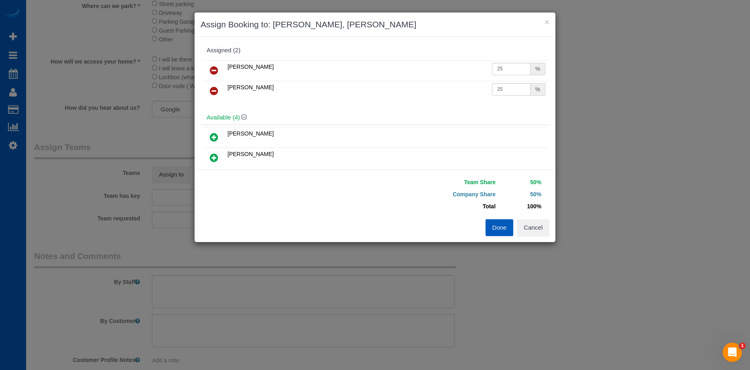
click at [501, 233] on button "Done" at bounding box center [499, 227] width 28 height 17
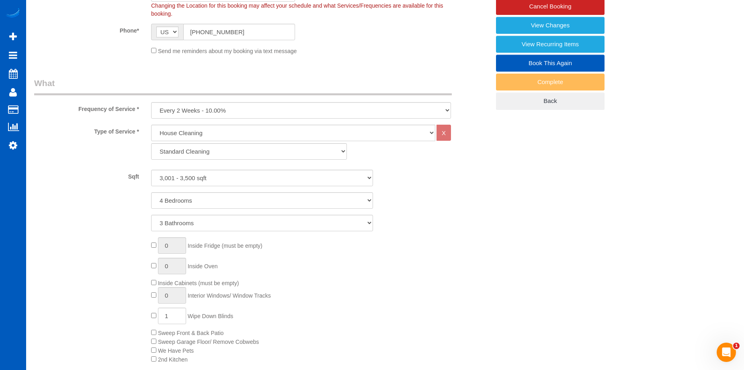
scroll to position [121, 0]
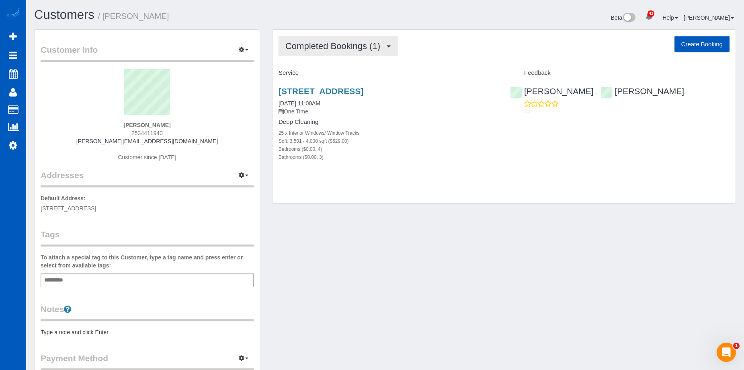
click at [351, 47] on span "Completed Bookings (1)" at bounding box center [334, 46] width 99 height 10
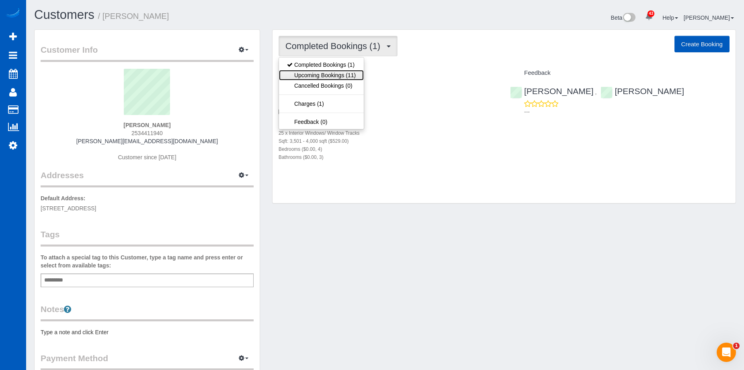
click at [345, 76] on link "Upcoming Bookings (11)" at bounding box center [321, 75] width 85 height 10
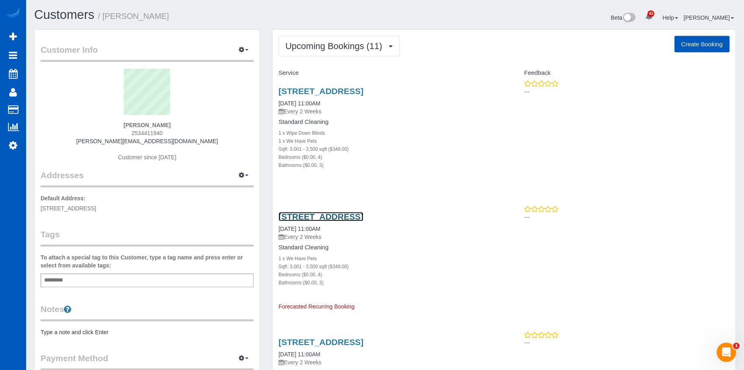
click at [363, 214] on link "[STREET_ADDRESS]" at bounding box center [320, 216] width 85 height 9
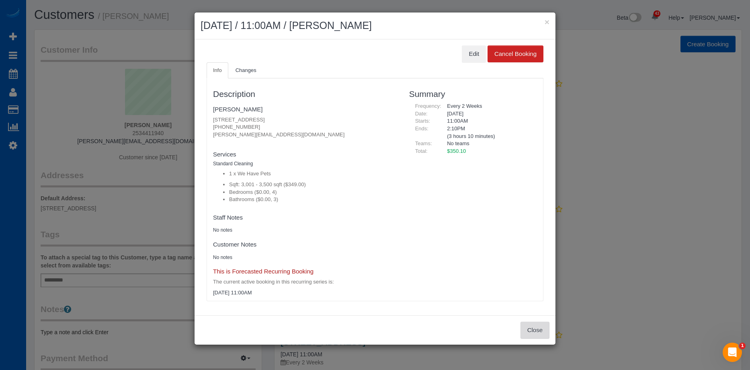
click at [546, 333] on button "Close" at bounding box center [534, 329] width 29 height 17
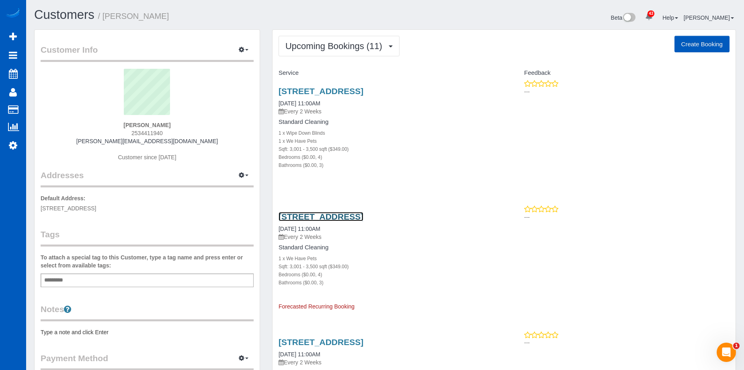
click at [363, 215] on link "[STREET_ADDRESS]" at bounding box center [320, 216] width 85 height 9
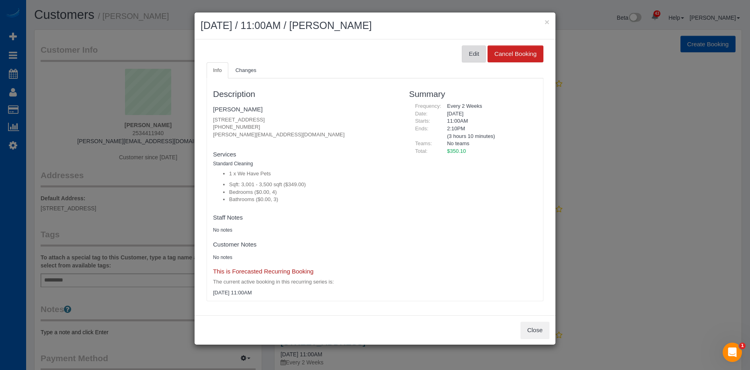
click at [470, 48] on button "Edit" at bounding box center [474, 53] width 24 height 17
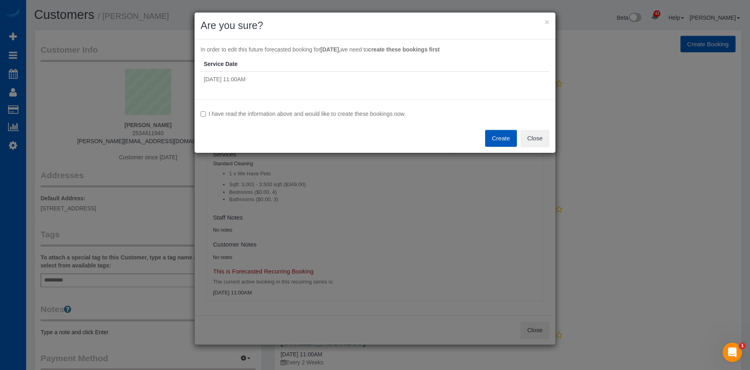
click at [230, 116] on label "I have read the information above and would like to create these bookings now." at bounding box center [374, 114] width 349 height 8
click at [493, 138] on button "Create" at bounding box center [501, 138] width 32 height 17
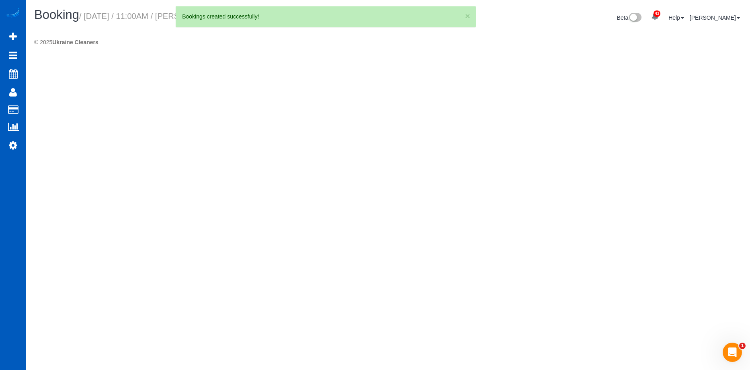
select select "WA"
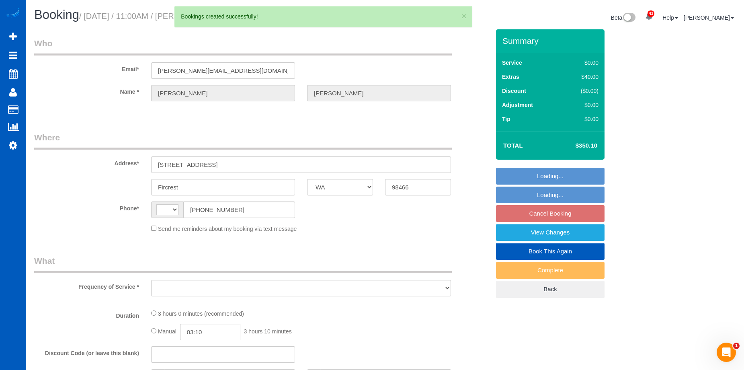
select select "string:fspay-f7bfd408-96fd-46aa-867f-03c6435c7043"
select select "199"
select select "3001"
select select "4"
select select "3"
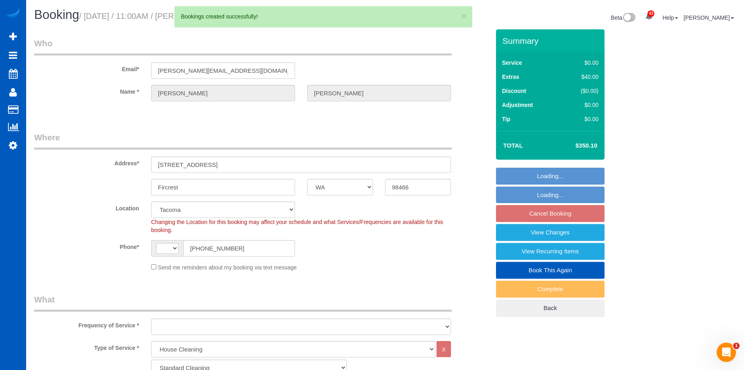
select select "number:8"
select select "string:US"
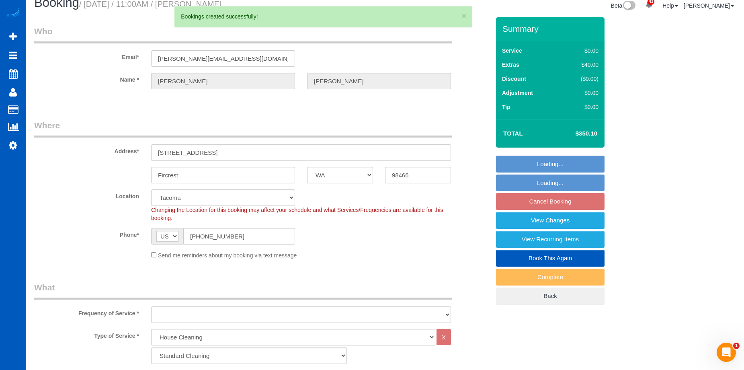
select select "object:1839"
select select "spot2"
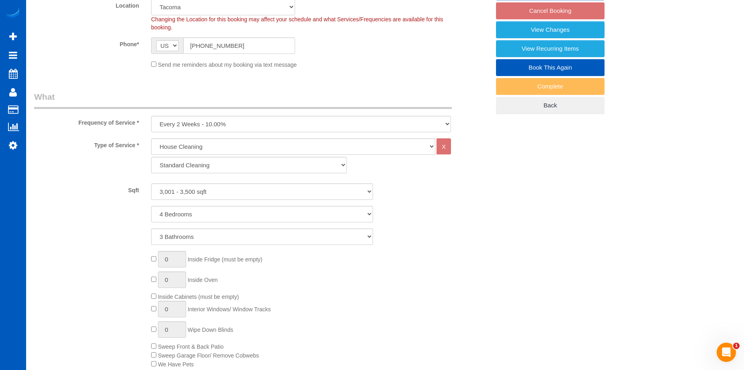
select select "3001"
select select "4"
select select "3"
select select "object:1928"
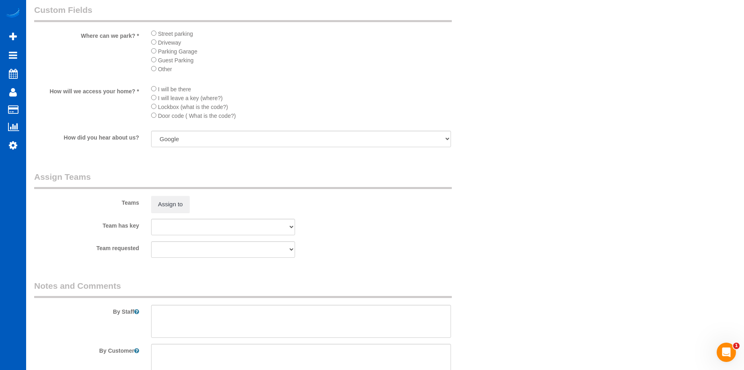
scroll to position [964, 0]
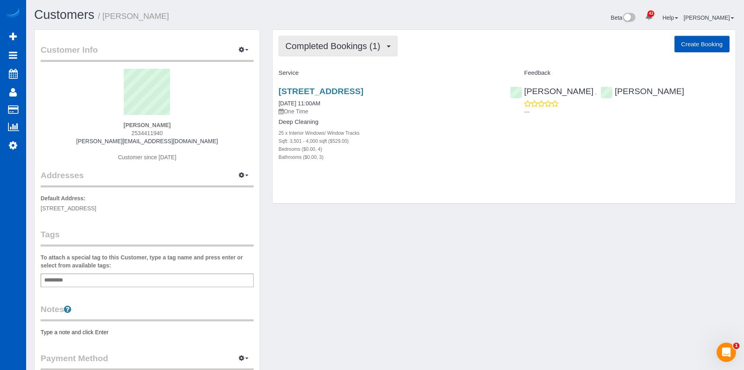
click at [384, 47] on span "Completed Bookings (1)" at bounding box center [334, 46] width 99 height 10
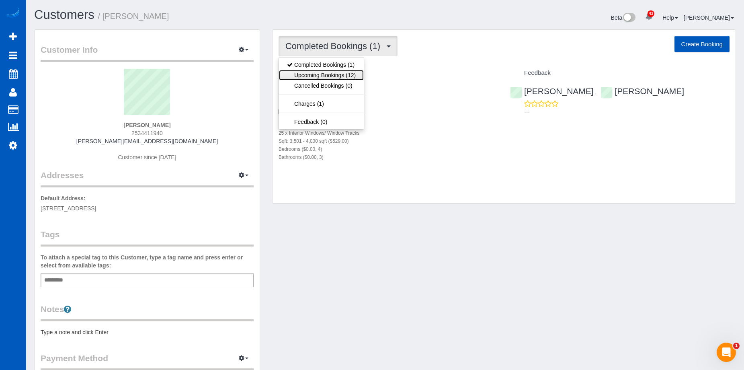
click at [349, 71] on link "Upcoming Bookings (12)" at bounding box center [321, 75] width 85 height 10
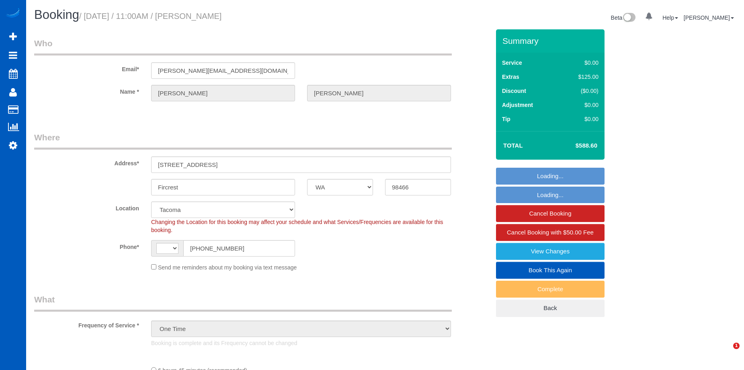
select select "WA"
select select "object:680"
select select "199"
select select "3501"
select select "4"
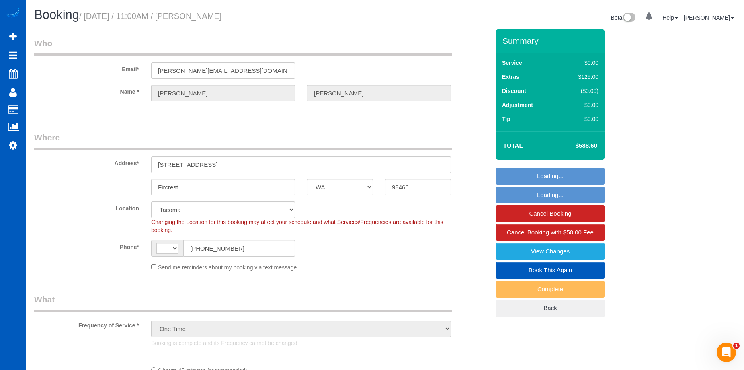
select select "3"
select select "string:[GEOGRAPHIC_DATA]"
select select "spot1"
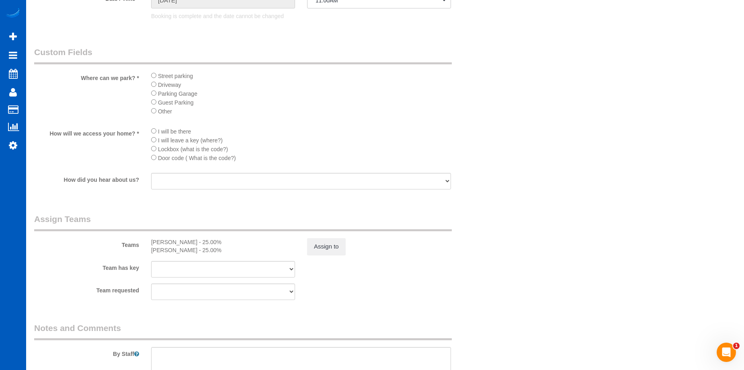
scroll to position [884, 0]
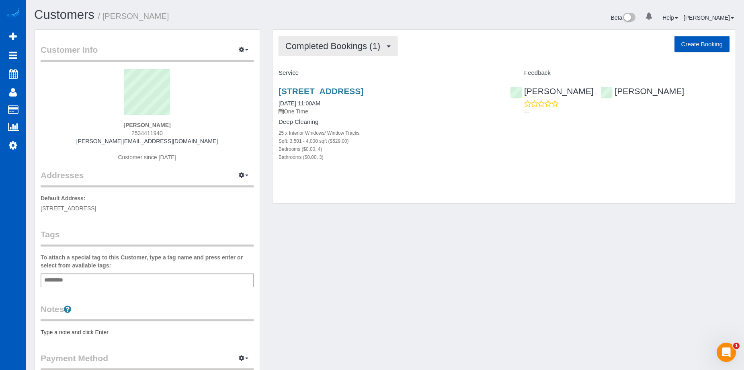
click at [369, 41] on span "Completed Bookings (1)" at bounding box center [334, 46] width 99 height 10
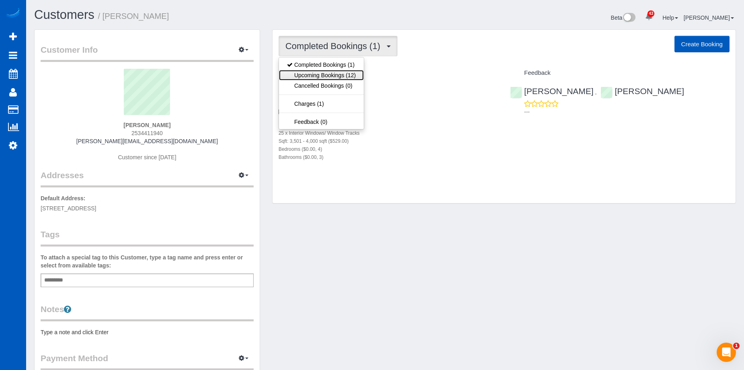
click at [341, 70] on link "Upcoming Bookings (12)" at bounding box center [321, 75] width 85 height 10
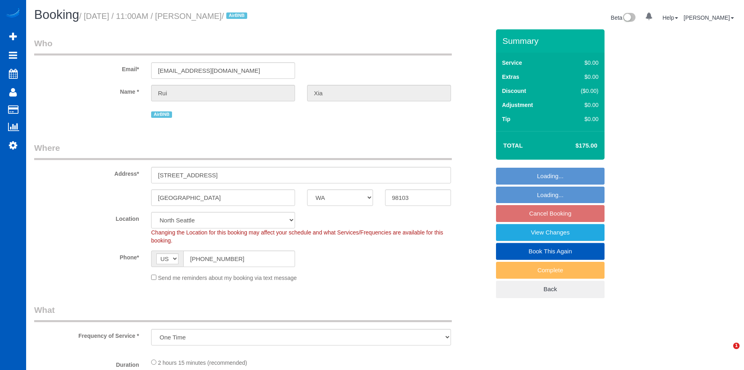
select select "WA"
select select "spot2"
select select "object:1177"
select select "199"
select select "1001"
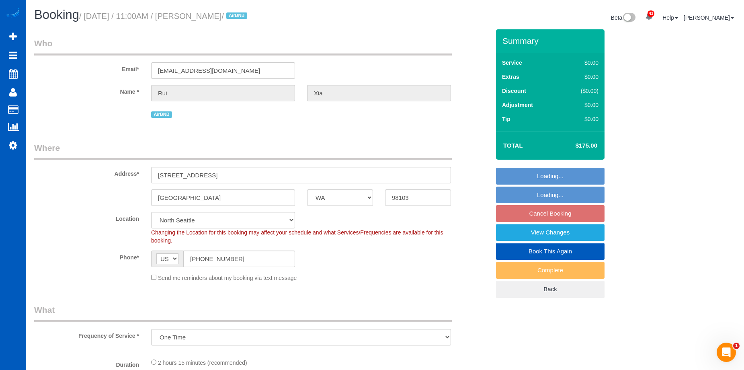
select select "3"
select select "1001"
select select "3"
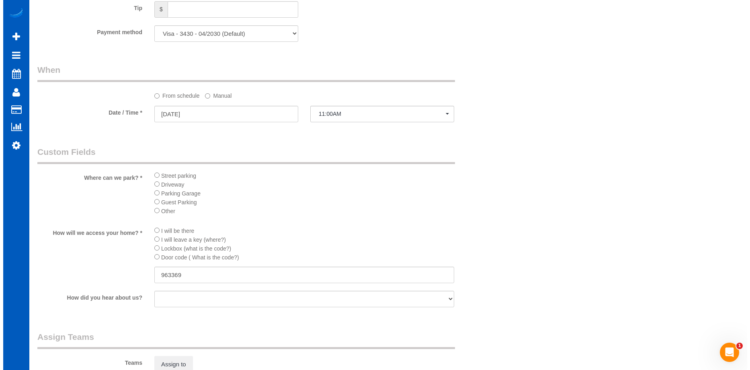
scroll to position [924, 0]
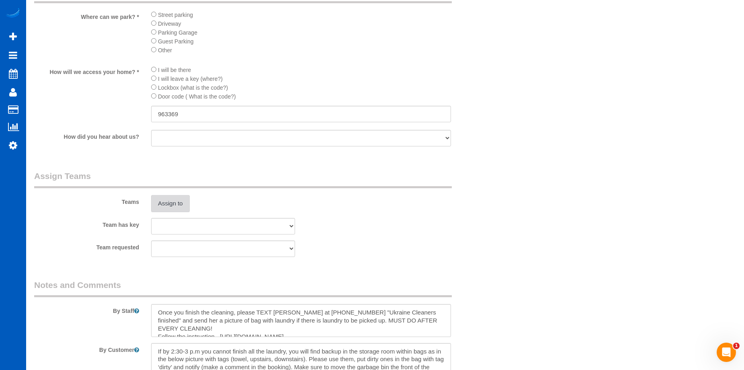
click at [165, 198] on button "Assign to" at bounding box center [170, 203] width 39 height 17
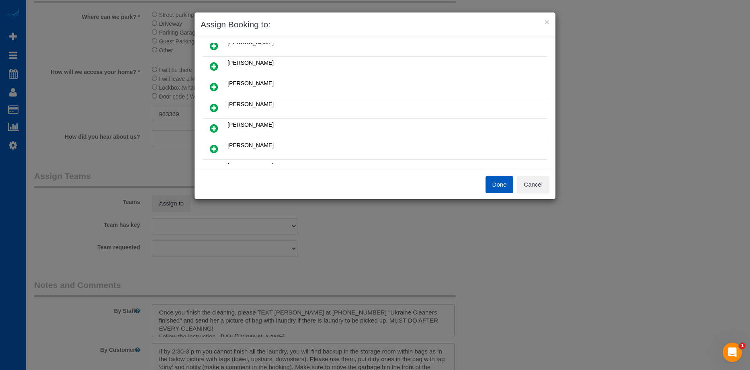
scroll to position [80, 0]
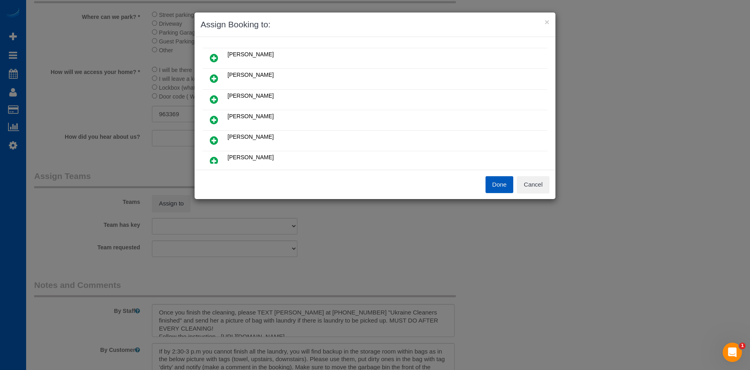
click at [212, 74] on icon at bounding box center [214, 79] width 8 height 10
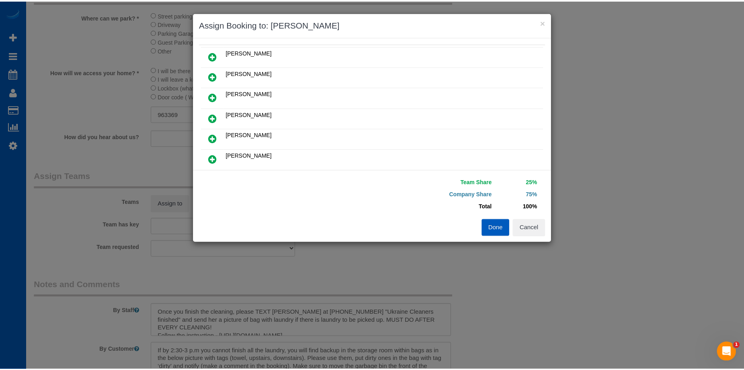
scroll to position [0, 0]
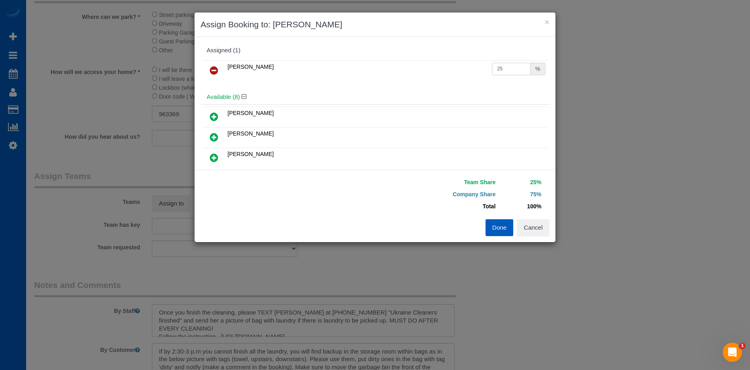
click at [517, 66] on input "25" at bounding box center [511, 69] width 39 height 12
drag, startPoint x: 505, startPoint y: 68, endPoint x: 411, endPoint y: 63, distance: 93.3
click at [411, 63] on tr "Nataliia Moskalenko 25 %" at bounding box center [374, 70] width 345 height 20
type input "55"
click at [499, 225] on button "Done" at bounding box center [499, 227] width 28 height 17
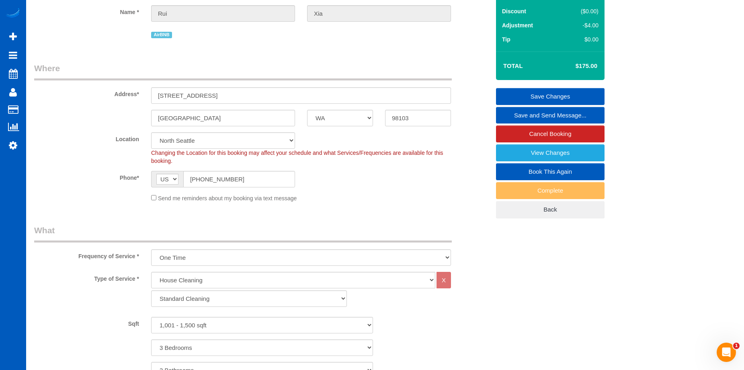
scroll to position [40, 0]
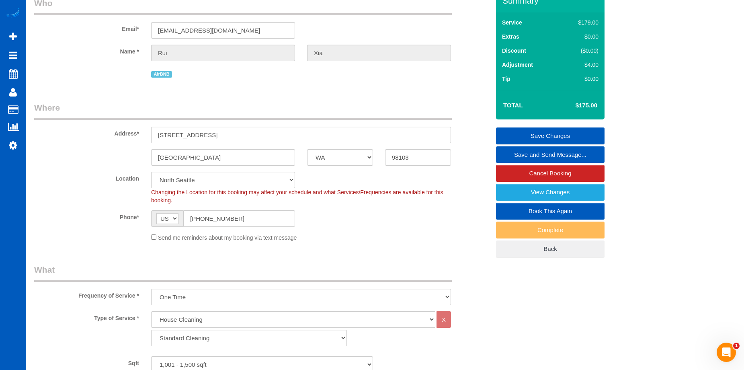
click at [520, 135] on link "Save Changes" at bounding box center [550, 135] width 108 height 17
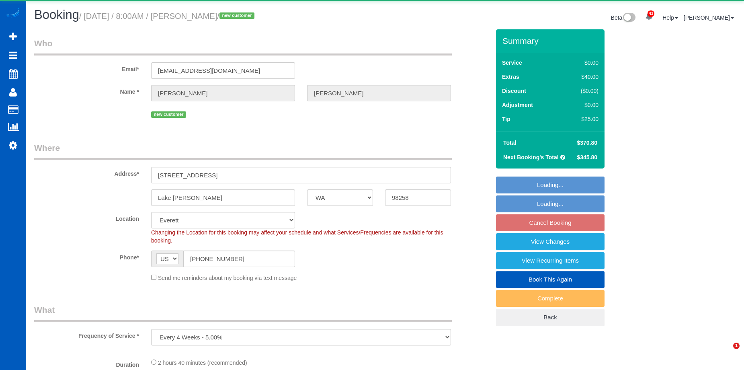
select select "WA"
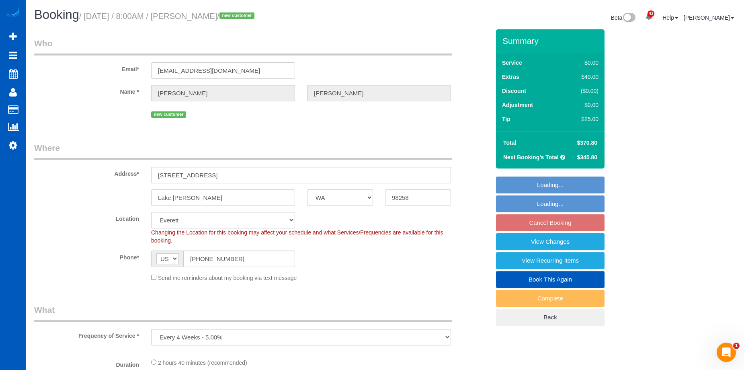
select select "object:820"
select select "number:8"
select select "199"
select select "1501"
select select "3"
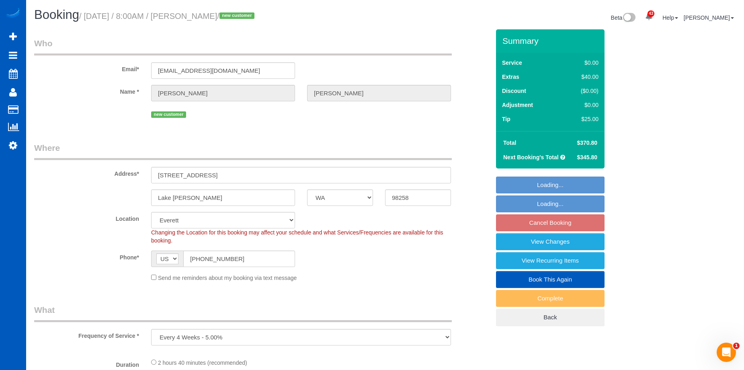
select select "3"
select select "spot1"
select select "1501"
select select "3"
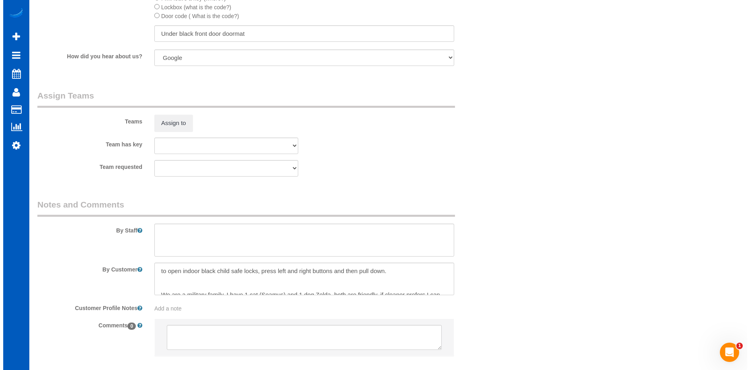
scroll to position [16, 0]
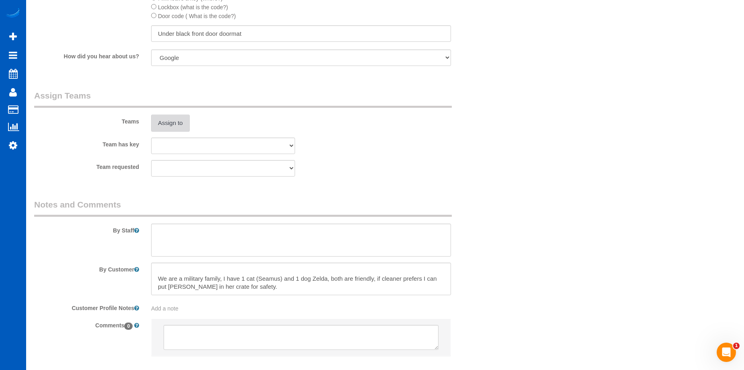
click at [188, 123] on button "Assign to" at bounding box center [170, 122] width 39 height 17
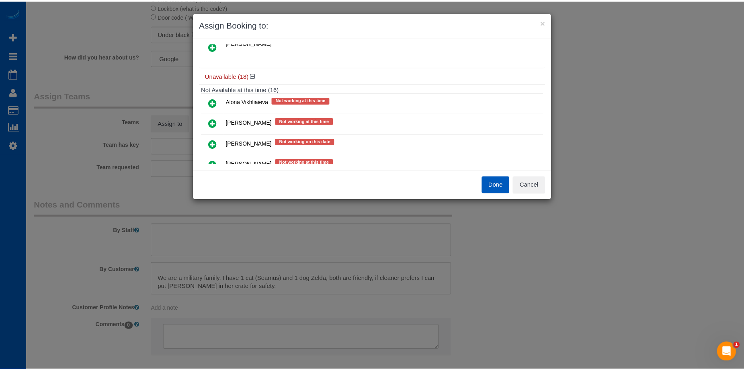
scroll to position [0, 0]
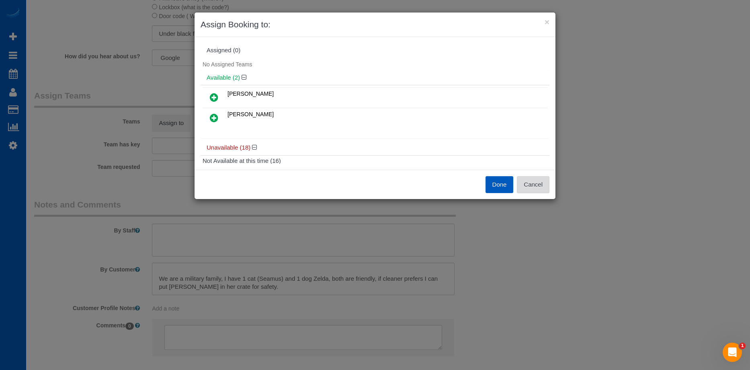
click at [535, 181] on button "Cancel" at bounding box center [533, 184] width 33 height 17
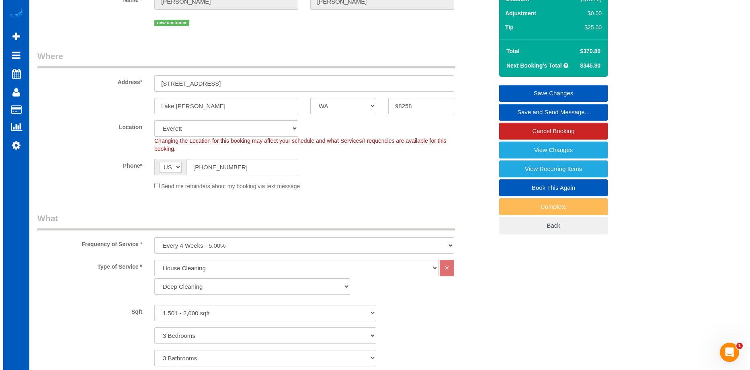
scroll to position [80, 0]
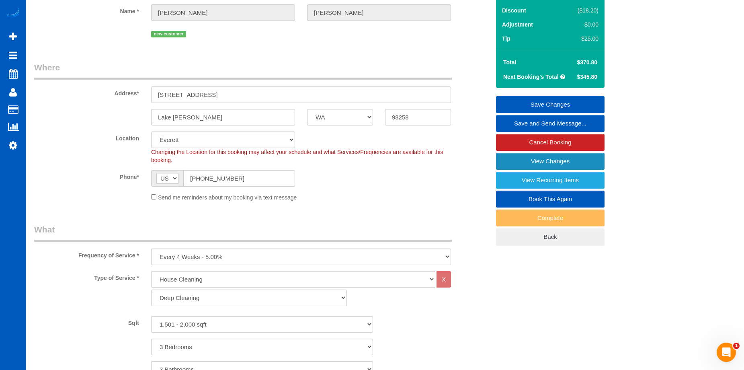
click at [524, 159] on link "View Changes" at bounding box center [550, 161] width 108 height 17
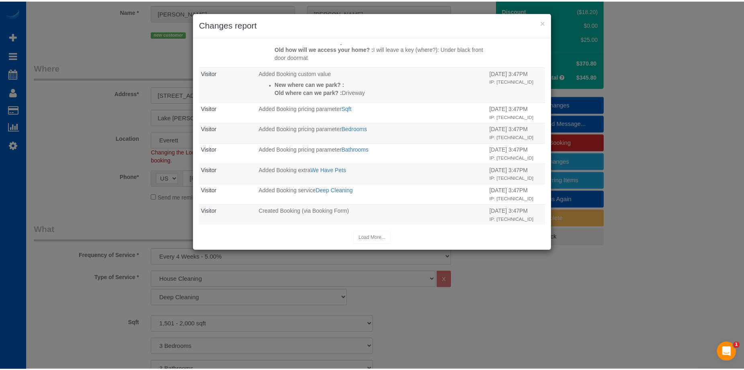
scroll to position [121, 0]
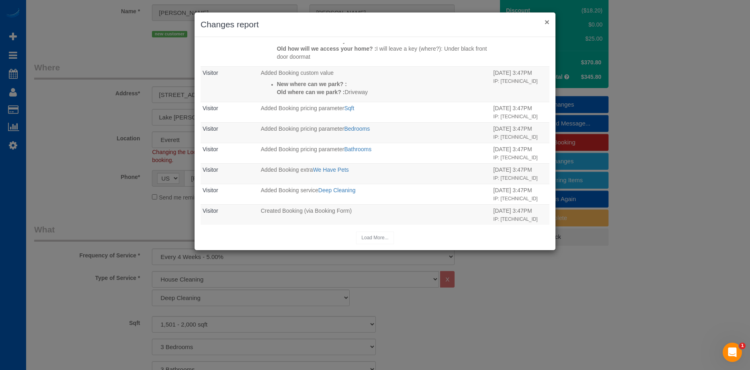
click at [546, 22] on button "×" at bounding box center [546, 22] width 5 height 8
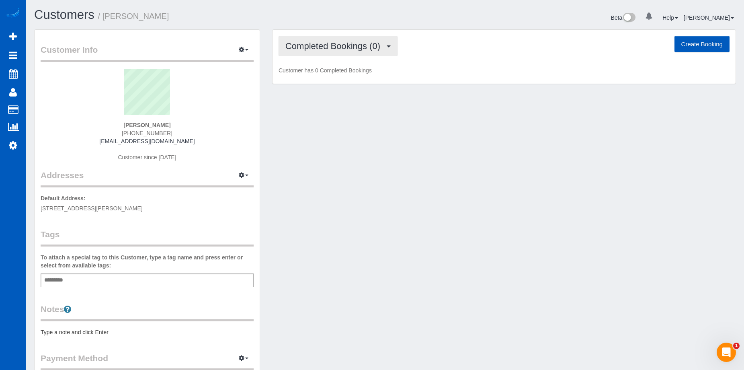
click at [343, 47] on span "Completed Bookings (0)" at bounding box center [334, 46] width 99 height 10
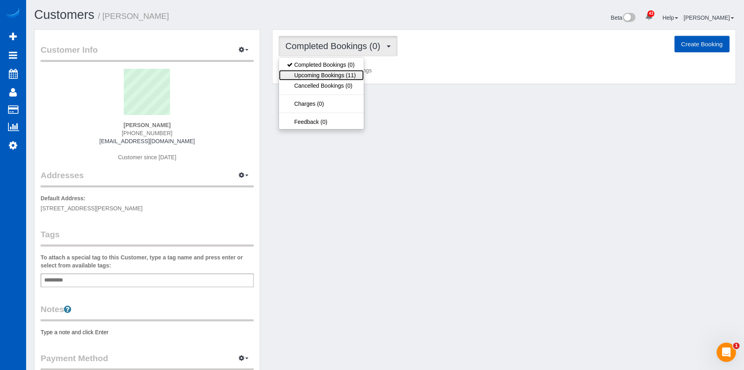
click at [329, 78] on link "Upcoming Bookings (11)" at bounding box center [321, 75] width 85 height 10
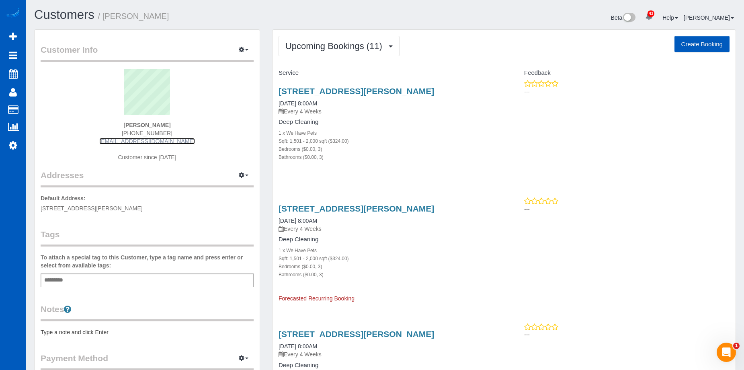
drag, startPoint x: 116, startPoint y: 141, endPoint x: 186, endPoint y: 144, distance: 70.8
drag, startPoint x: 41, startPoint y: 207, endPoint x: 161, endPoint y: 212, distance: 119.8
click at [161, 212] on p "Default Address: 581 127th Ave NE, Lake Stevens, WA 98258" at bounding box center [147, 203] width 213 height 18
copy span "581 127th Ave NE, Lake Stevens, WA 98258"
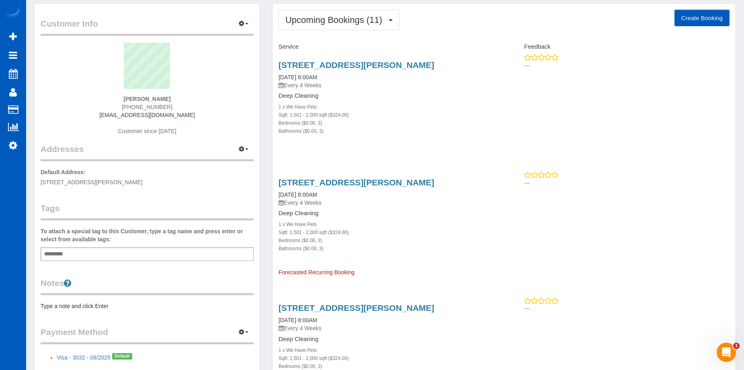
scroll to position [40, 0]
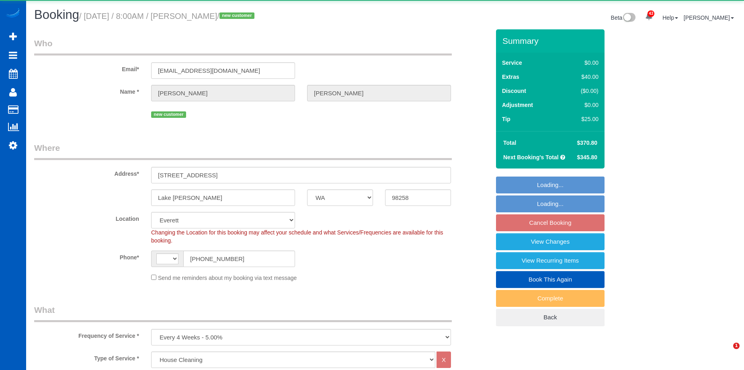
select select "WA"
select select "199"
select select "1501"
select select "3"
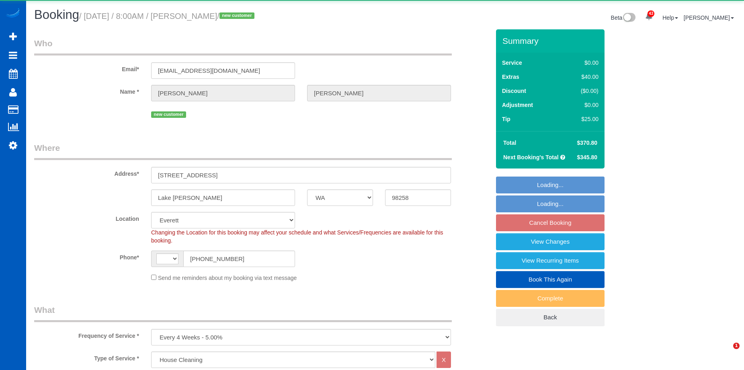
select select "number:8"
select select "object:814"
select select "string:US"
select select "1501"
select select "3"
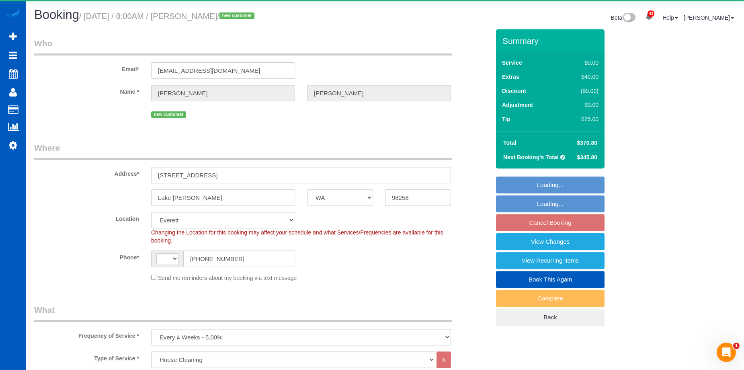
select select "3"
select select "spot1"
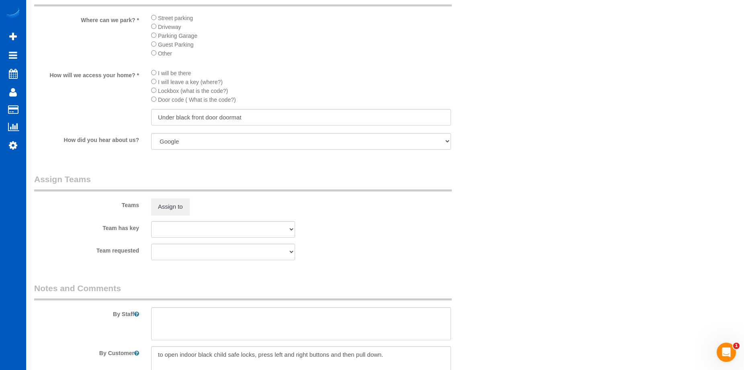
scroll to position [924, 0]
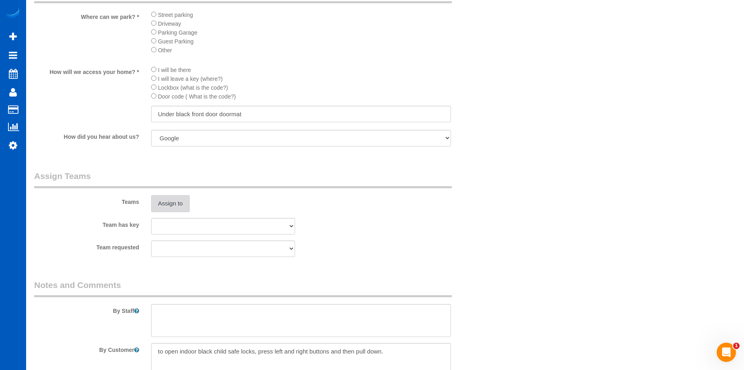
click at [170, 206] on button "Assign to" at bounding box center [170, 203] width 39 height 17
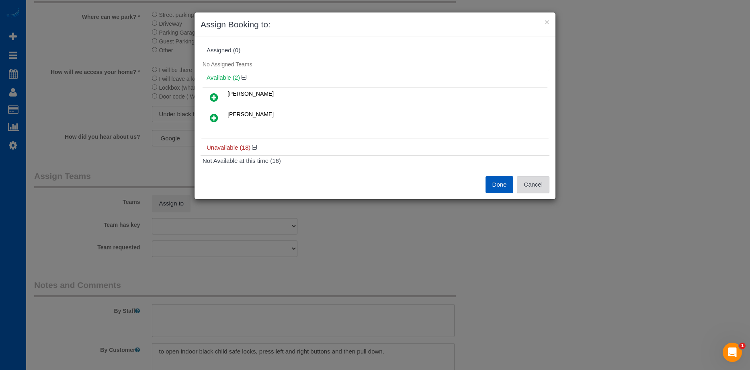
click at [530, 186] on button "Cancel" at bounding box center [533, 184] width 33 height 17
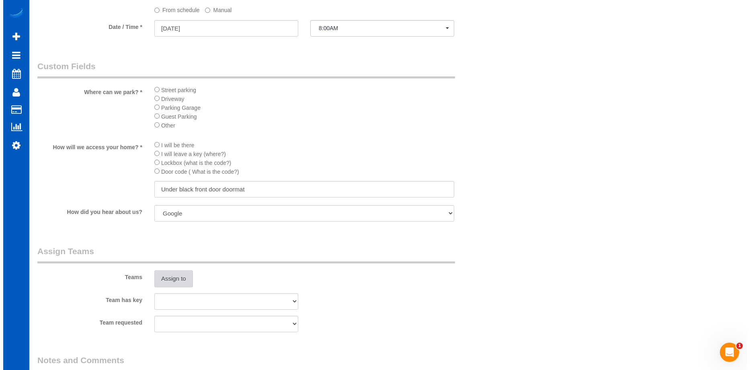
scroll to position [884, 0]
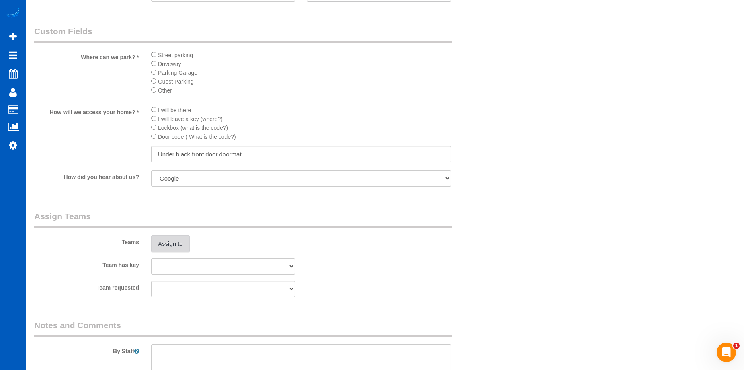
click at [173, 243] on button "Assign to" at bounding box center [170, 243] width 39 height 17
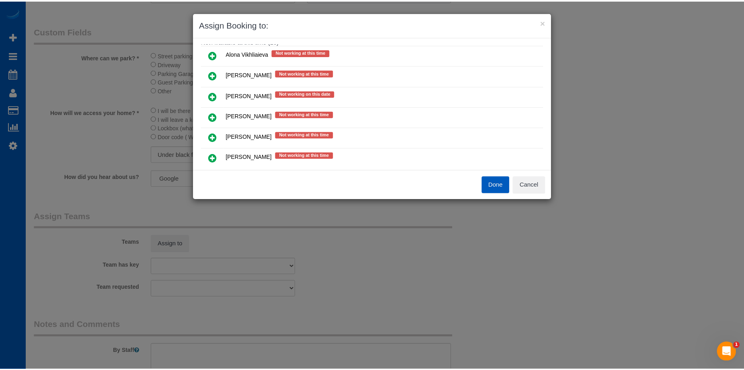
scroll to position [0, 0]
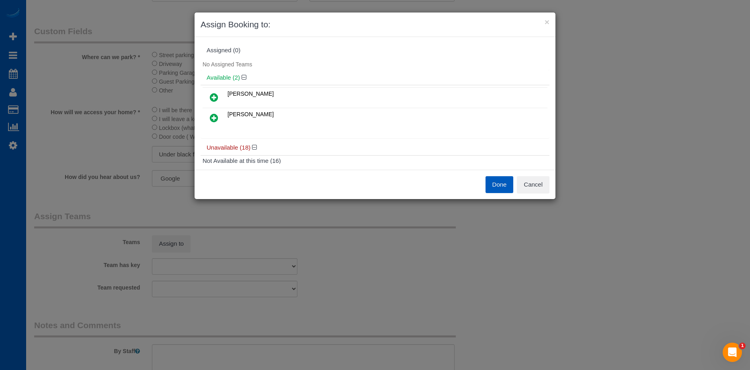
click at [214, 97] on icon at bounding box center [214, 97] width 8 height 10
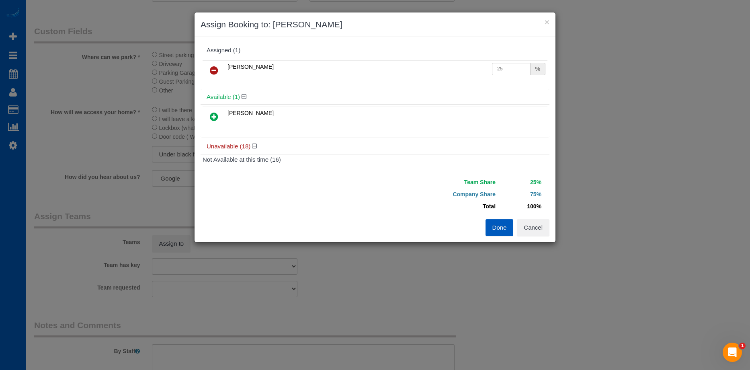
click at [213, 113] on icon at bounding box center [214, 117] width 8 height 10
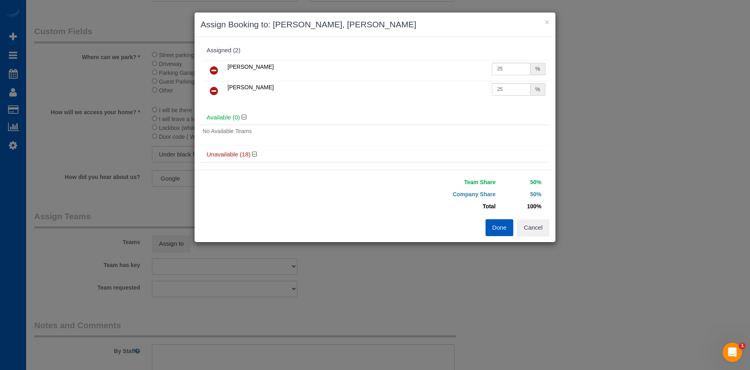
click at [497, 228] on button "Done" at bounding box center [499, 227] width 28 height 17
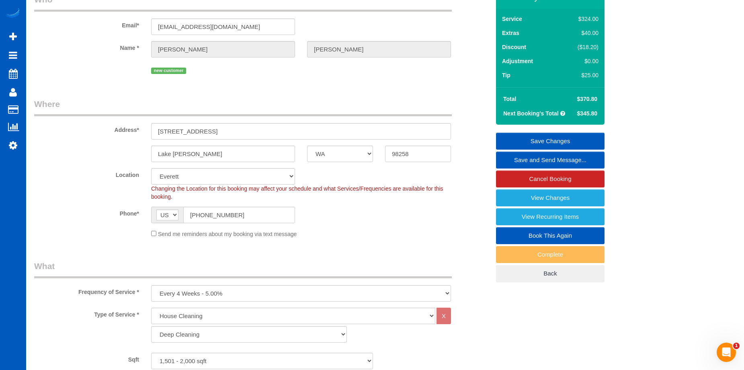
scroll to position [40, 0]
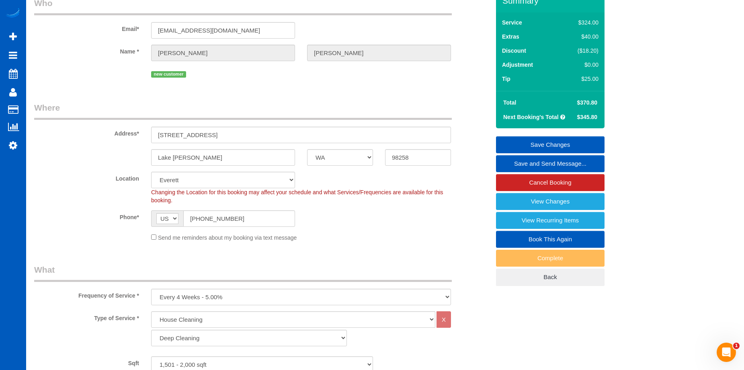
click at [519, 141] on link "Save Changes" at bounding box center [550, 144] width 108 height 17
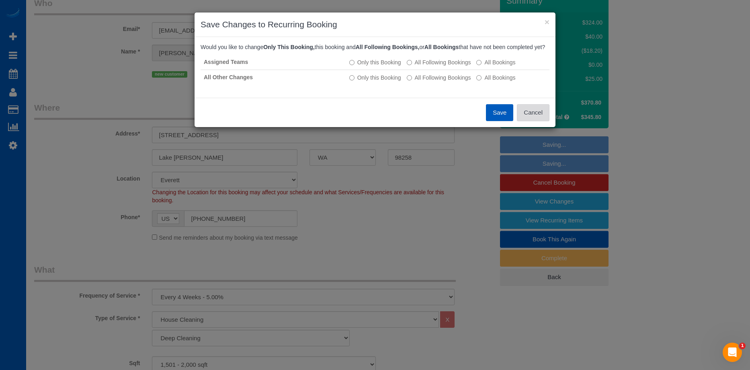
click at [544, 120] on button "Cancel" at bounding box center [533, 112] width 33 height 17
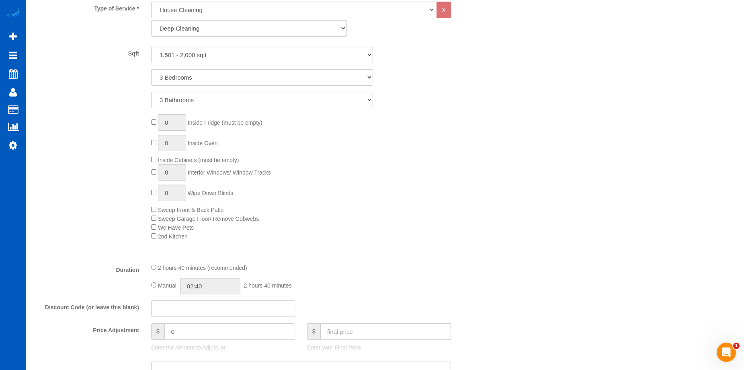
scroll to position [362, 0]
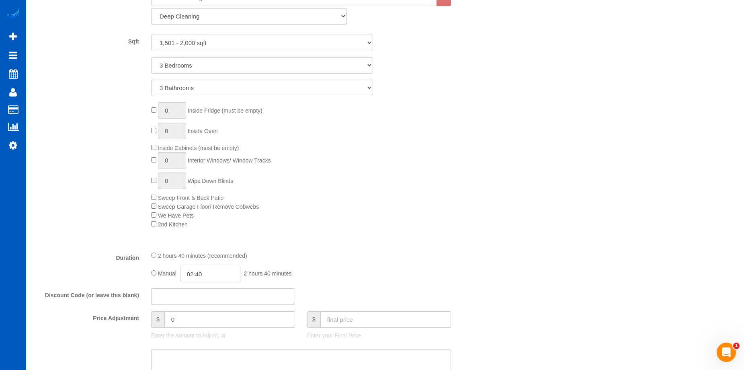
click at [191, 270] on input "02:40" at bounding box center [210, 274] width 60 height 16
type input "04:00"
click at [201, 291] on li "04:00" at bounding box center [201, 291] width 36 height 10
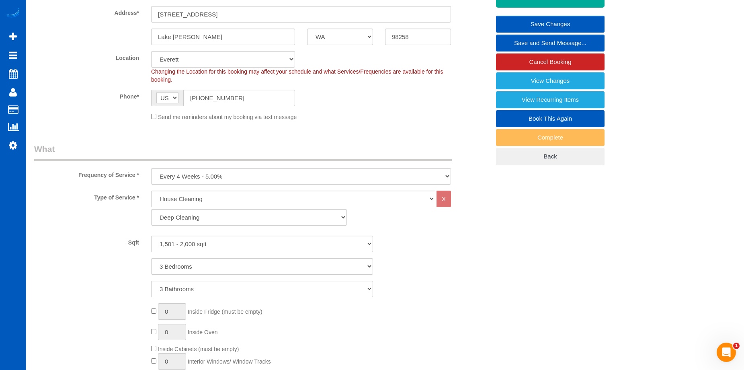
scroll to position [0, 0]
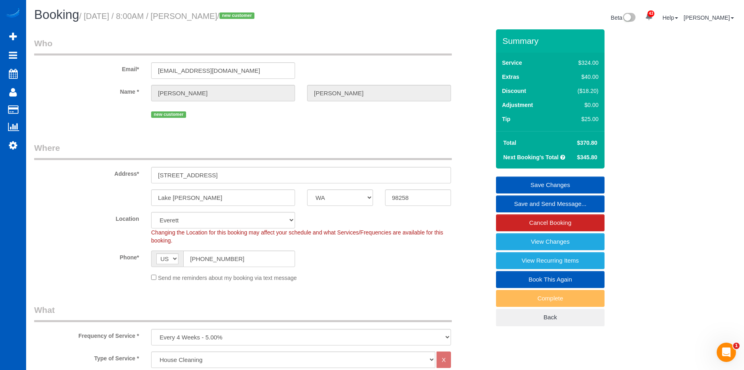
select select "spot18"
click at [517, 186] on link "Save Changes" at bounding box center [550, 184] width 108 height 17
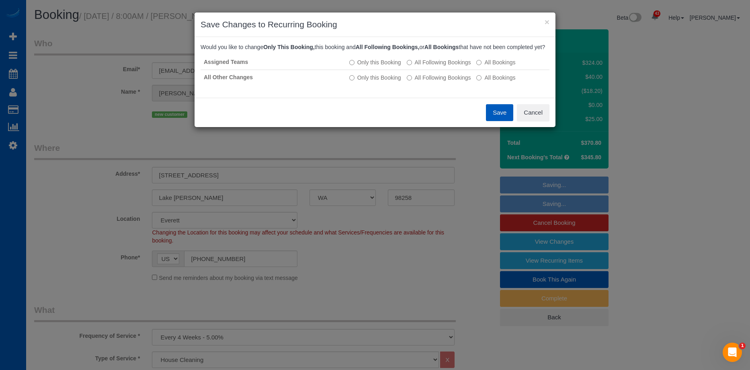
click at [494, 116] on button "Save" at bounding box center [499, 112] width 27 height 17
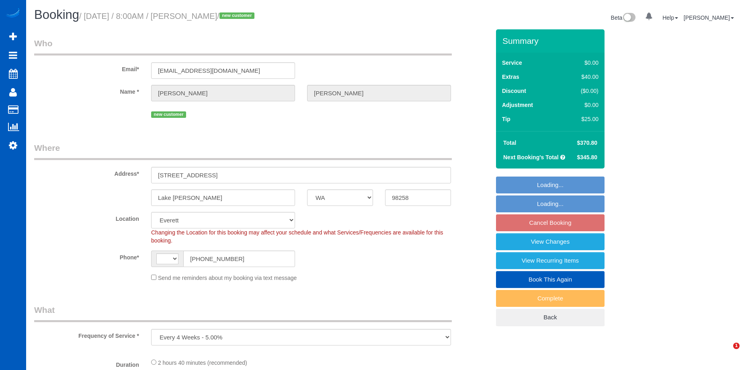
select select "WA"
select select "object:587"
select select "string:[GEOGRAPHIC_DATA]"
select select "199"
select select "1501"
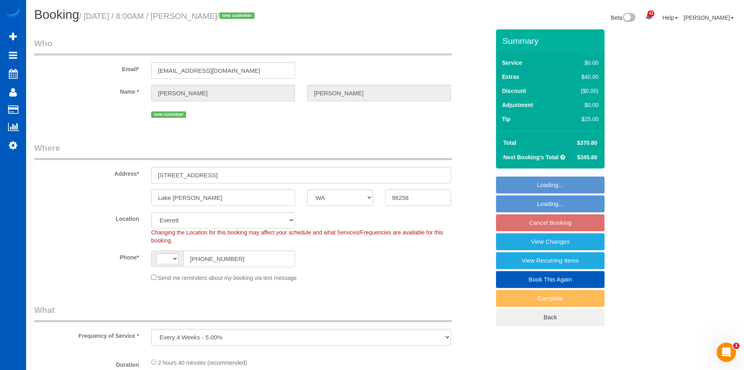
select select "3"
select select "spot1"
select select "number:8"
select select "1501"
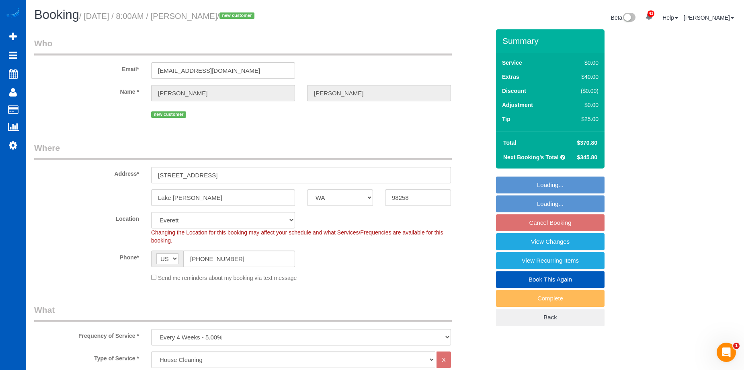
select select "3"
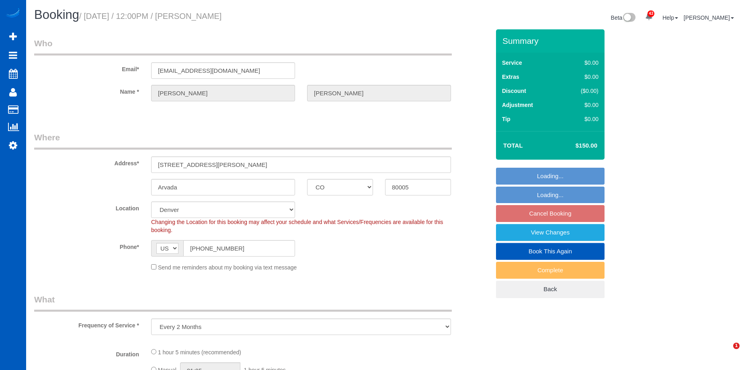
select select "CO"
select select "object:1157"
select select "199"
select select "2"
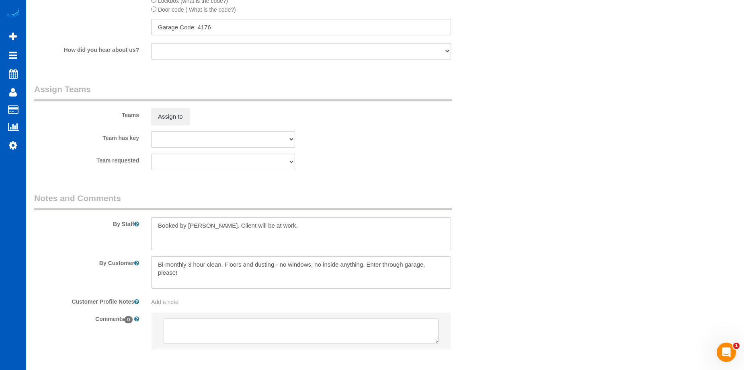
scroll to position [1044, 0]
click at [181, 117] on button "Assign to" at bounding box center [170, 116] width 39 height 17
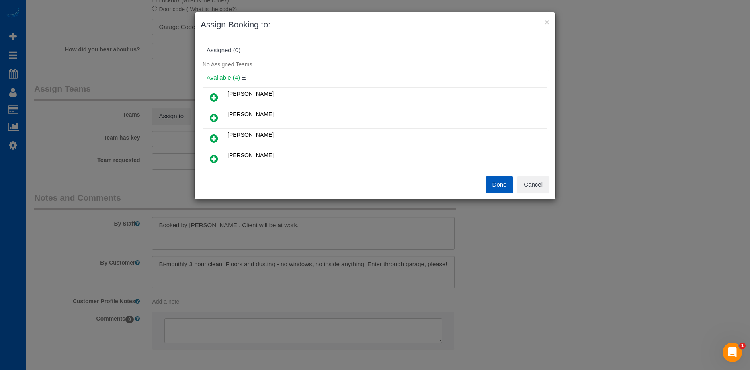
click at [218, 139] on link at bounding box center [213, 139] width 19 height 16
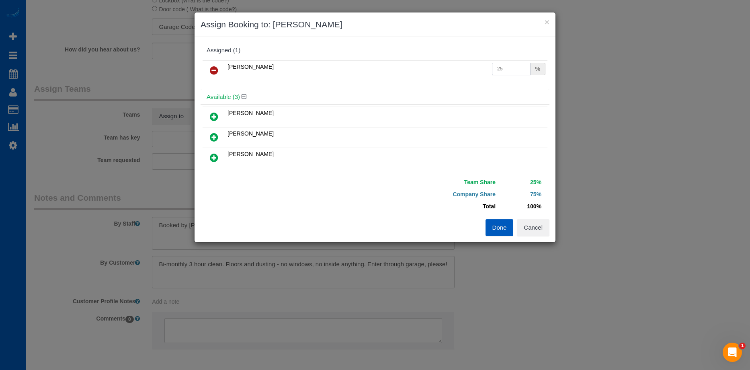
click at [508, 67] on input "25" at bounding box center [511, 69] width 39 height 12
drag, startPoint x: 501, startPoint y: 64, endPoint x: 464, endPoint y: 67, distance: 37.1
click at [464, 67] on tr "Natalia Dunn 25 %" at bounding box center [374, 70] width 345 height 20
type input "54"
click at [500, 227] on button "Done" at bounding box center [499, 227] width 28 height 17
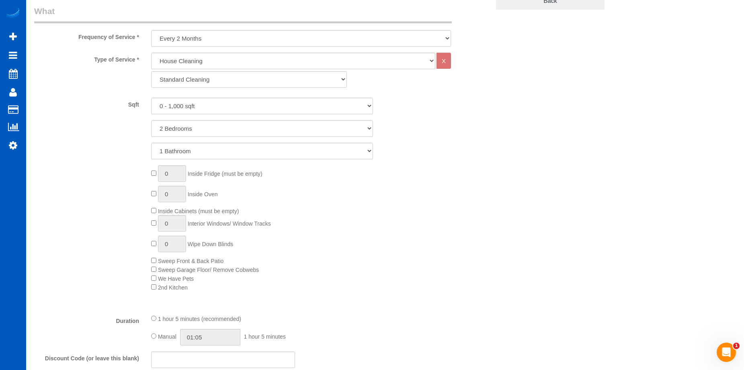
scroll to position [482, 0]
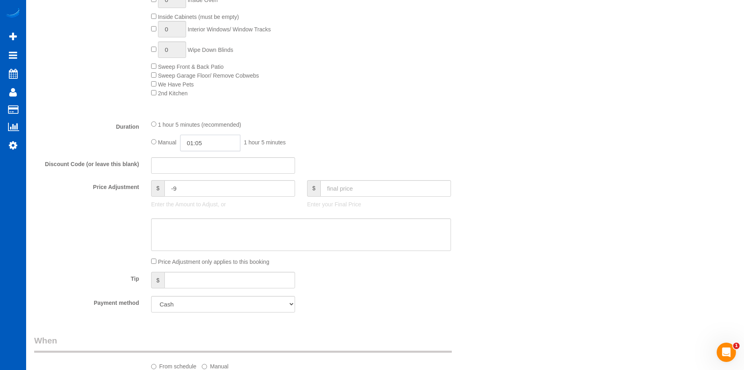
click at [214, 142] on input "01:05" at bounding box center [210, 143] width 60 height 16
type input "03:00"
click at [196, 177] on li "03:00" at bounding box center [201, 179] width 36 height 10
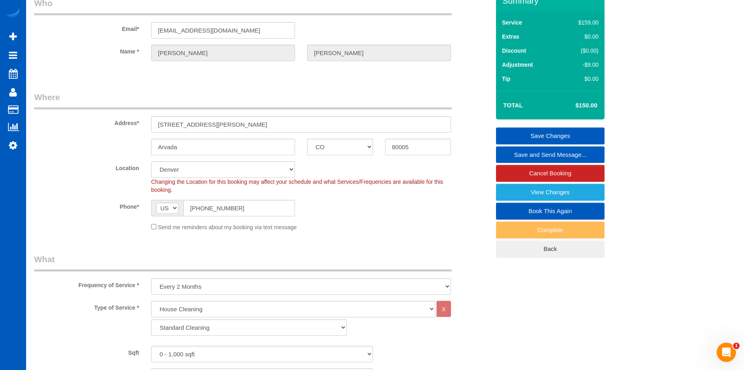
scroll to position [0, 0]
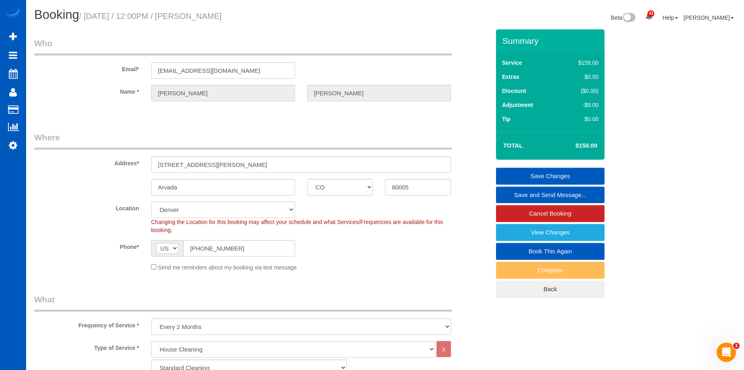
click at [530, 171] on link "Save Changes" at bounding box center [550, 176] width 108 height 17
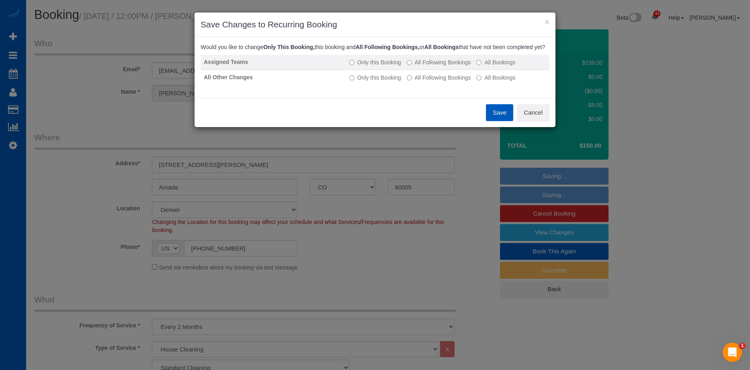
click at [435, 66] on label "All Following Bookings" at bounding box center [439, 62] width 64 height 8
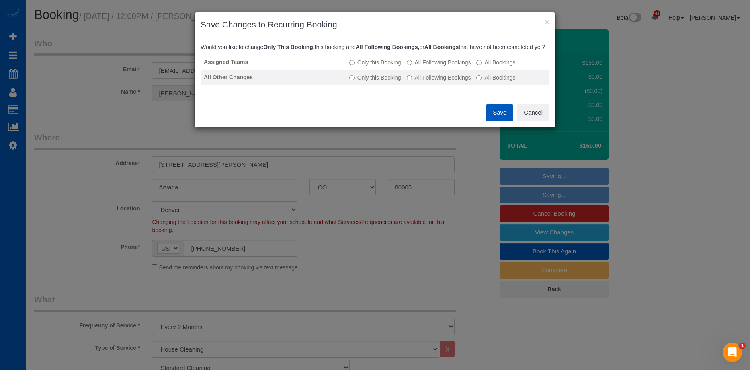
click at [431, 82] on label "All Following Bookings" at bounding box center [439, 78] width 64 height 8
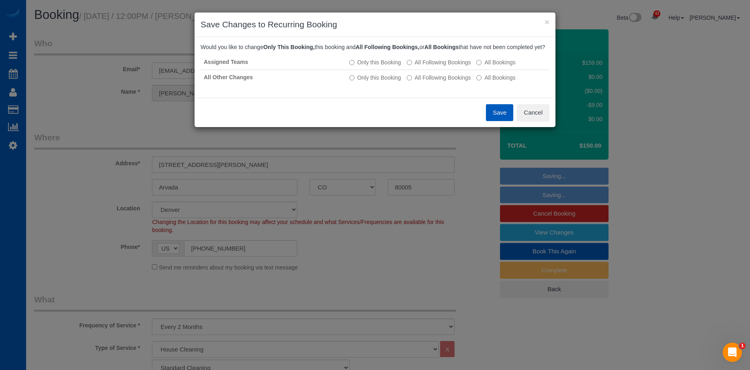
click at [499, 121] on button "Save" at bounding box center [499, 112] width 27 height 17
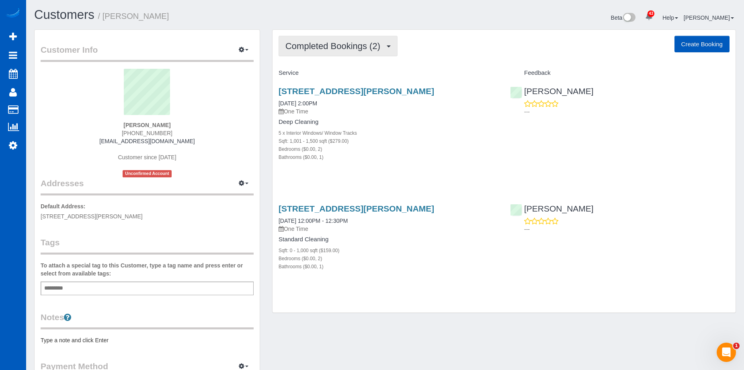
click at [382, 40] on button "Completed Bookings (2)" at bounding box center [337, 46] width 119 height 20
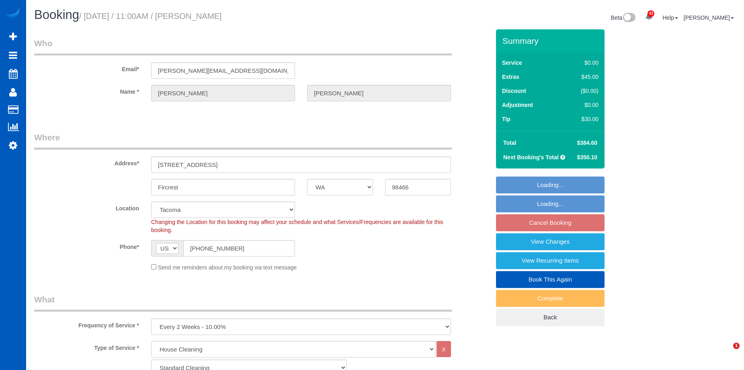
select select "WA"
select select "199"
select select "spot2"
select select "number:8"
select select "3001"
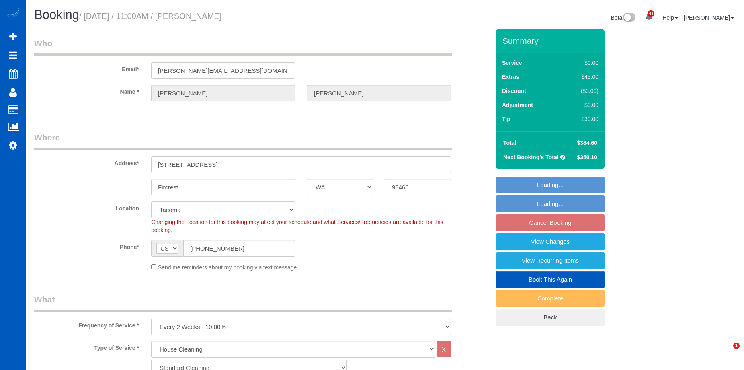
select select "4"
select select "3"
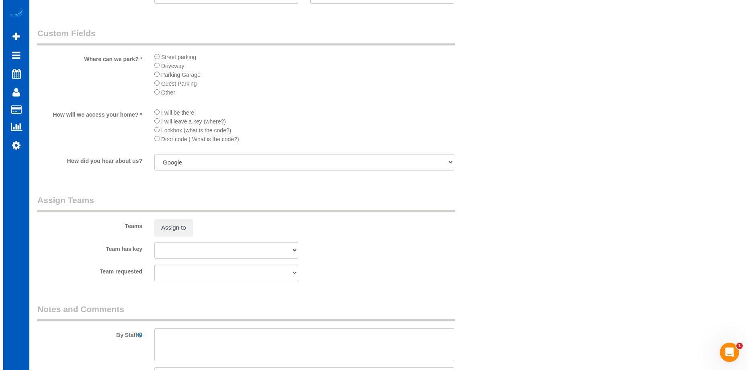
scroll to position [964, 0]
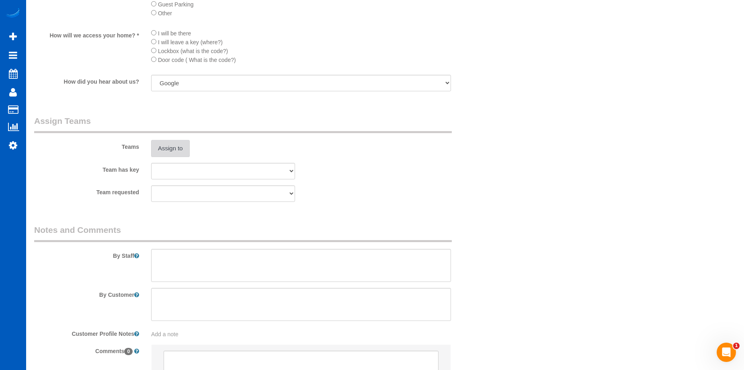
click at [179, 143] on button "Assign to" at bounding box center [170, 148] width 39 height 17
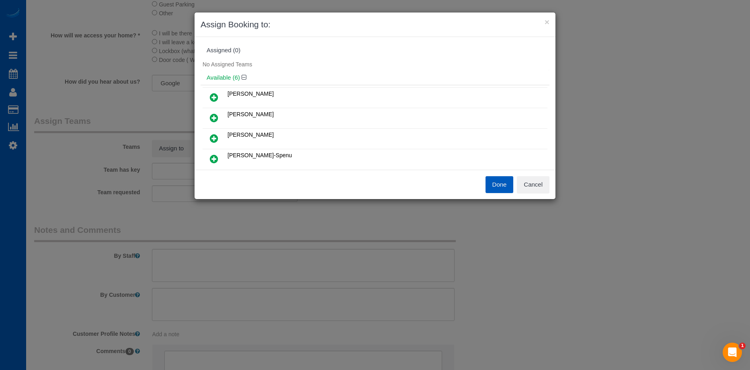
scroll to position [40, 0]
click at [210, 55] on icon at bounding box center [214, 57] width 8 height 10
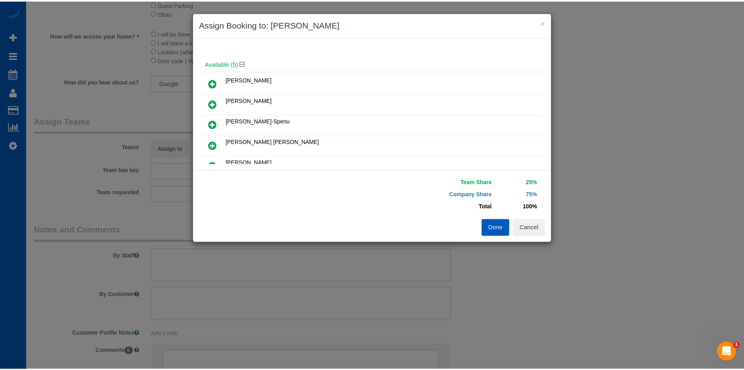
scroll to position [19, 0]
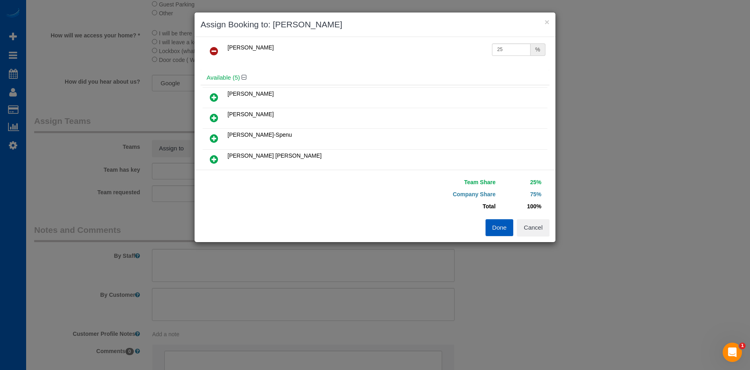
click at [209, 116] on link at bounding box center [213, 118] width 19 height 16
click at [493, 222] on button "Done" at bounding box center [499, 227] width 28 height 17
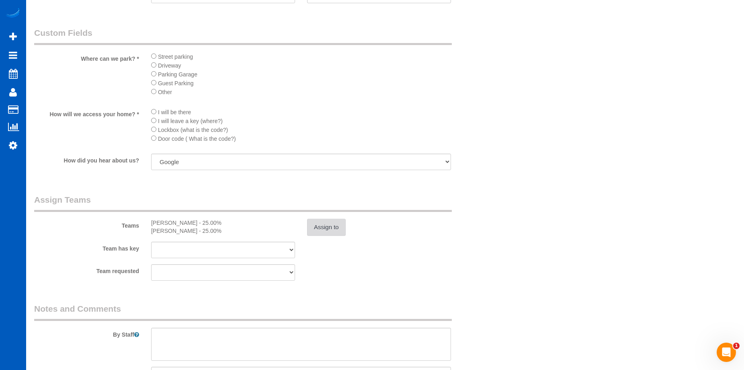
scroll to position [1004, 0]
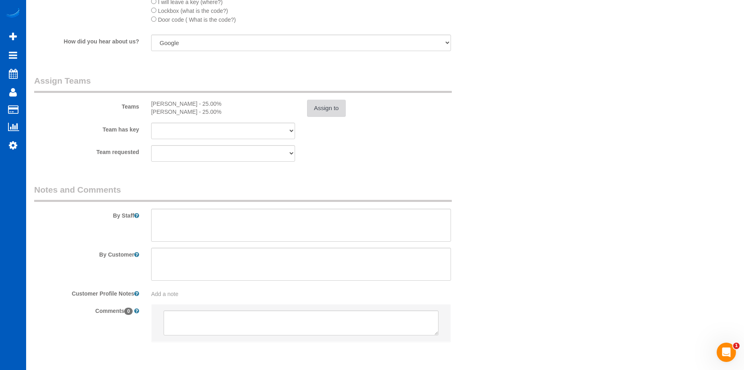
click at [325, 111] on button "Assign to" at bounding box center [326, 108] width 39 height 17
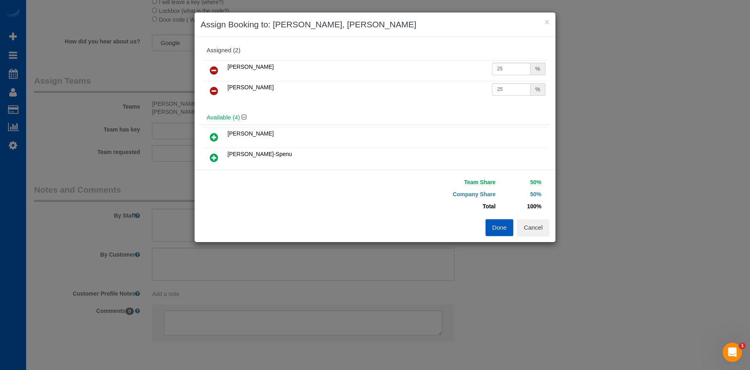
click at [219, 67] on link at bounding box center [213, 71] width 19 height 16
click at [215, 135] on icon at bounding box center [214, 137] width 8 height 10
drag, startPoint x: 499, startPoint y: 226, endPoint x: 499, endPoint y: 217, distance: 8.8
click at [499, 226] on button "Done" at bounding box center [499, 227] width 28 height 17
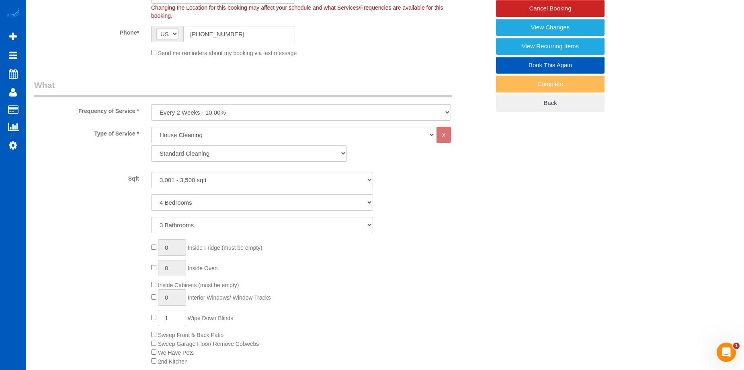
scroll to position [362, 0]
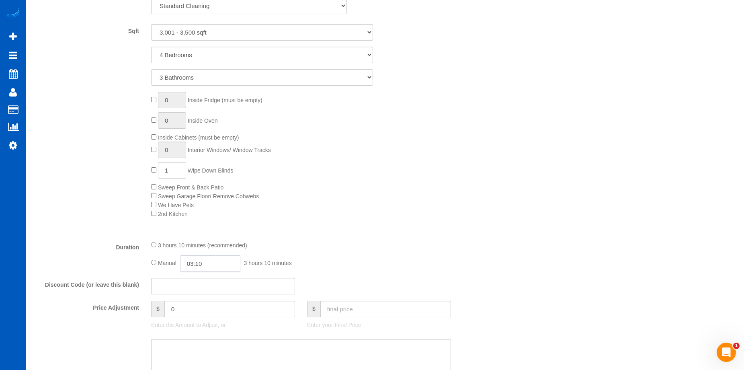
click at [212, 263] on input "03:10" at bounding box center [210, 263] width 60 height 16
type input "04:00"
click at [201, 277] on li "04:00" at bounding box center [201, 280] width 36 height 10
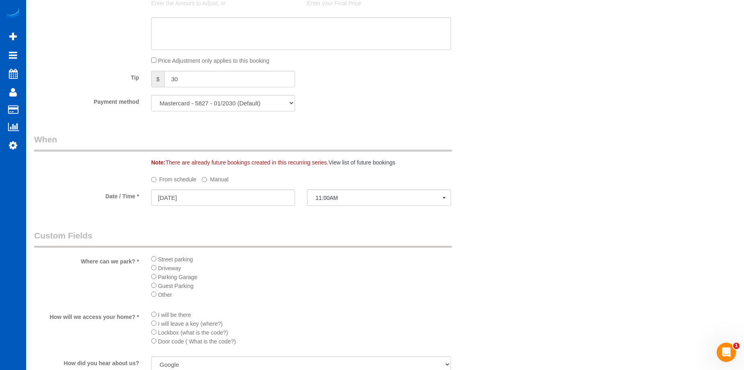
select select "spot16"
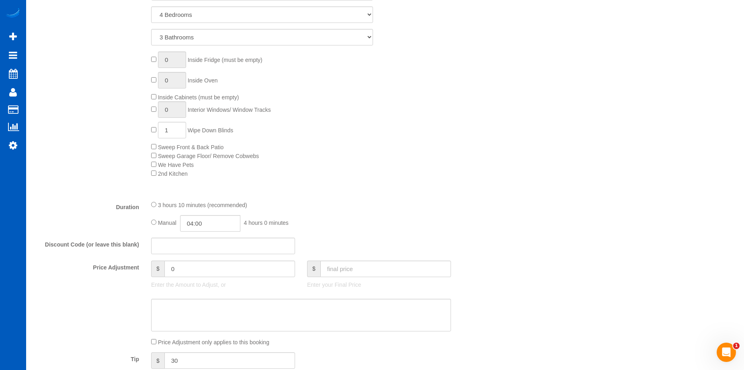
scroll to position [0, 0]
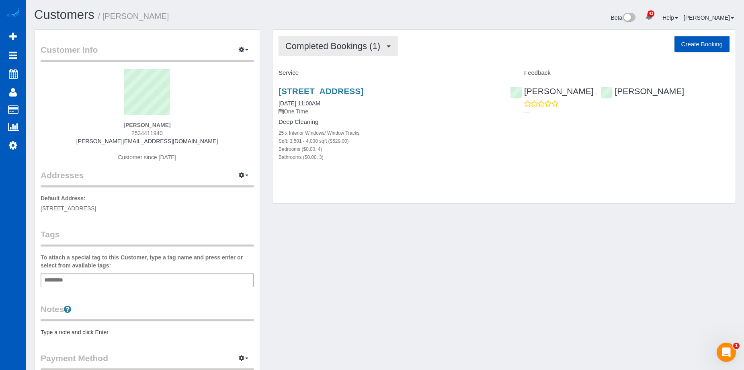
click at [367, 39] on button "Completed Bookings (1)" at bounding box center [337, 46] width 119 height 20
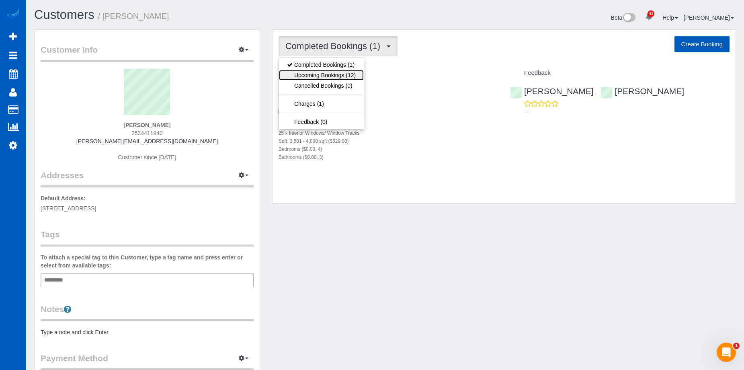
click at [345, 74] on link "Upcoming Bookings (12)" at bounding box center [321, 75] width 85 height 10
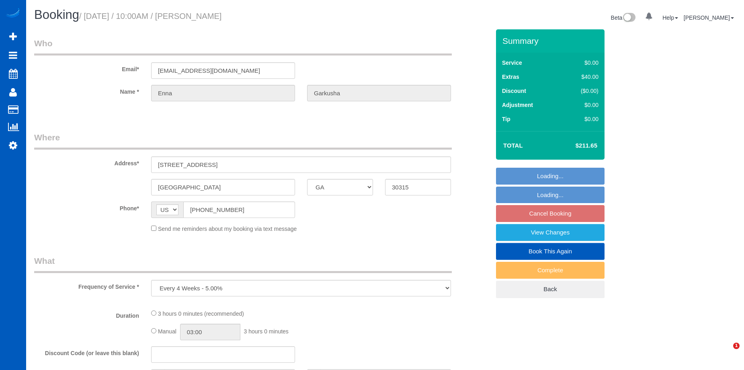
select select "GA"
select select "string:fspay-b513ea97-aa00-49b6-99a8-a0ea5f0d96e5"
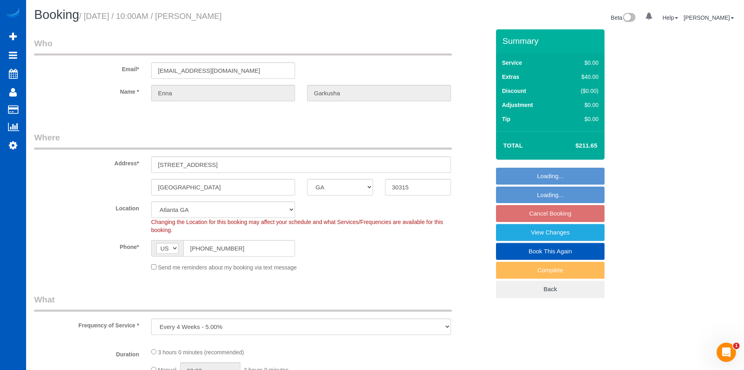
select select "object:929"
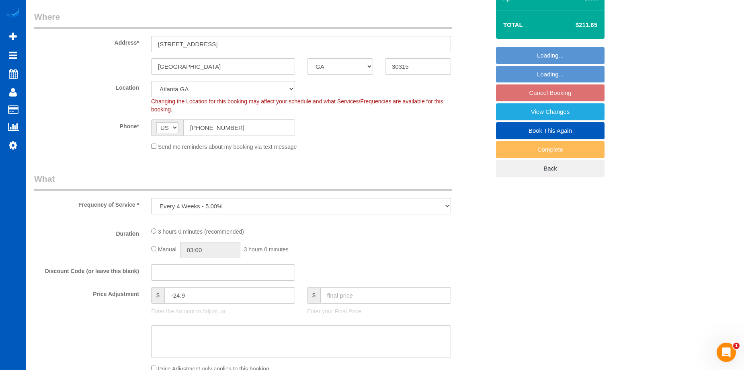
select select "199"
select select "1501"
select select "4"
select select "3"
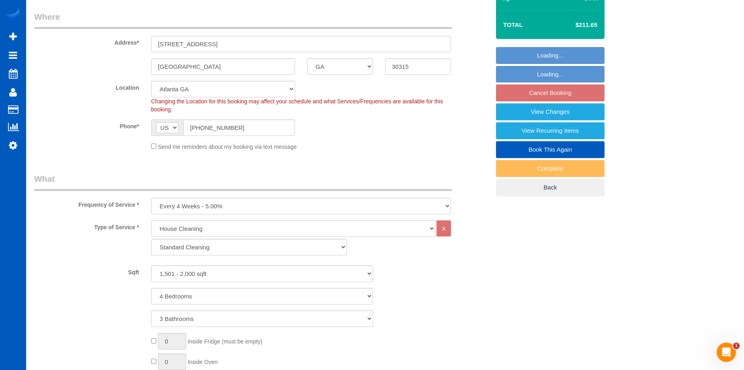
select select "1501"
select select "4"
select select "3"
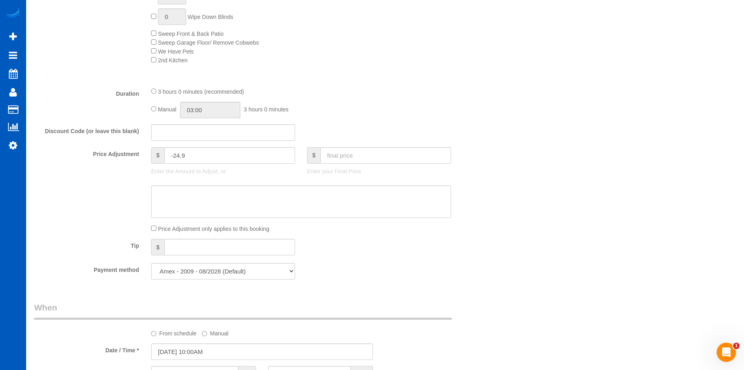
scroll to position [522, 0]
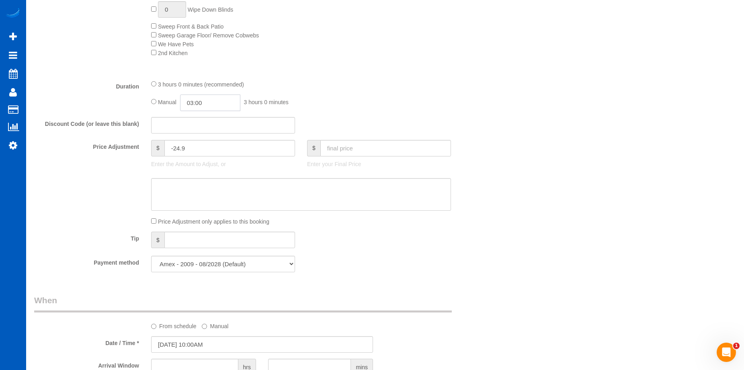
click at [196, 100] on input "03:00" at bounding box center [210, 102] width 60 height 16
type input "04:30"
click at [200, 153] on li "04:30" at bounding box center [201, 158] width 36 height 10
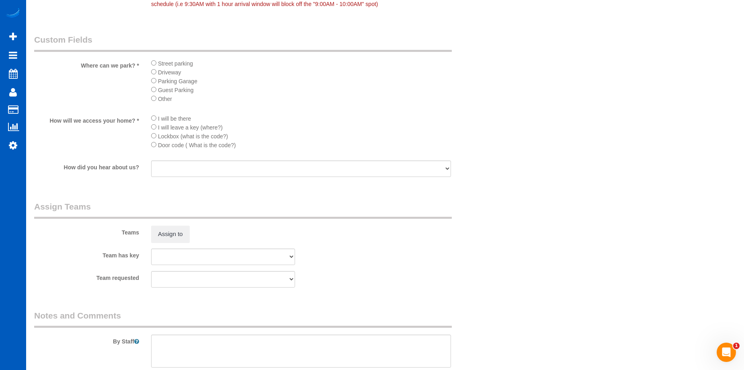
scroll to position [964, 0]
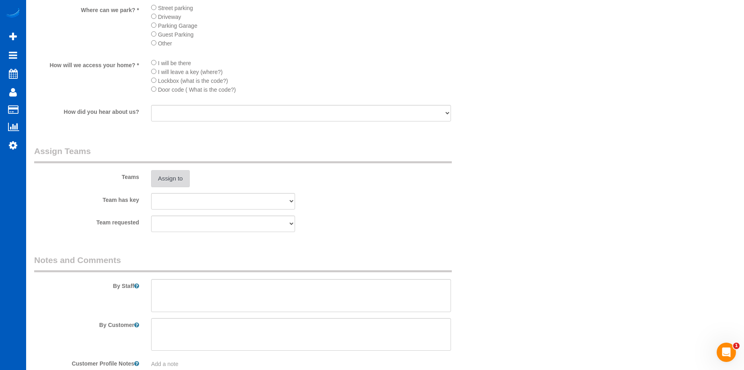
click at [174, 176] on button "Assign to" at bounding box center [170, 178] width 39 height 17
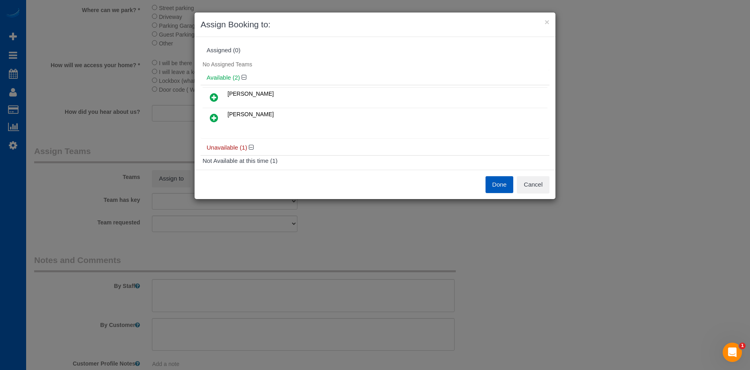
click at [219, 94] on link at bounding box center [213, 98] width 19 height 16
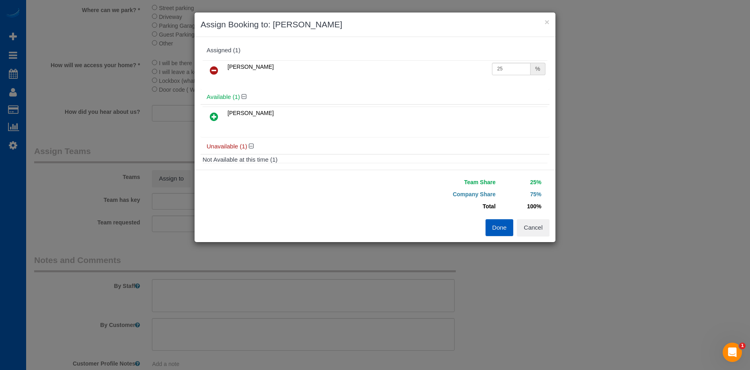
click at [508, 62] on td "25 %" at bounding box center [518, 70] width 57 height 20
click at [500, 71] on input "25" at bounding box center [511, 69] width 39 height 12
drag, startPoint x: 430, startPoint y: 67, endPoint x: 415, endPoint y: 68, distance: 15.3
click at [415, 68] on tr "Oksana Antonenko 25 %" at bounding box center [374, 70] width 345 height 20
type input "50"
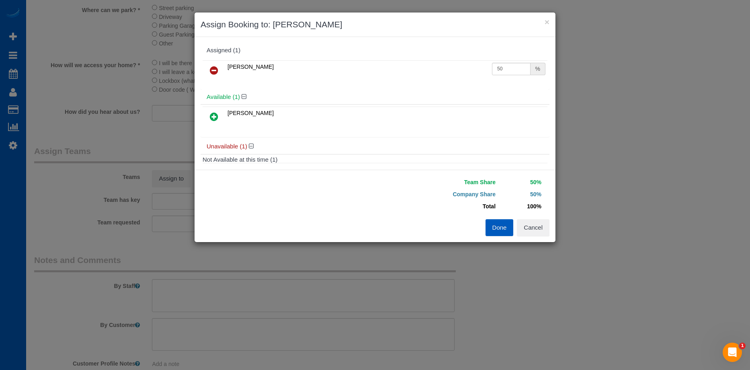
click at [500, 228] on button "Done" at bounding box center [499, 227] width 28 height 17
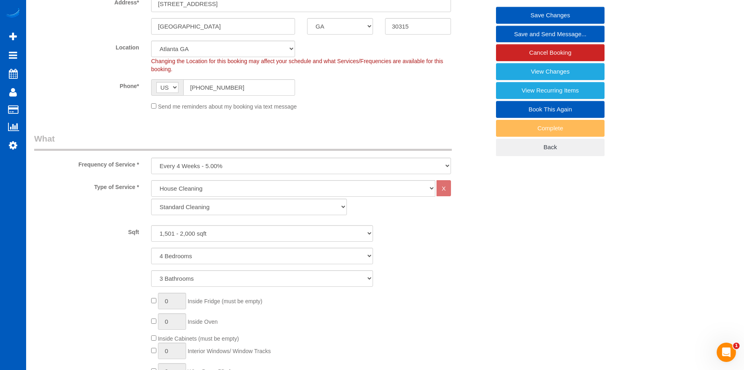
scroll to position [80, 0]
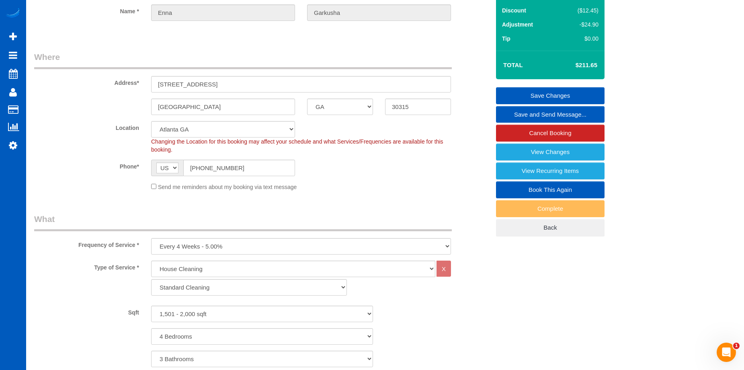
click at [535, 92] on link "Save Changes" at bounding box center [550, 95] width 108 height 17
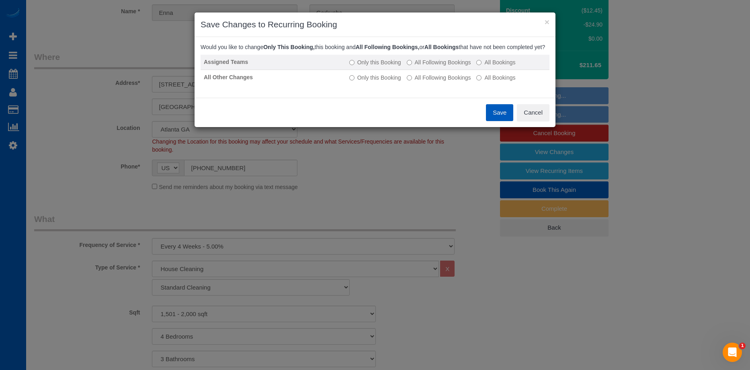
click at [425, 66] on label "All Following Bookings" at bounding box center [439, 62] width 64 height 8
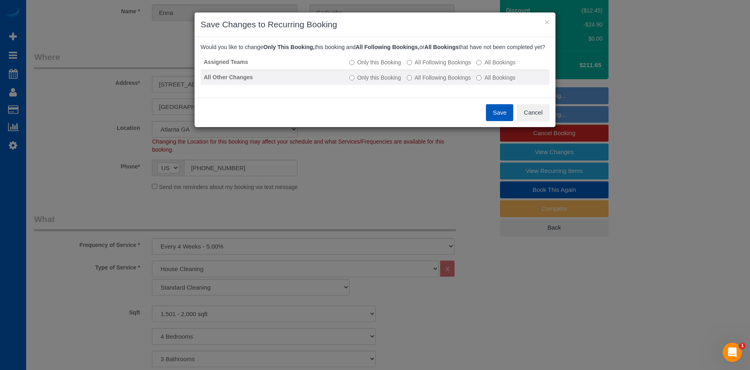
click at [432, 82] on label "All Following Bookings" at bounding box center [439, 78] width 64 height 8
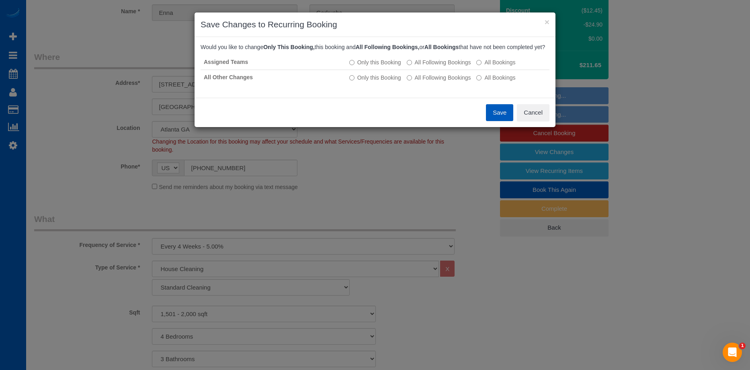
click at [503, 120] on button "Save" at bounding box center [499, 112] width 27 height 17
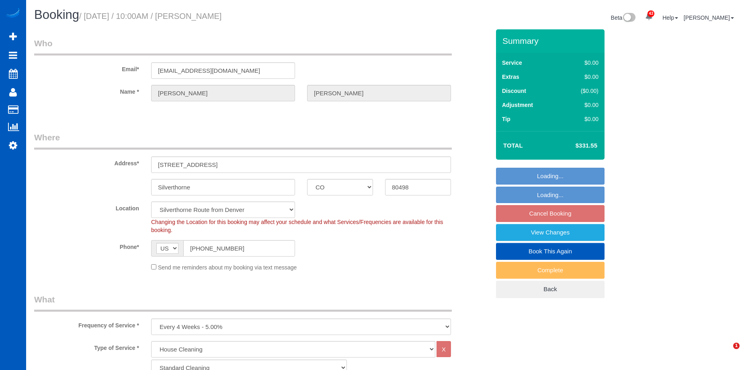
select select "CO"
select select "199"
select select "3001"
select select "5"
select select "4"
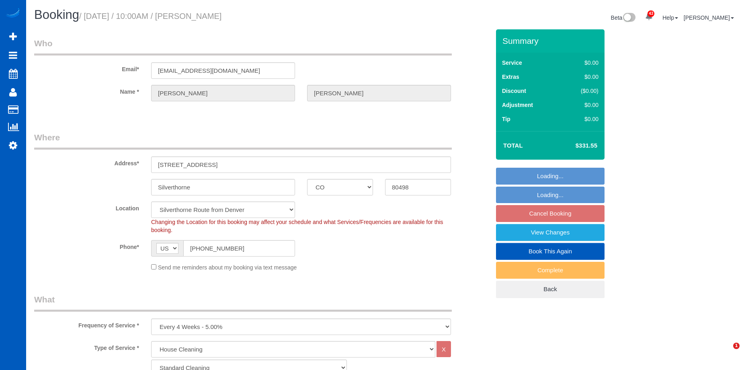
select select "spot1"
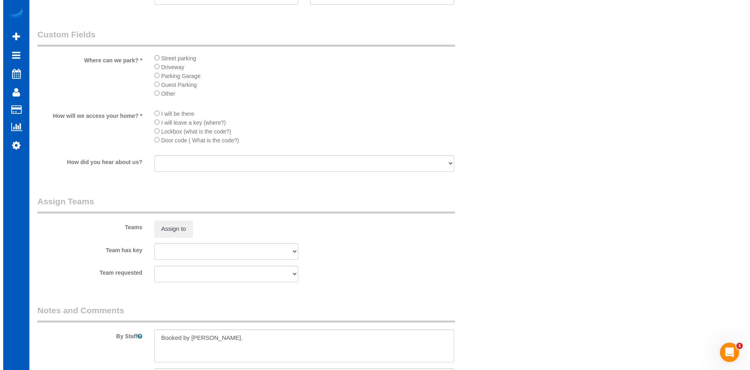
scroll to position [884, 0]
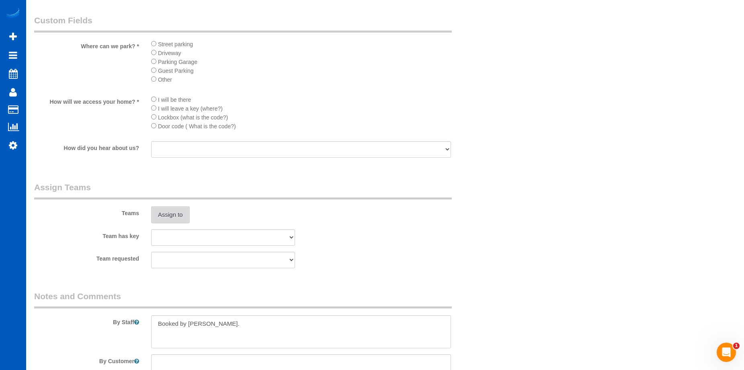
click at [177, 211] on button "Assign to" at bounding box center [170, 214] width 39 height 17
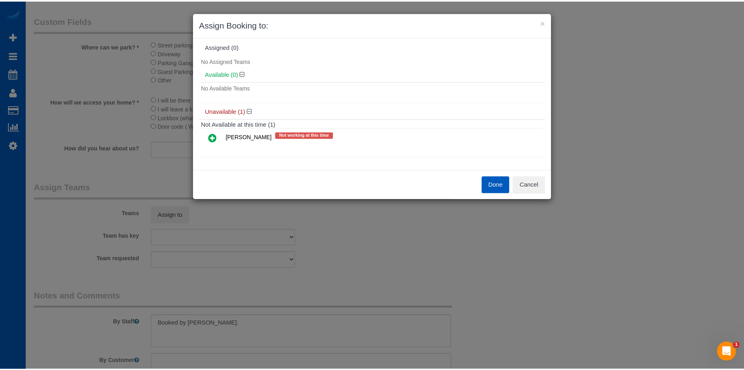
scroll to position [5, 0]
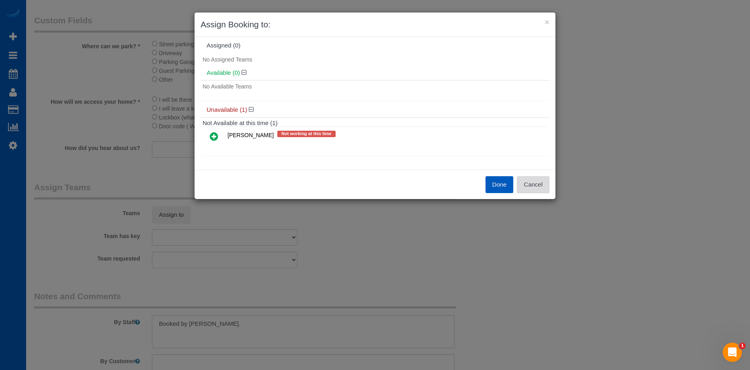
click at [536, 186] on button "Cancel" at bounding box center [533, 184] width 33 height 17
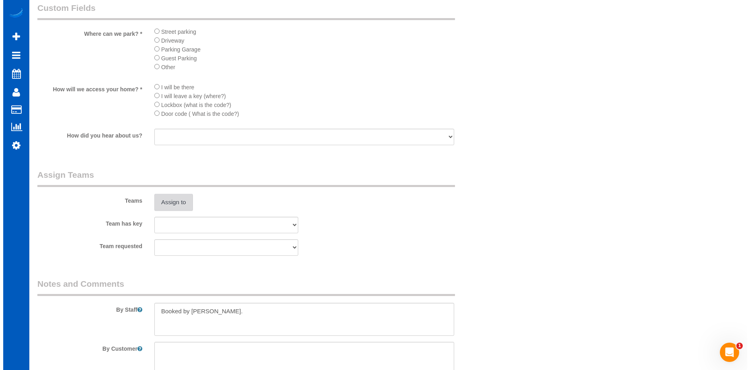
scroll to position [964, 0]
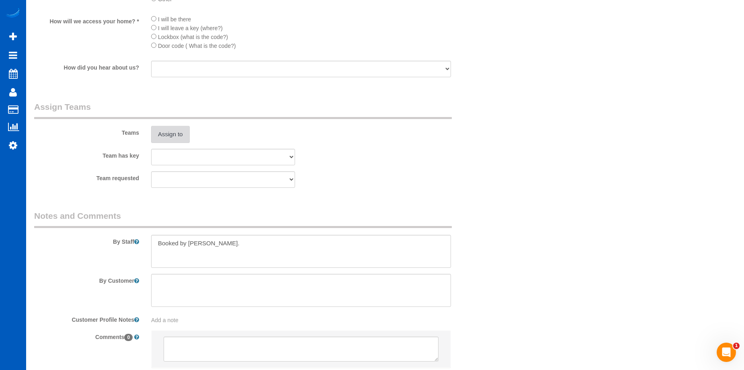
click at [172, 132] on button "Assign to" at bounding box center [170, 134] width 39 height 17
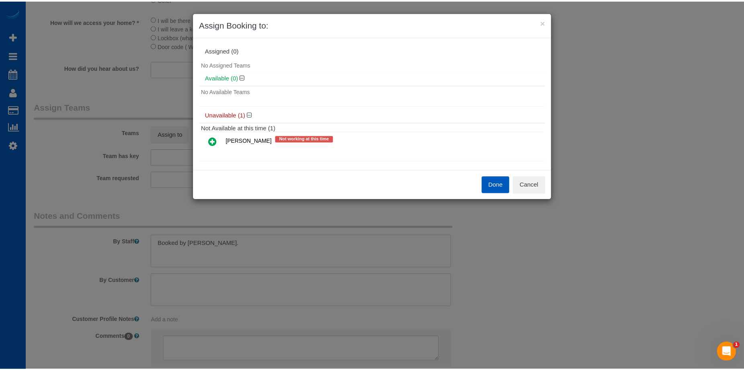
scroll to position [5, 0]
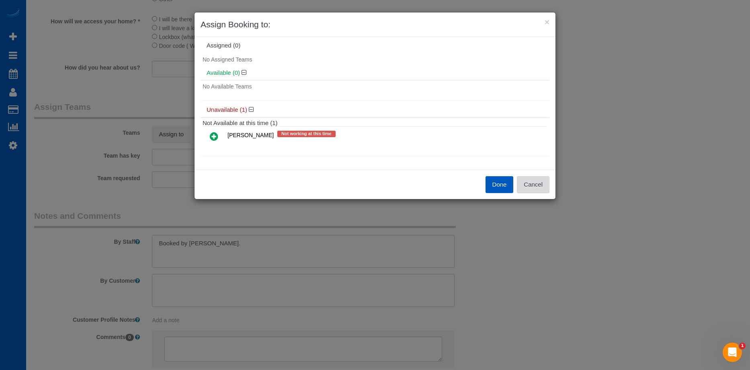
click at [537, 186] on button "Cancel" at bounding box center [533, 184] width 33 height 17
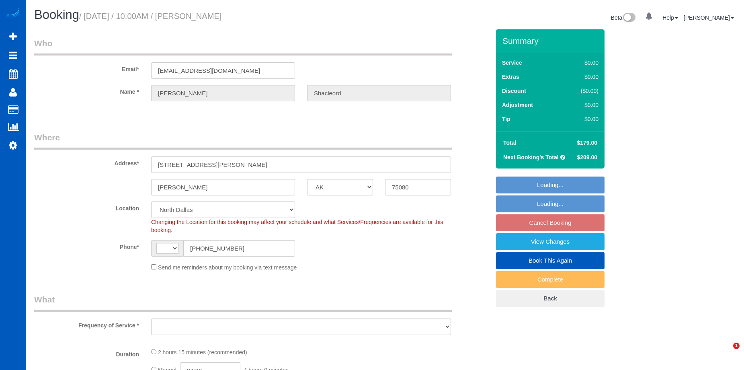
select select "[GEOGRAPHIC_DATA]"
select select "string:[GEOGRAPHIC_DATA]"
select select "object:1074"
select select "199"
select select "spot1"
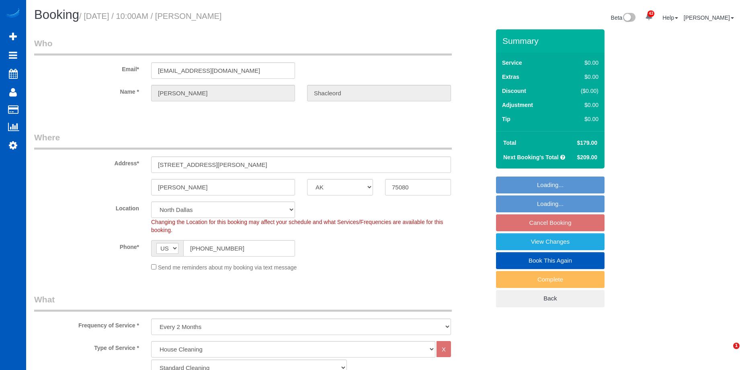
select select "1501"
select select "3"
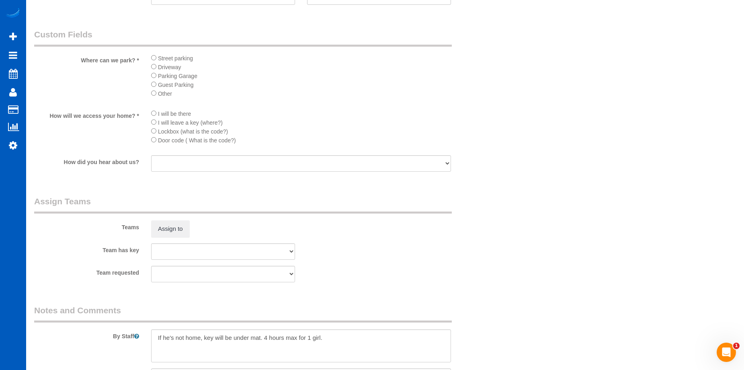
scroll to position [1004, 0]
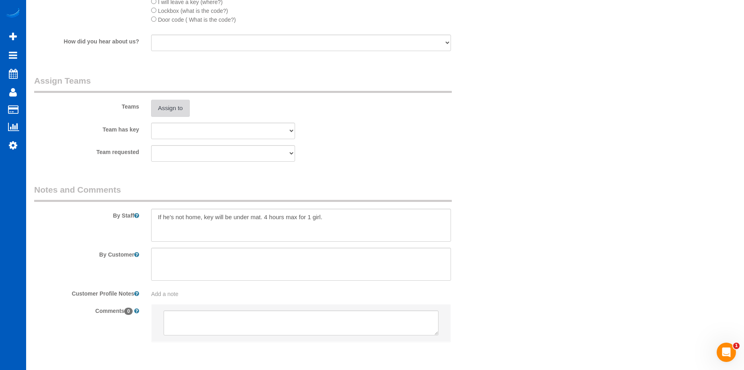
click at [176, 110] on button "Assign to" at bounding box center [170, 108] width 39 height 17
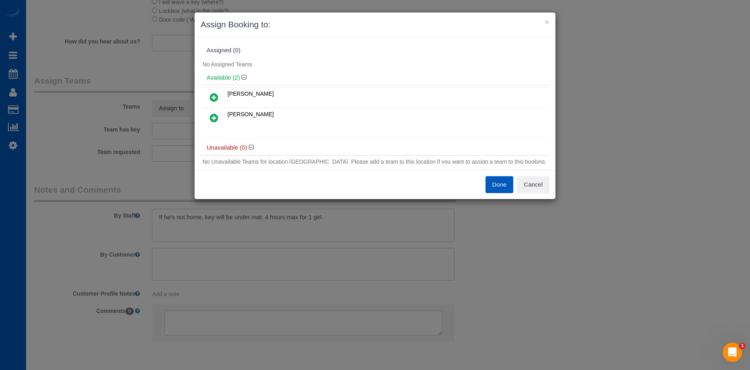
click at [214, 113] on icon at bounding box center [214, 118] width 8 height 10
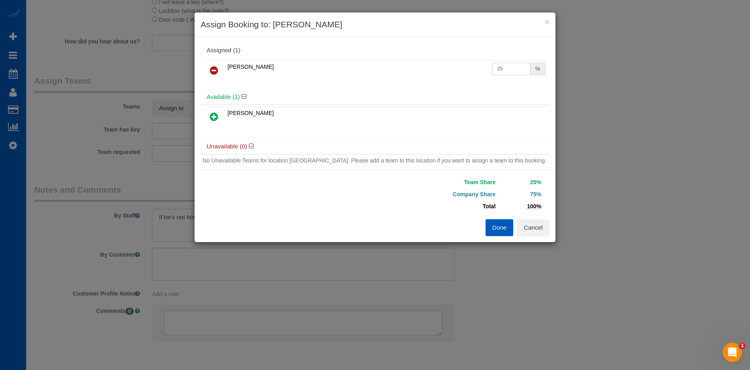
click at [497, 72] on input "25" at bounding box center [511, 69] width 39 height 12
drag, startPoint x: 502, startPoint y: 69, endPoint x: 466, endPoint y: 69, distance: 36.2
click at [466, 69] on tr "[PERSON_NAME] 25 %" at bounding box center [374, 70] width 345 height 20
type input "50"
click at [499, 229] on button "Done" at bounding box center [499, 227] width 28 height 17
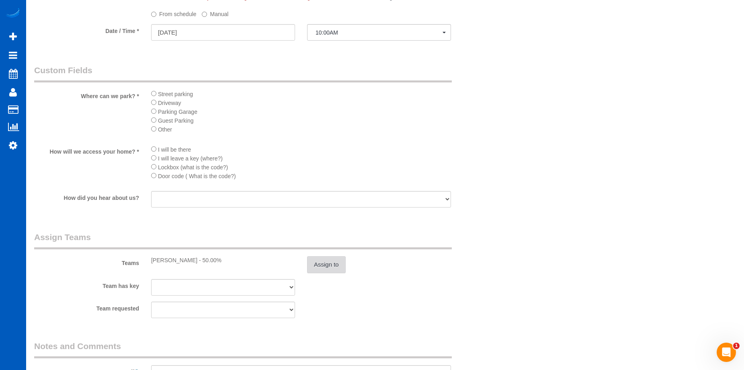
scroll to position [964, 0]
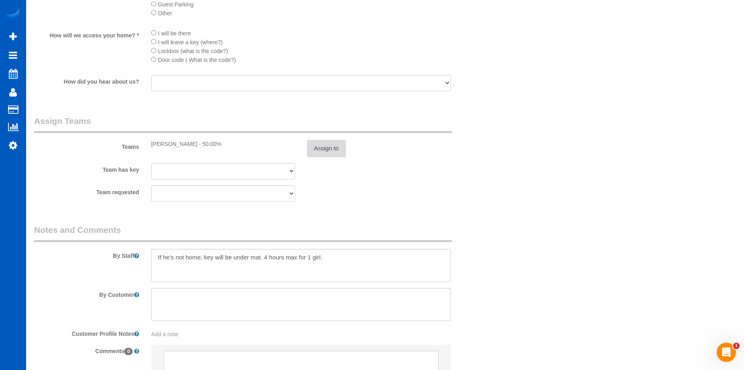
click at [336, 149] on button "Assign to" at bounding box center [326, 148] width 39 height 17
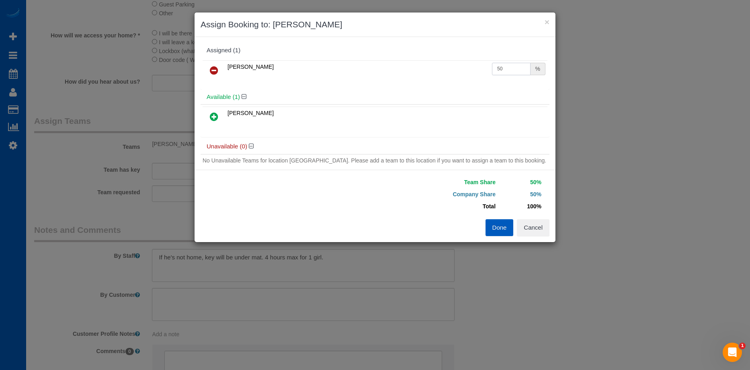
click at [495, 69] on input "50" at bounding box center [511, 69] width 39 height 12
drag, startPoint x: 511, startPoint y: 67, endPoint x: 479, endPoint y: 67, distance: 32.1
click at [479, 67] on tr "Viktoriia Nazarenko 50 %" at bounding box center [374, 70] width 345 height 20
type input "56"
click at [501, 224] on button "Done" at bounding box center [499, 227] width 28 height 17
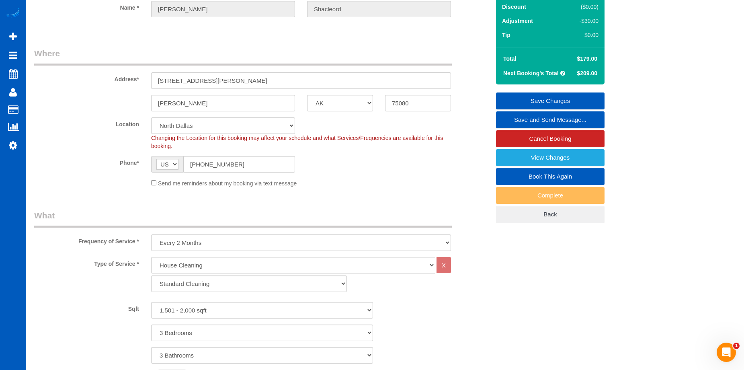
scroll to position [40, 0]
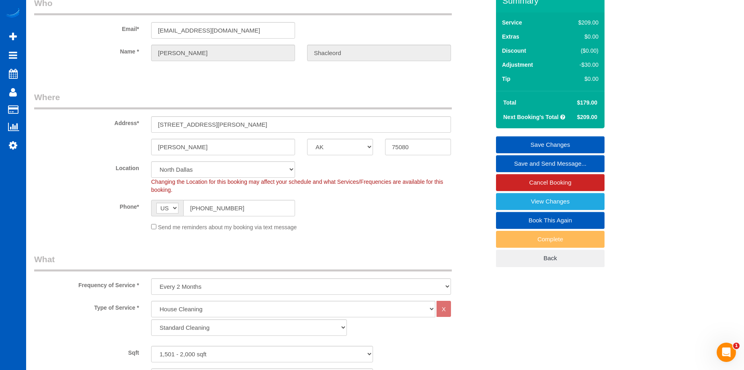
click at [543, 141] on link "Save Changes" at bounding box center [550, 144] width 108 height 17
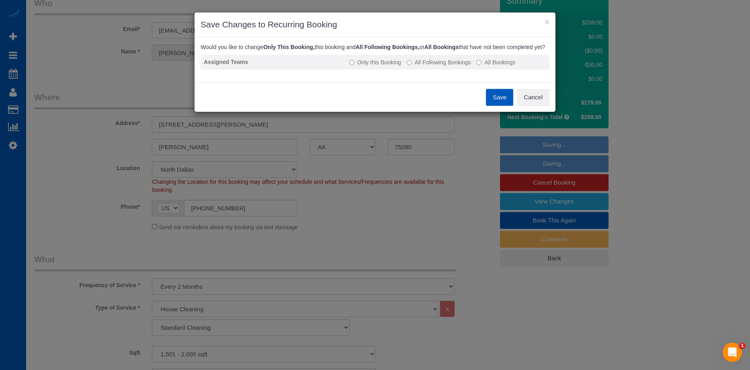
click at [426, 66] on label "All Following Bookings" at bounding box center [439, 62] width 64 height 8
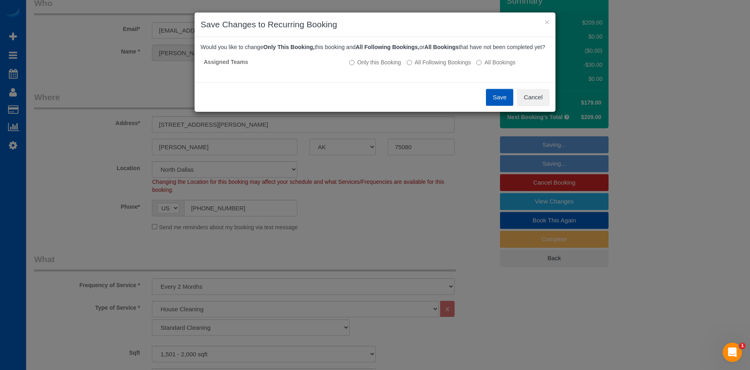
click at [506, 105] on button "Save" at bounding box center [499, 97] width 27 height 17
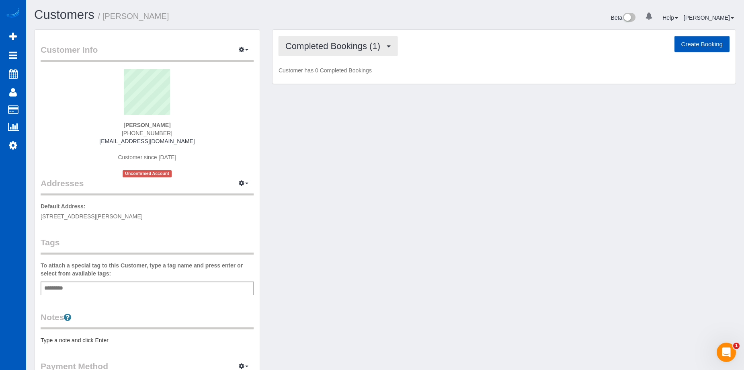
click at [369, 43] on span "Completed Bookings (1)" at bounding box center [334, 46] width 99 height 10
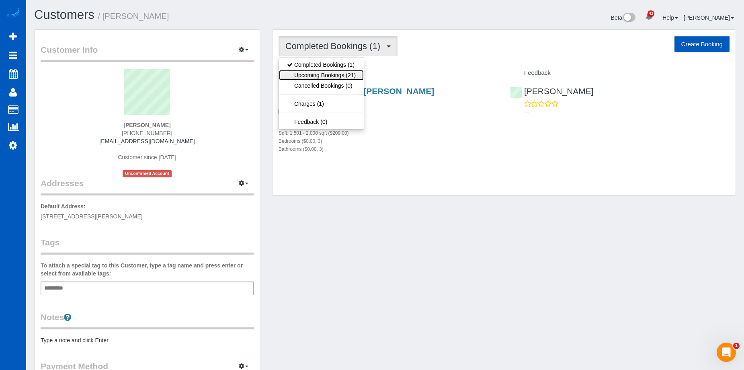
click at [334, 70] on link "Upcoming Bookings (21)" at bounding box center [321, 75] width 85 height 10
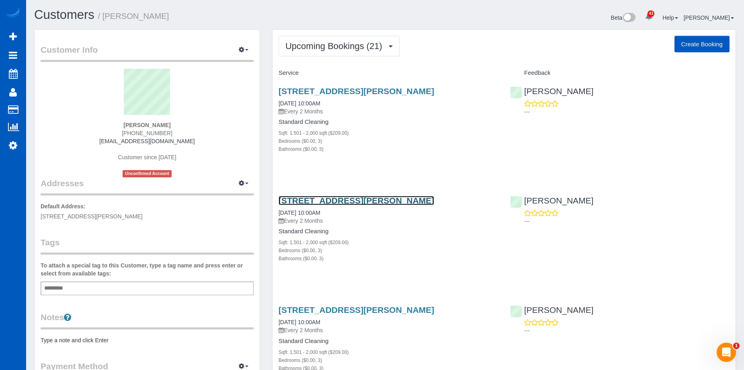
click at [332, 199] on link "2638 Custer Pkwk Apt D, Richardson, TX 75080" at bounding box center [355, 200] width 155 height 9
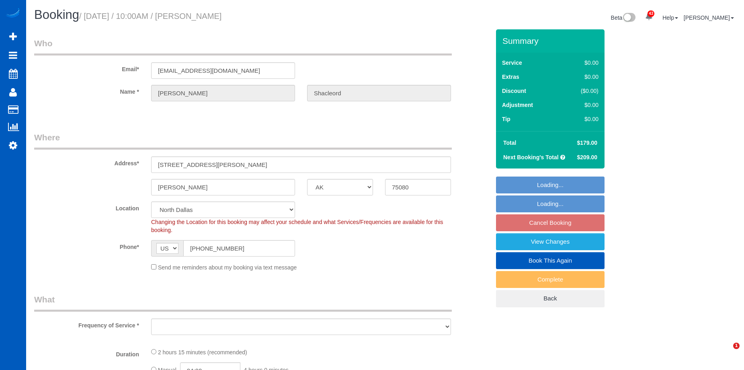
select select "[GEOGRAPHIC_DATA]"
select select "object:941"
select select "spot1"
select select "199"
select select "1501"
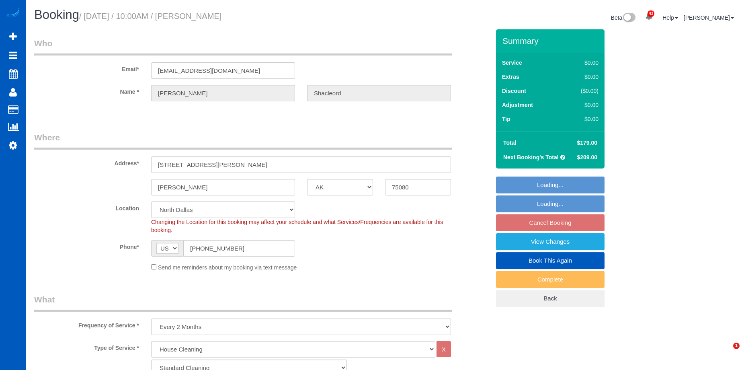
select select "3"
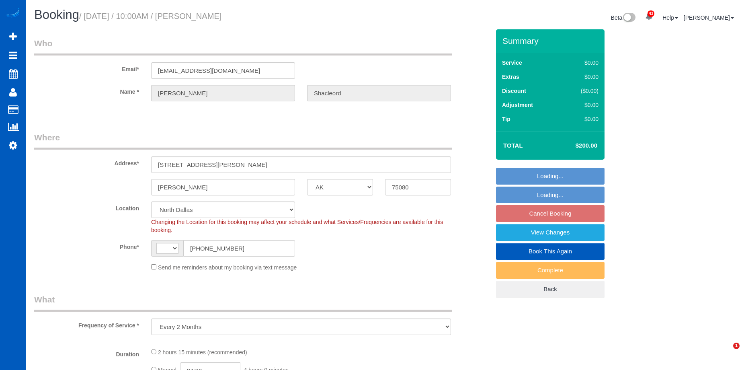
select select "[GEOGRAPHIC_DATA]"
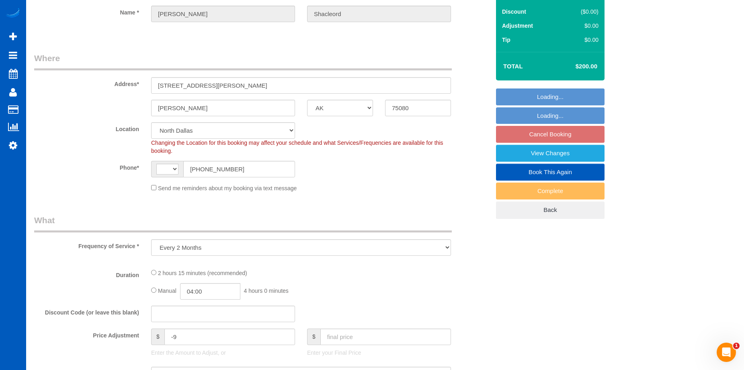
select select "string:US"
select select "spot1"
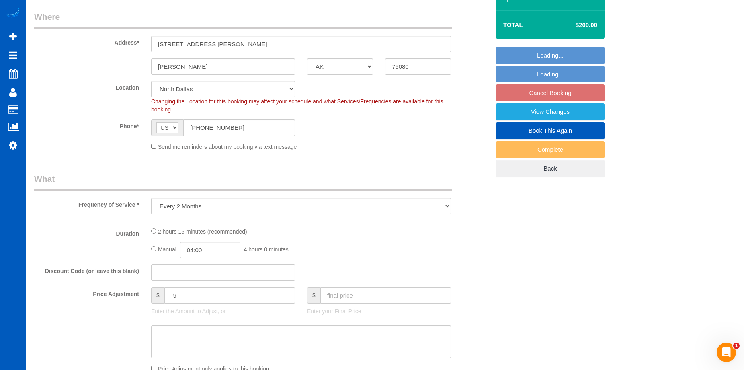
select select "199"
select select "1501"
select select "3"
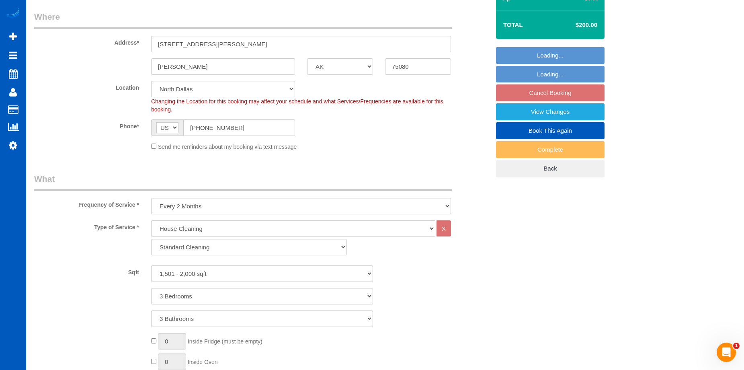
select select "object:1077"
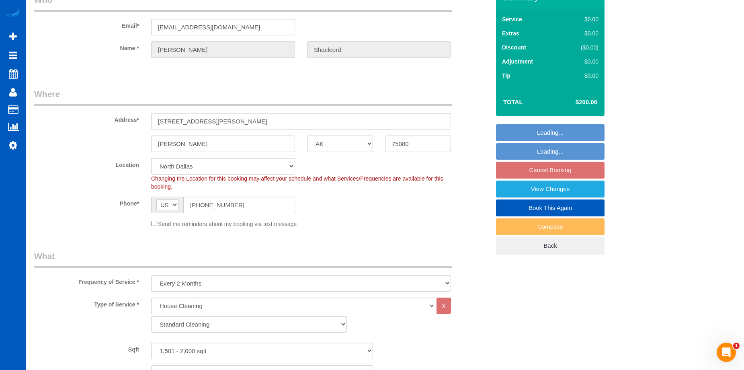
select select "1501"
select select "3"
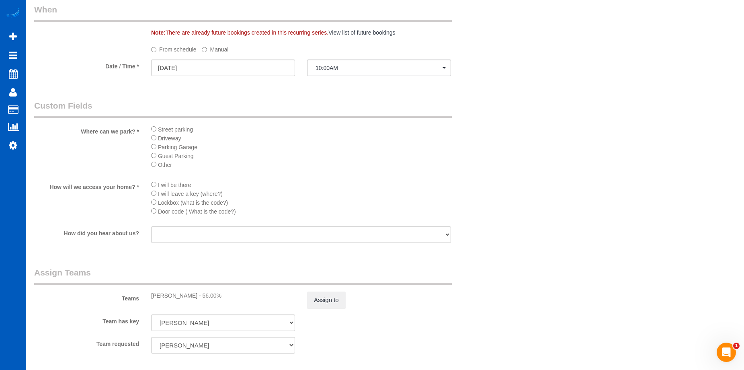
scroll to position [884, 0]
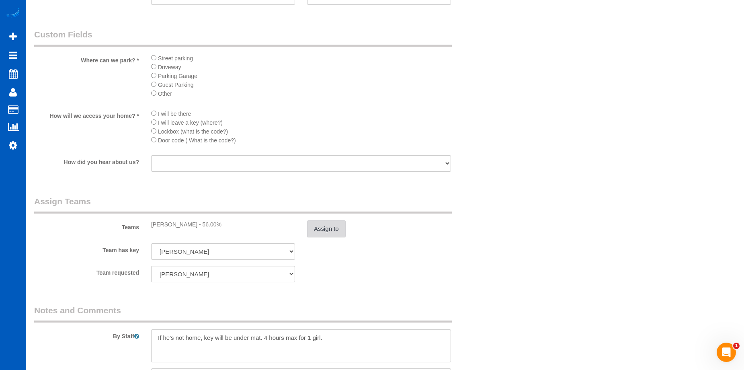
click at [320, 232] on button "Assign to" at bounding box center [326, 228] width 39 height 17
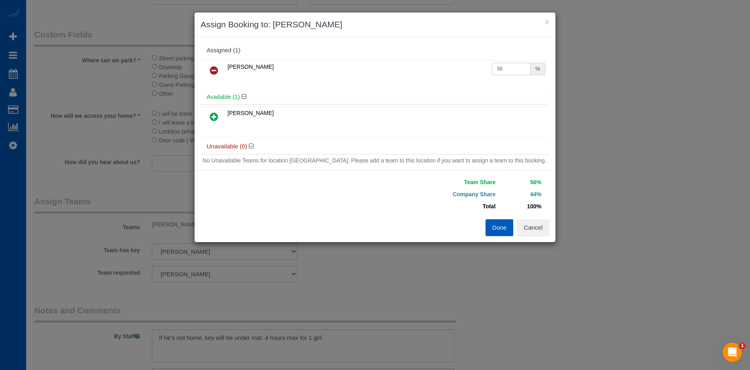
click at [507, 69] on input "56" at bounding box center [511, 69] width 39 height 12
drag, startPoint x: 498, startPoint y: 66, endPoint x: 434, endPoint y: 65, distance: 63.9
click at [434, 65] on tr "Viktoriia Nazarenko 56 %" at bounding box center [374, 70] width 345 height 20
type input "50"
click at [501, 225] on button "Done" at bounding box center [499, 227] width 28 height 17
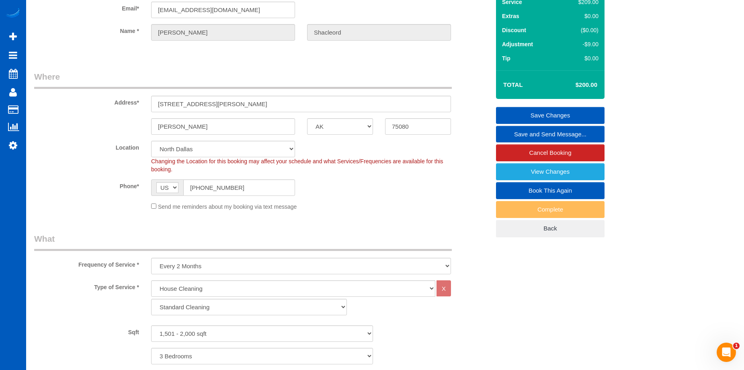
scroll to position [0, 0]
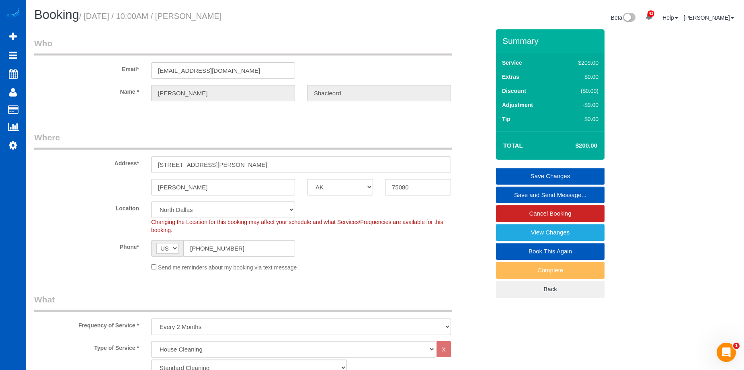
click at [529, 172] on link "Save Changes" at bounding box center [550, 176] width 108 height 17
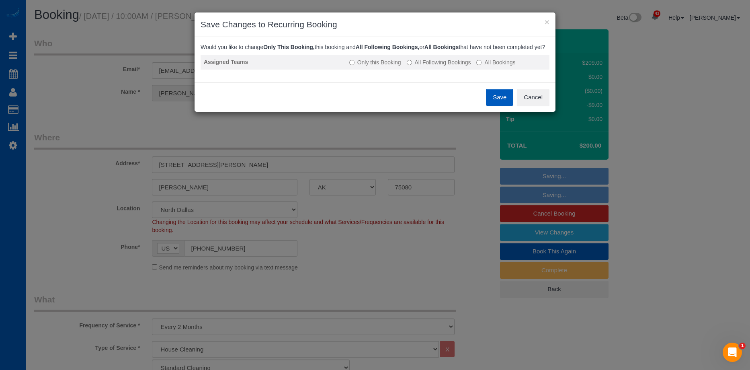
click at [447, 66] on label "All Following Bookings" at bounding box center [439, 62] width 64 height 8
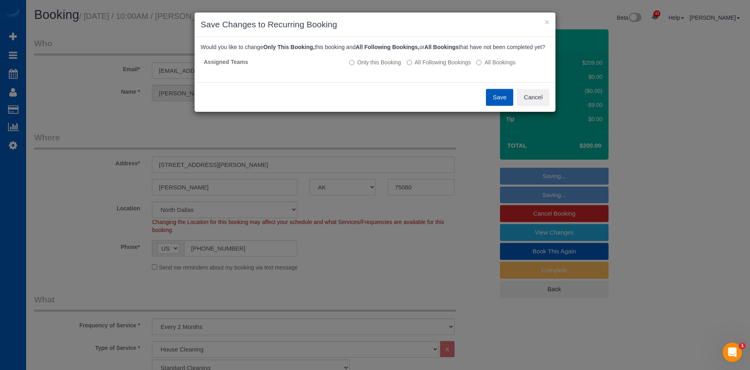
click at [499, 106] on button "Save" at bounding box center [499, 97] width 27 height 17
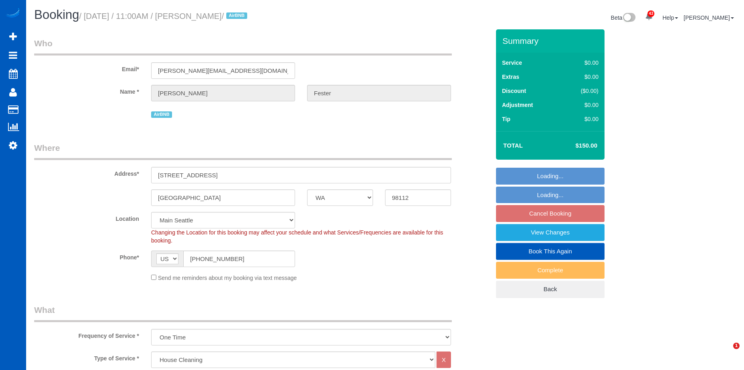
select select "WA"
select select "199"
select select "2"
select select "3"
select select "object:1222"
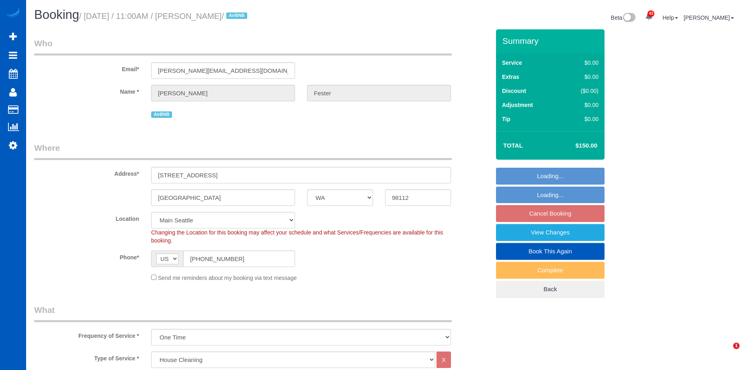
select select "spot2"
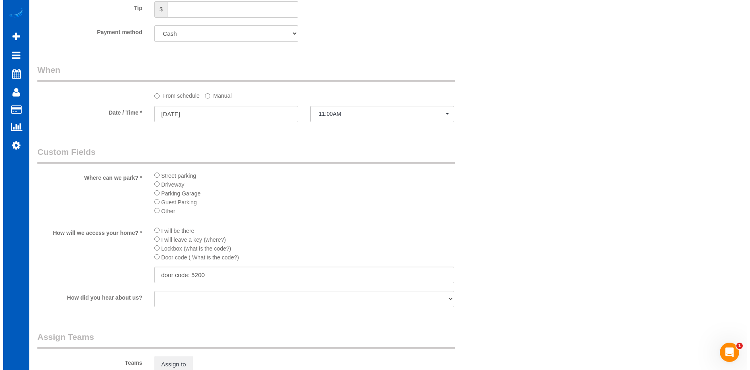
scroll to position [844, 0]
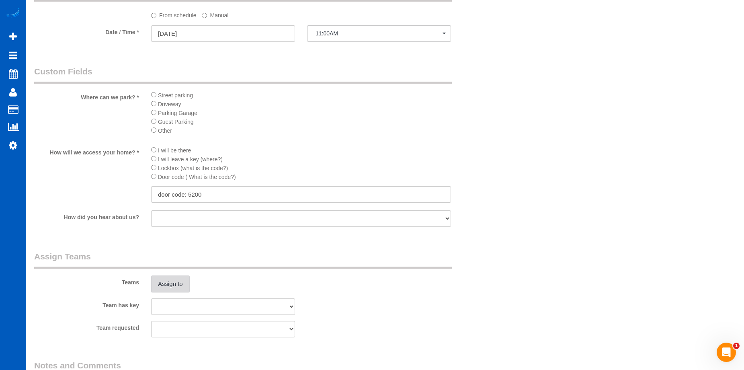
click at [158, 280] on button "Assign to" at bounding box center [170, 283] width 39 height 17
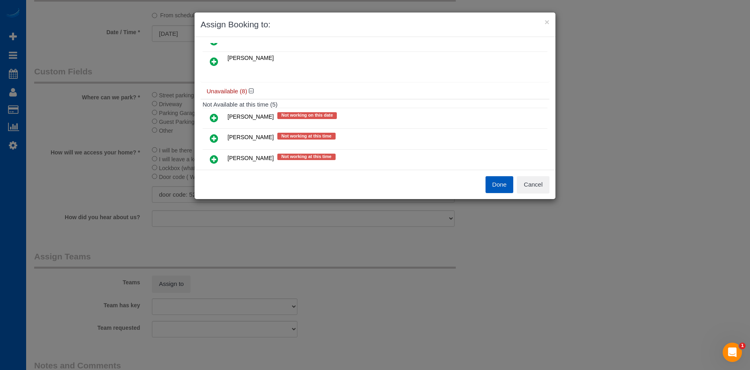
scroll to position [201, 0]
click at [221, 117] on link at bounding box center [213, 117] width 19 height 16
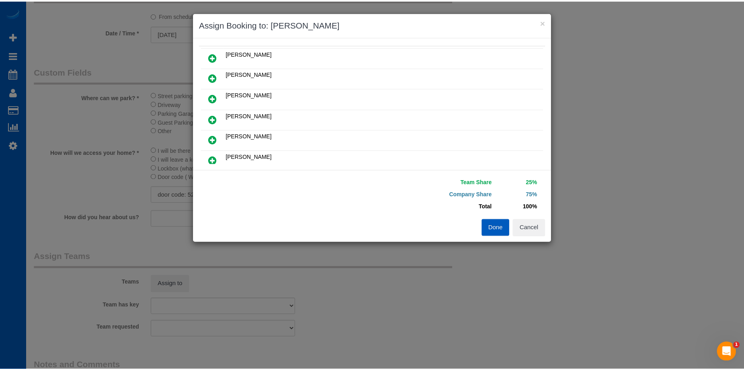
scroll to position [0, 0]
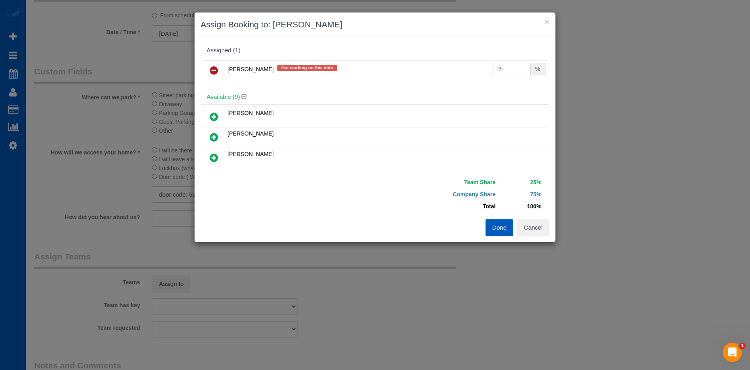
click at [511, 71] on input "25" at bounding box center [511, 69] width 39 height 12
drag, startPoint x: 505, startPoint y: 66, endPoint x: 459, endPoint y: 65, distance: 46.2
click at [459, 65] on tr "[PERSON_NAME] Not working on this date 25 %" at bounding box center [374, 70] width 345 height 20
type input "60"
click at [497, 226] on button "Done" at bounding box center [499, 227] width 28 height 17
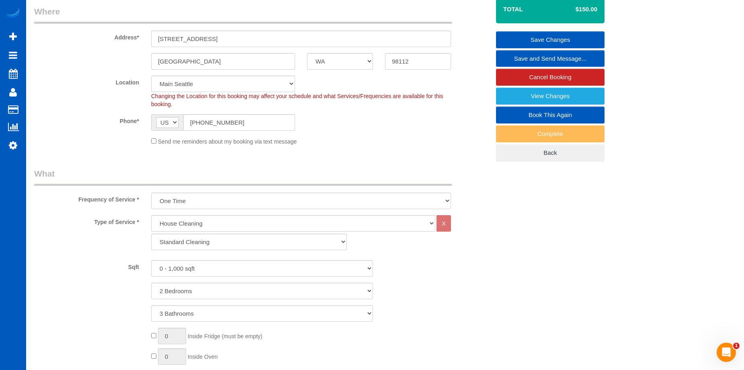
scroll to position [80, 0]
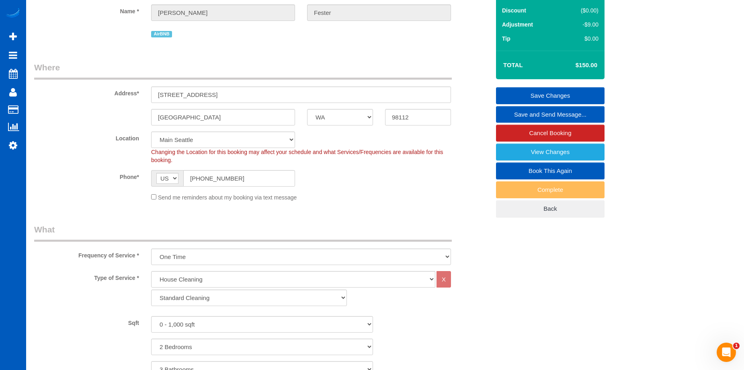
click at [510, 93] on link "Save Changes" at bounding box center [550, 95] width 108 height 17
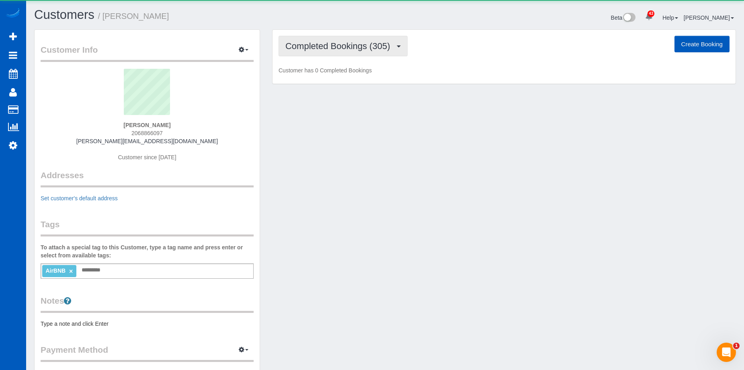
click at [336, 48] on span "Completed Bookings (305)" at bounding box center [339, 46] width 108 height 10
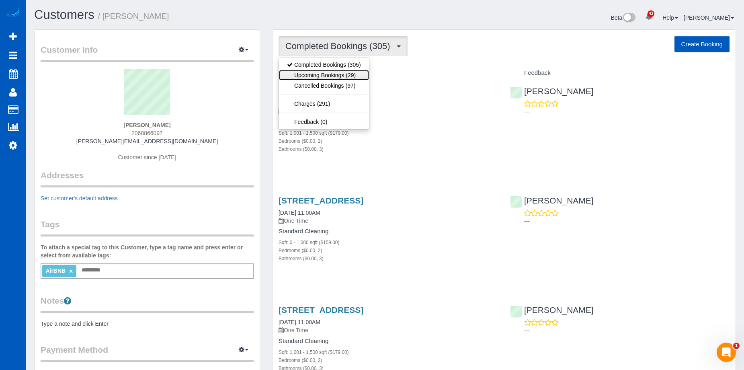
drag, startPoint x: 338, startPoint y: 58, endPoint x: 337, endPoint y: 74, distance: 16.1
click at [337, 74] on link "Upcoming Bookings (29)" at bounding box center [324, 75] width 90 height 10
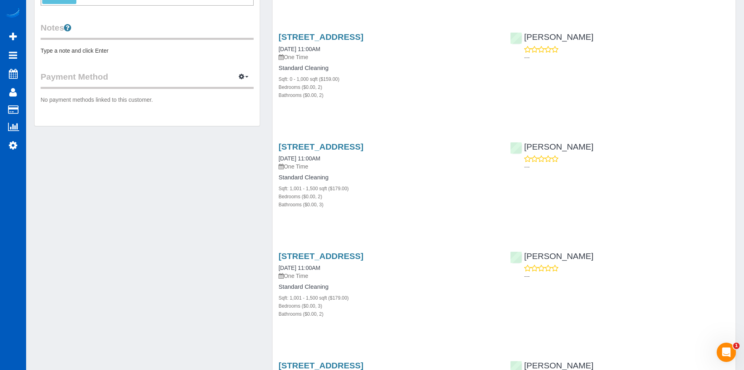
scroll to position [161, 0]
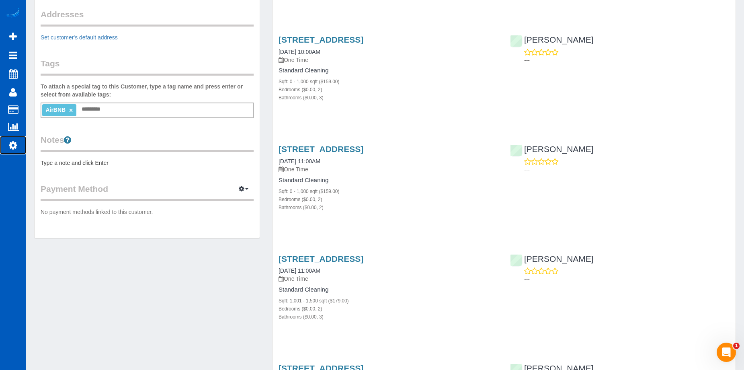
click at [14, 141] on icon at bounding box center [13, 145] width 8 height 10
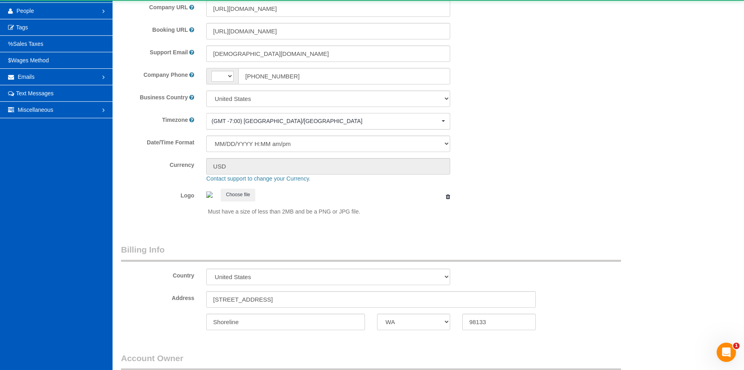
select select "string:US"
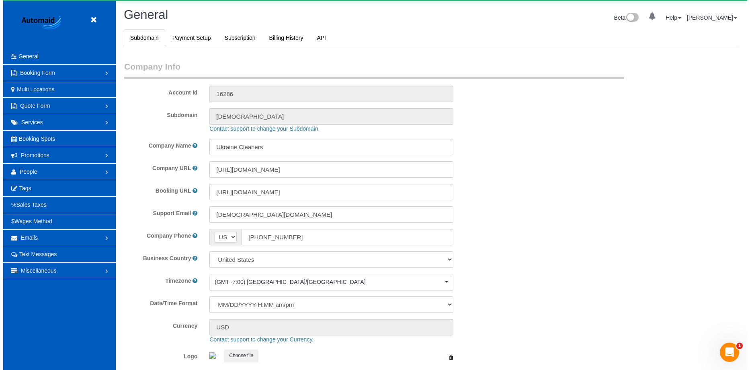
scroll to position [1767, 744]
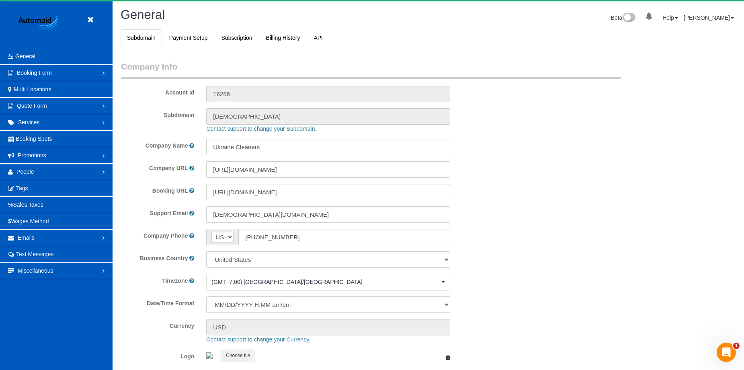
select select "1"
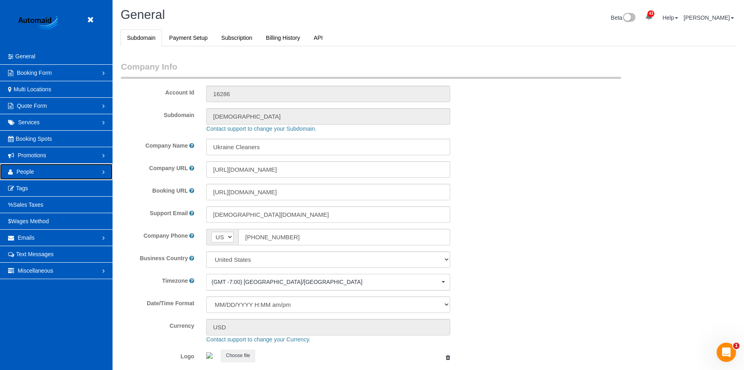
click at [45, 170] on link "People" at bounding box center [56, 171] width 112 height 16
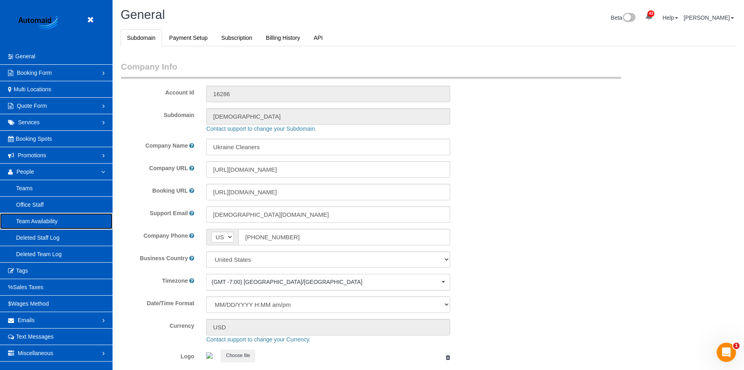
click at [37, 221] on link "Team Availability" at bounding box center [56, 221] width 112 height 16
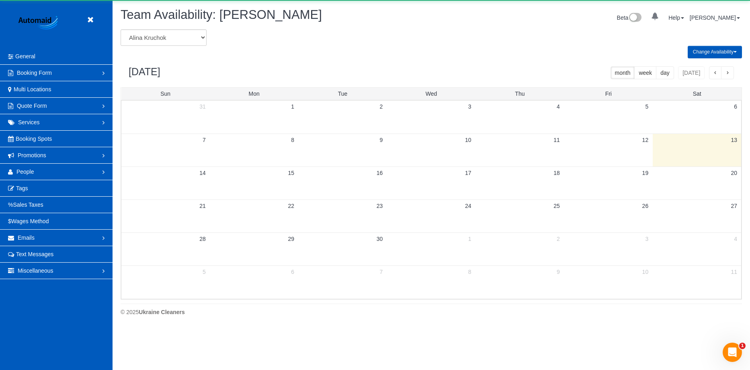
scroll to position [327, 750]
click at [190, 38] on select "Alina Kruchok Alona Tarasiuk Alona Vikhliaieva Anastasiia Demchenko Anastasiia …" at bounding box center [164, 37] width 86 height 16
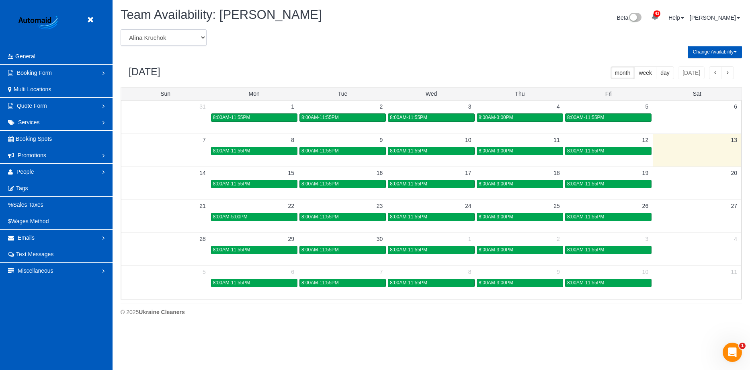
select select "number:25117"
click at [121, 29] on select "Alina Kruchok Alona Tarasiuk Alona Vikhliaieva Anastasiia Demchenko Anastasiia …" at bounding box center [164, 37] width 86 height 16
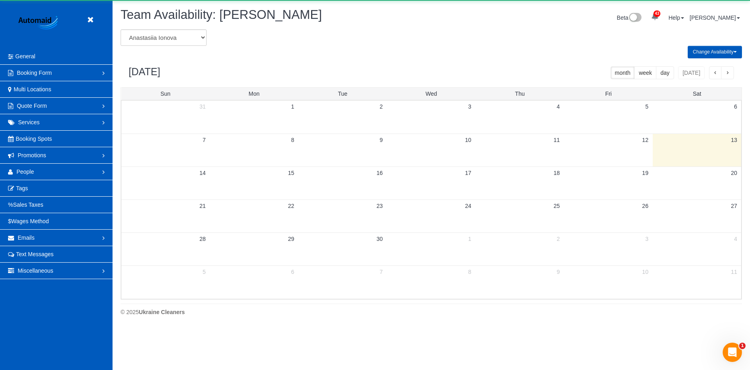
scroll to position [39843, 39421]
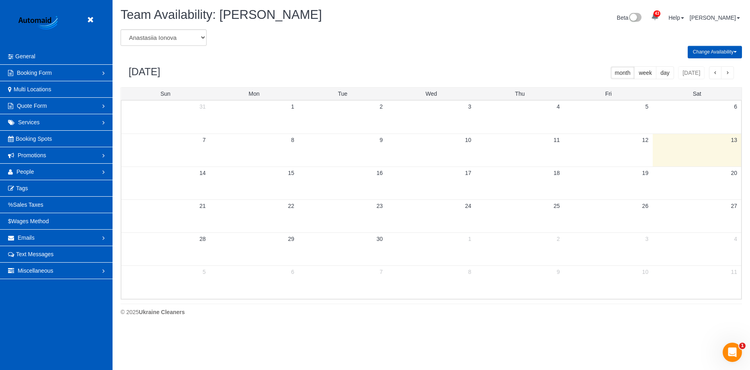
click at [725, 74] on button "button" at bounding box center [727, 72] width 13 height 13
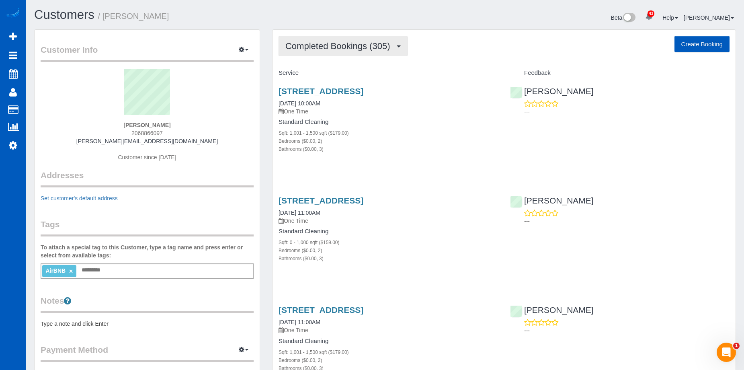
click at [362, 45] on span "Completed Bookings (305)" at bounding box center [339, 46] width 108 height 10
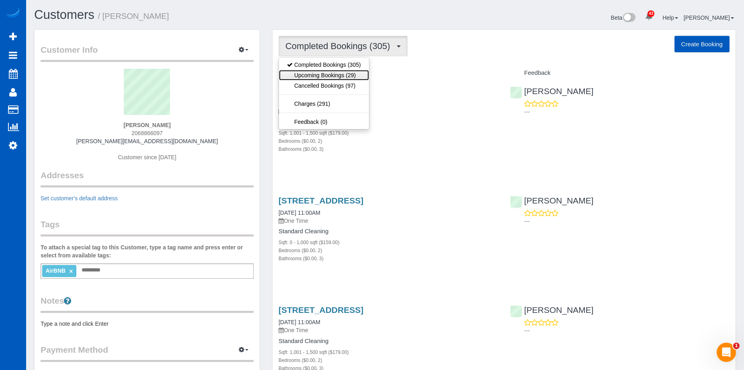
click at [346, 74] on link "Upcoming Bookings (29)" at bounding box center [324, 75] width 90 height 10
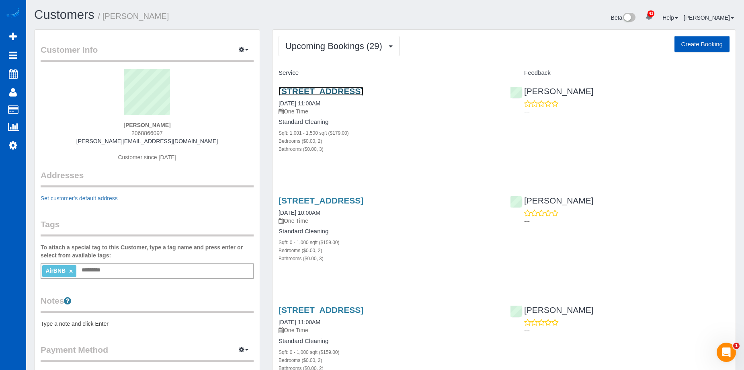
click at [363, 92] on link "[STREET_ADDRESS]" at bounding box center [320, 90] width 85 height 9
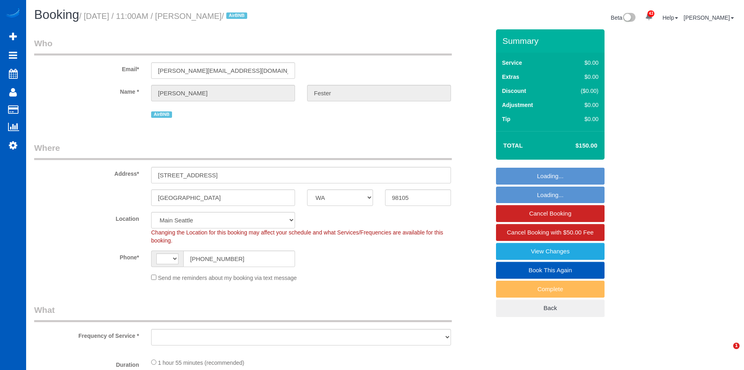
select select "WA"
select select "string:[GEOGRAPHIC_DATA]"
select select "object:806"
select select "spot1"
select select "object:1232"
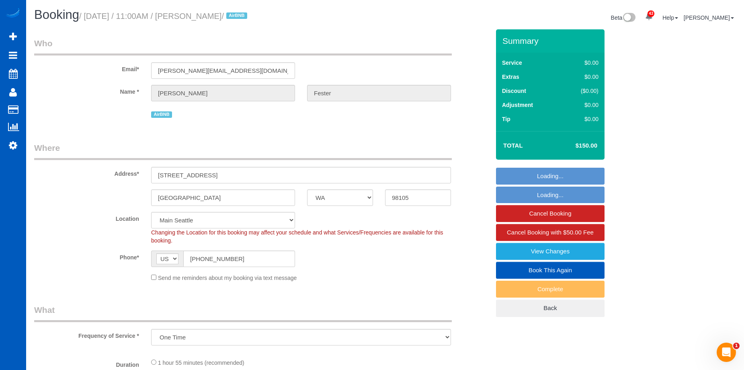
select select "199"
select select "1001"
select select "2"
select select "3"
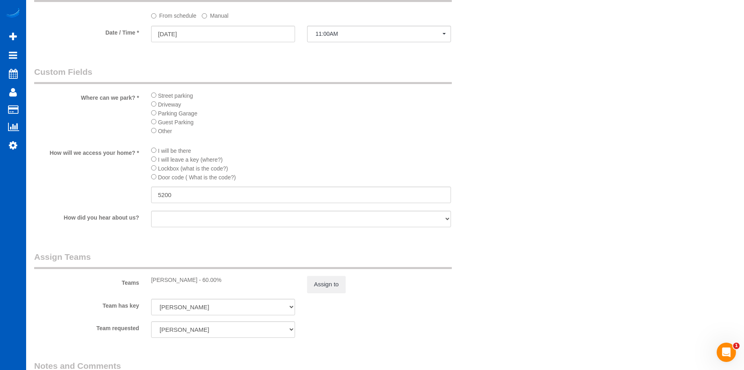
scroll to position [844, 0]
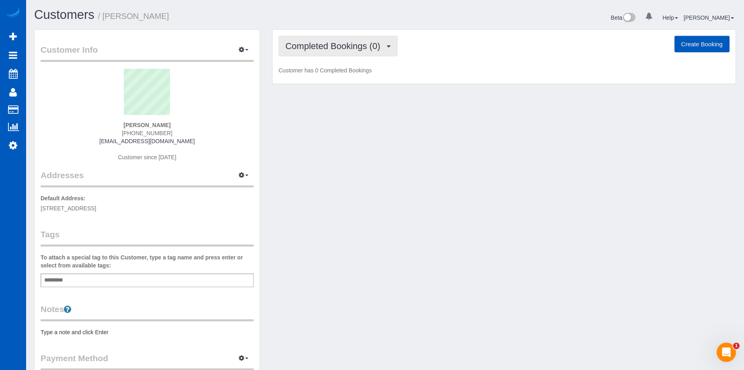
click at [352, 47] on span "Completed Bookings (0)" at bounding box center [334, 46] width 99 height 10
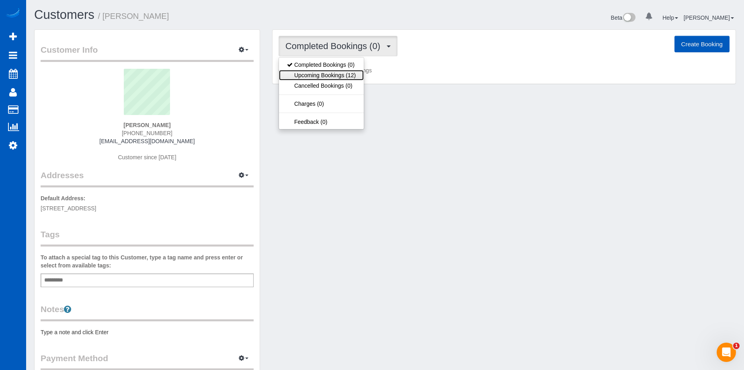
click at [326, 72] on link "Upcoming Bookings (12)" at bounding box center [321, 75] width 85 height 10
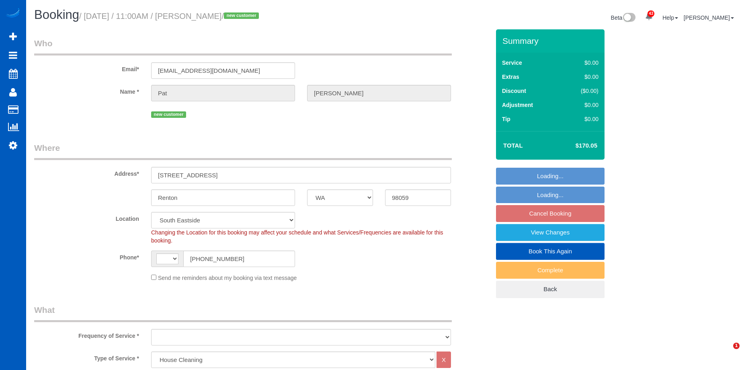
select select "WA"
select select "199"
select select "string:[GEOGRAPHIC_DATA]"
select select "object:1051"
select select "1001"
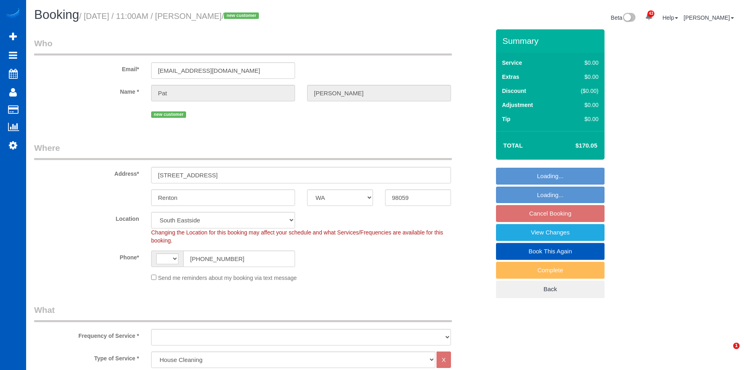
select select "3"
select select "object:1216"
select select "spot2"
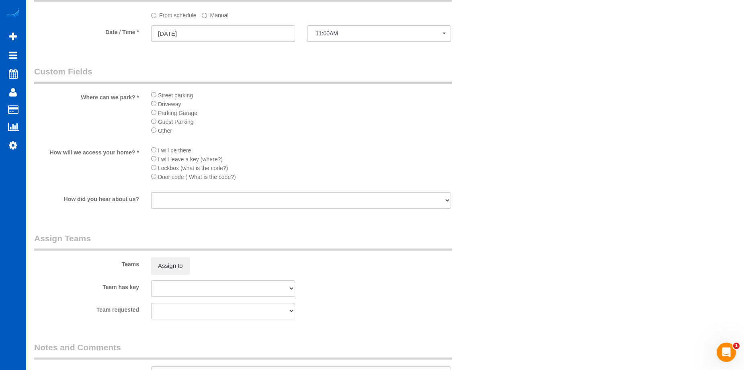
scroll to position [1004, 0]
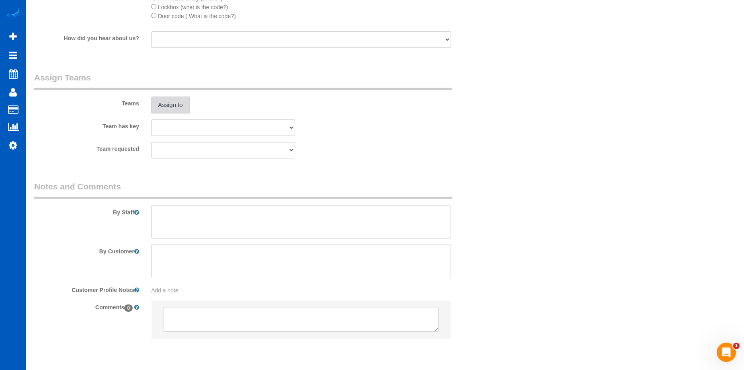
click at [181, 109] on button "Assign to" at bounding box center [170, 104] width 39 height 17
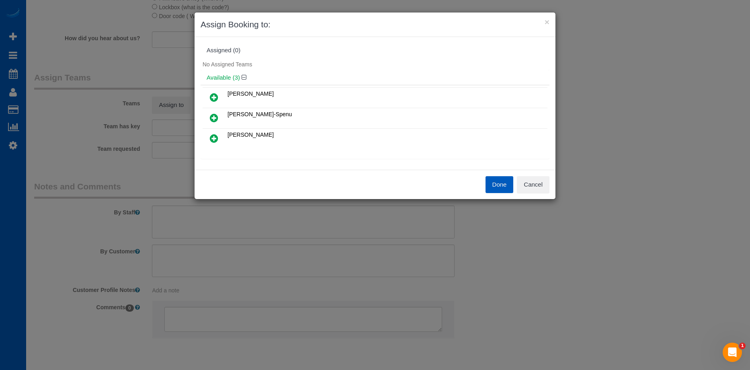
click at [210, 95] on icon at bounding box center [214, 97] width 8 height 10
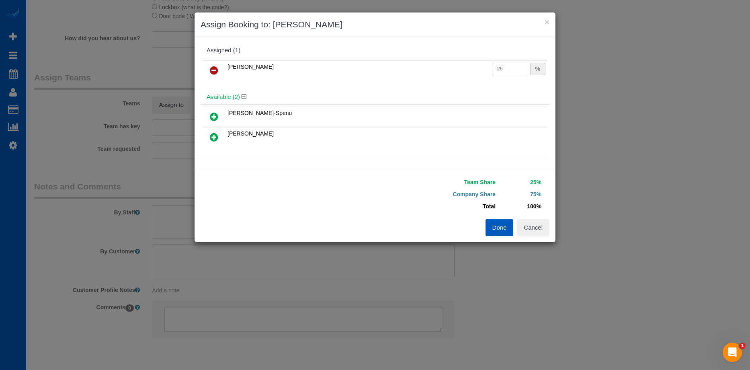
click at [508, 65] on input "25" at bounding box center [511, 69] width 39 height 12
drag, startPoint x: 503, startPoint y: 67, endPoint x: 431, endPoint y: 69, distance: 71.9
click at [431, 69] on tr "[PERSON_NAME] 25 %" at bounding box center [374, 70] width 345 height 20
type input "50"
click at [495, 222] on button "Done" at bounding box center [499, 227] width 28 height 17
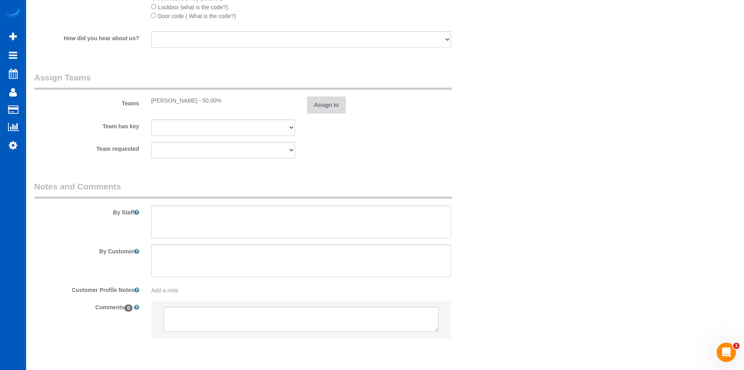
click at [332, 106] on button "Assign to" at bounding box center [326, 104] width 39 height 17
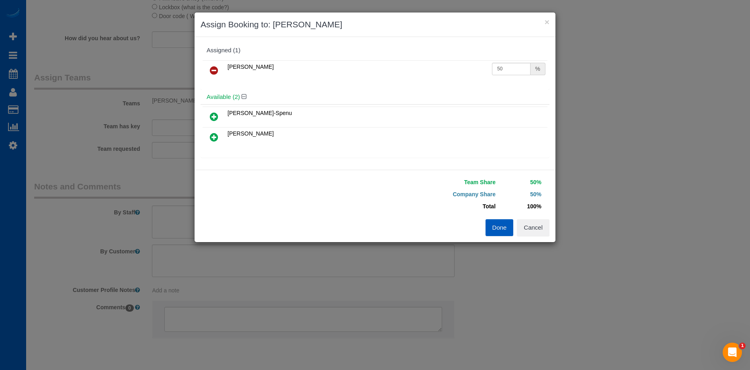
click at [215, 72] on icon at bounding box center [214, 70] width 8 height 10
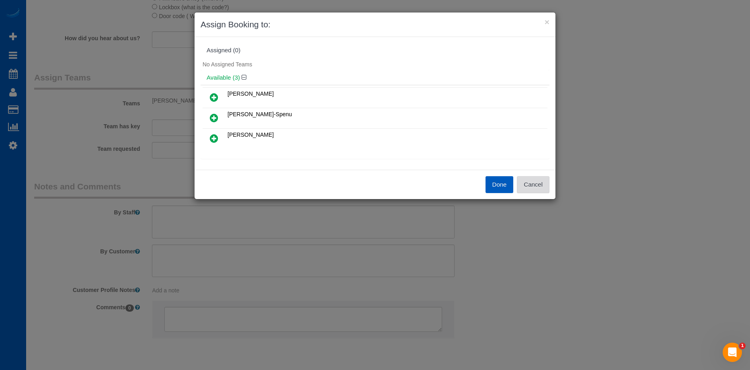
click at [542, 186] on button "Cancel" at bounding box center [533, 184] width 33 height 17
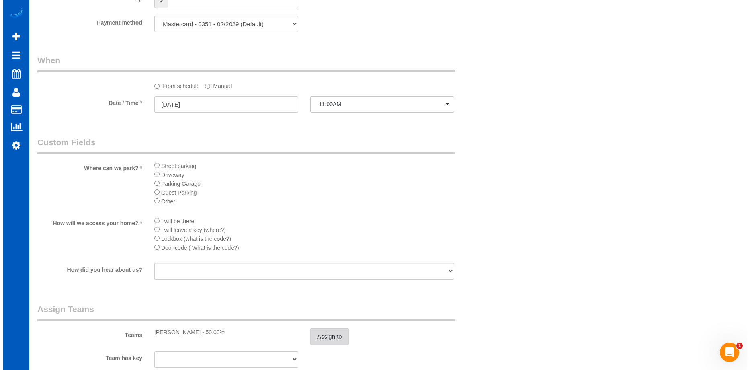
scroll to position [924, 0]
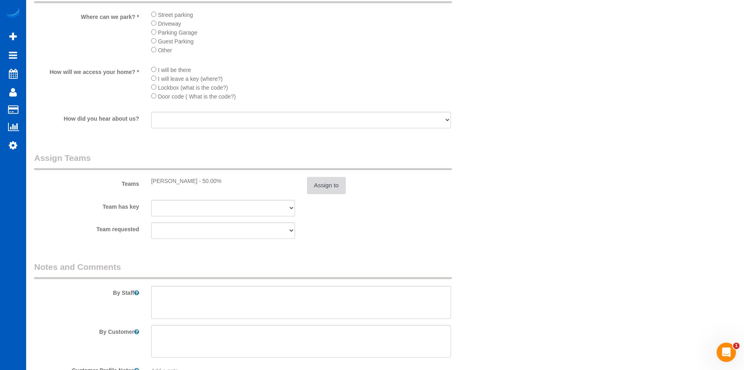
click at [327, 183] on button "Assign to" at bounding box center [326, 185] width 39 height 17
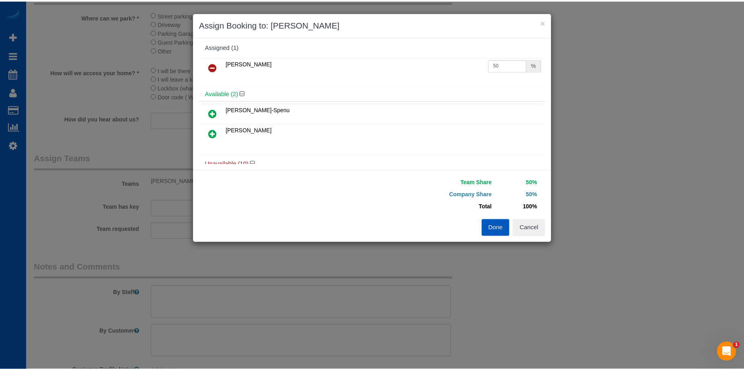
scroll to position [0, 0]
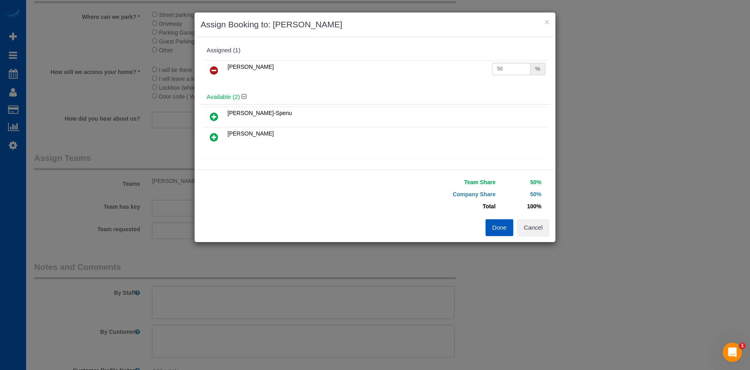
click at [213, 66] on icon at bounding box center [214, 70] width 8 height 10
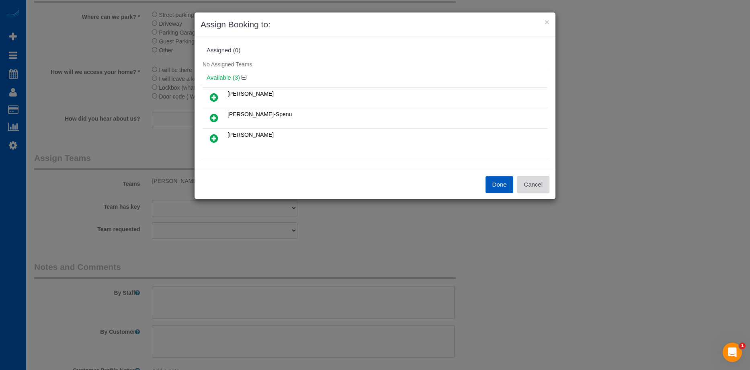
click at [543, 182] on button "Cancel" at bounding box center [533, 184] width 33 height 17
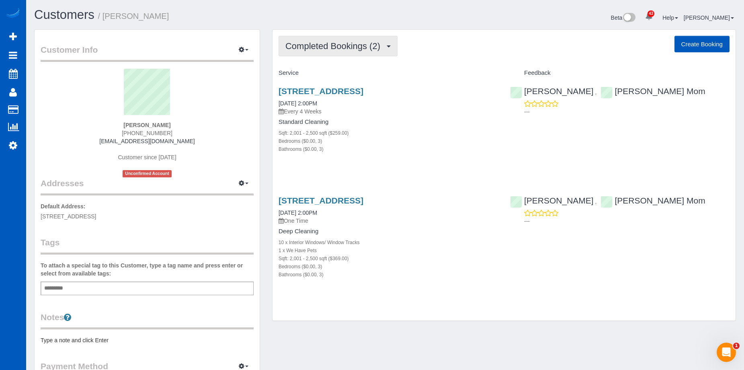
click at [385, 37] on button "Completed Bookings (2)" at bounding box center [337, 46] width 119 height 20
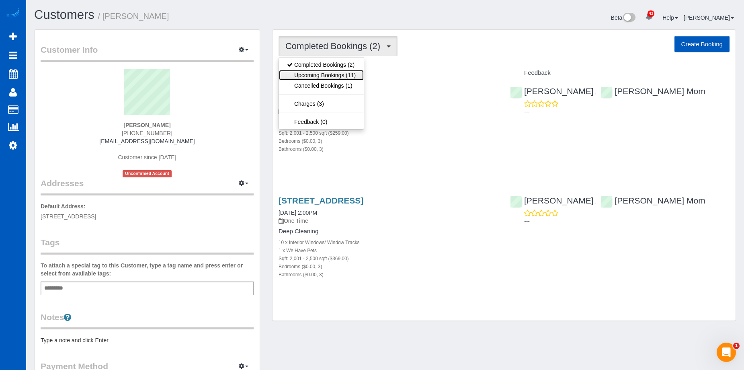
click at [341, 72] on link "Upcoming Bookings (11)" at bounding box center [321, 75] width 85 height 10
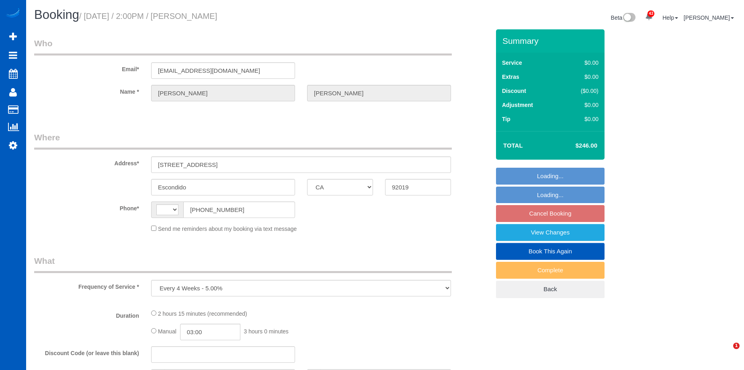
select select "CA"
select select "string:US"
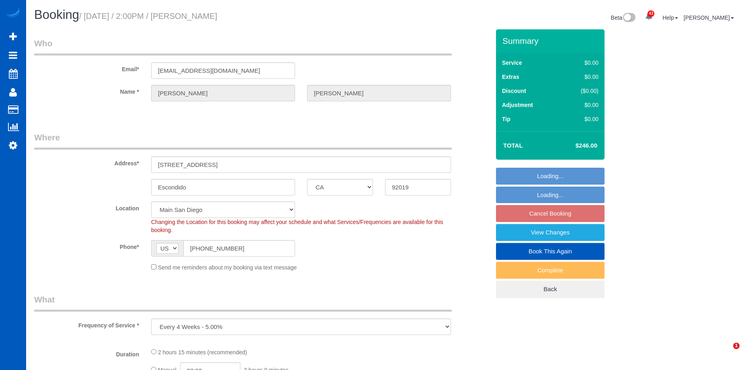
select select "object:1157"
select select "spot1"
select select "199"
select select "2001"
select select "3"
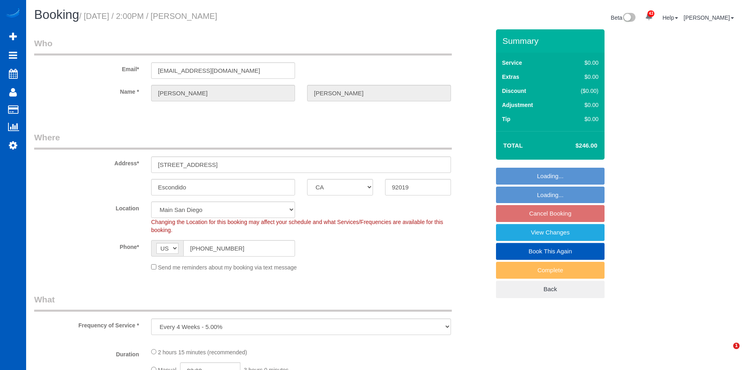
select select "3"
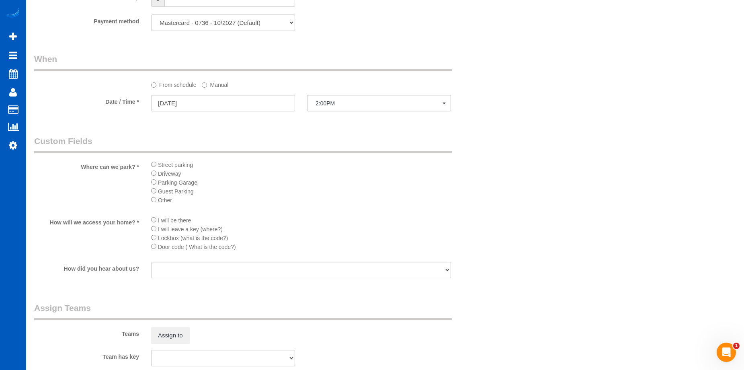
scroll to position [844, 0]
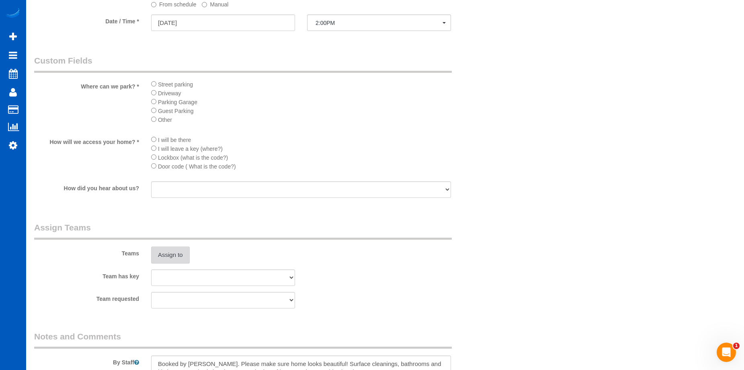
click at [176, 249] on button "Assign to" at bounding box center [170, 254] width 39 height 17
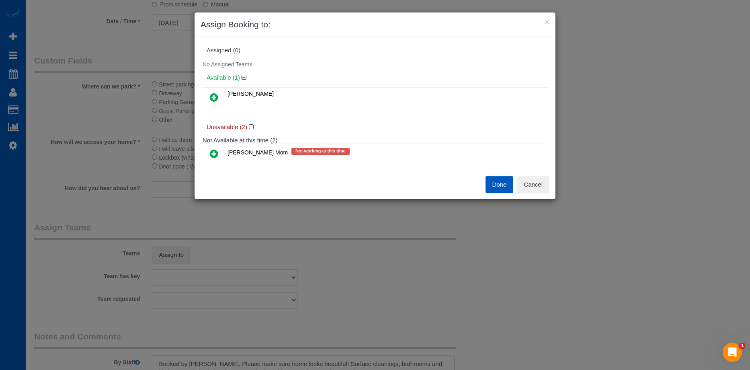
click at [221, 97] on link at bounding box center [213, 98] width 19 height 16
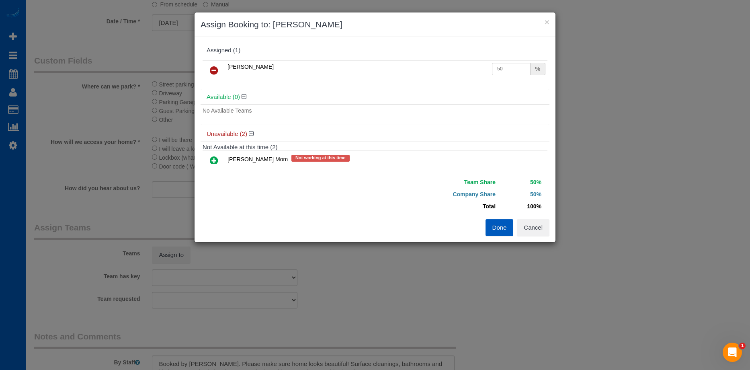
click at [213, 159] on icon at bounding box center [214, 160] width 8 height 10
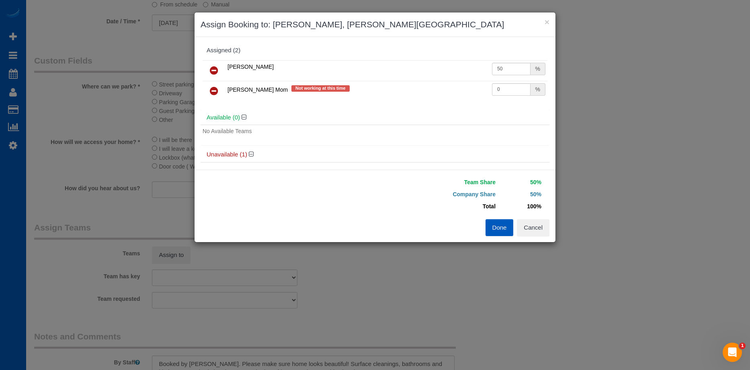
click at [503, 222] on button "Done" at bounding box center [499, 227] width 28 height 17
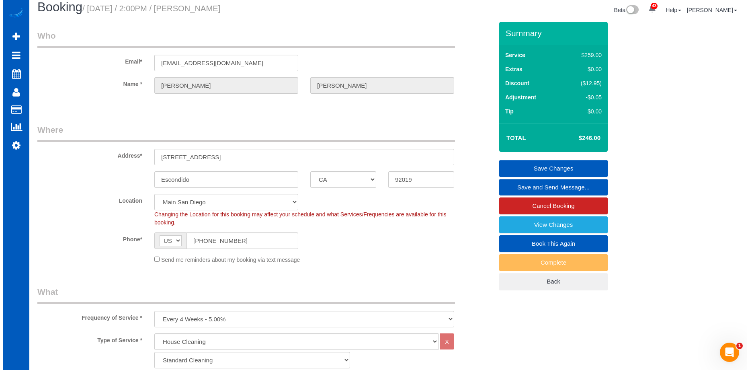
scroll to position [0, 0]
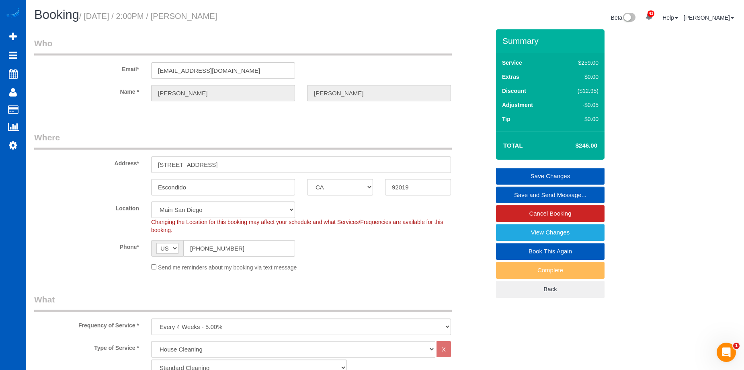
click at [523, 175] on link "Save Changes" at bounding box center [550, 176] width 108 height 17
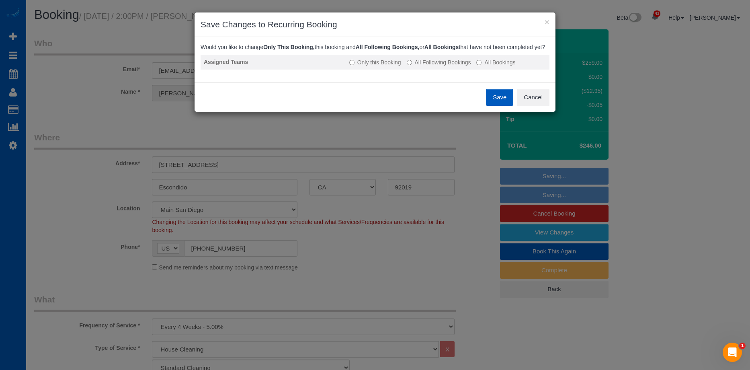
click at [454, 66] on label "All Following Bookings" at bounding box center [439, 62] width 64 height 8
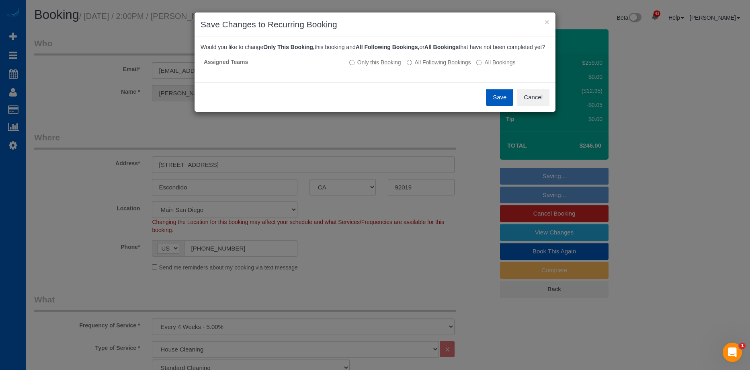
click at [498, 106] on button "Save" at bounding box center [499, 97] width 27 height 17
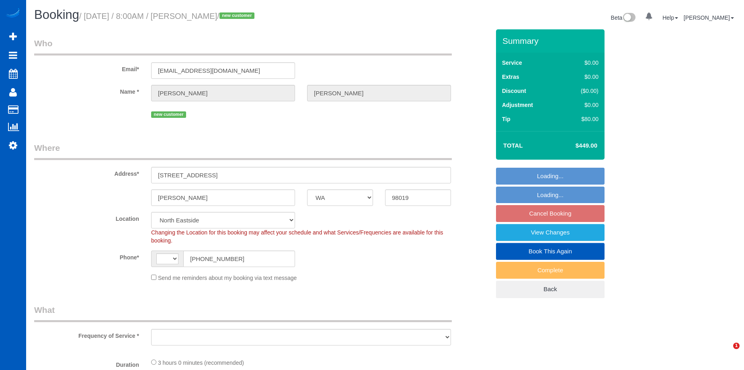
select select "WA"
select select "string:fspay-23cc9b25-c950-4b2f-af54-023e58763ee4"
select select "string:[GEOGRAPHIC_DATA]"
select select "object:912"
select select "spot1"
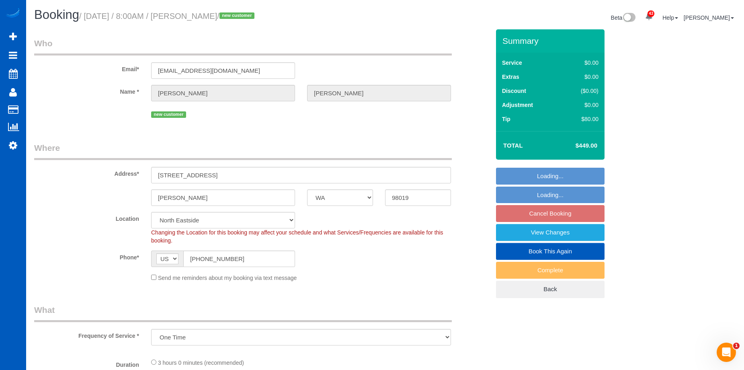
select select "object:1172"
select select "199"
select select "2001"
select select "4"
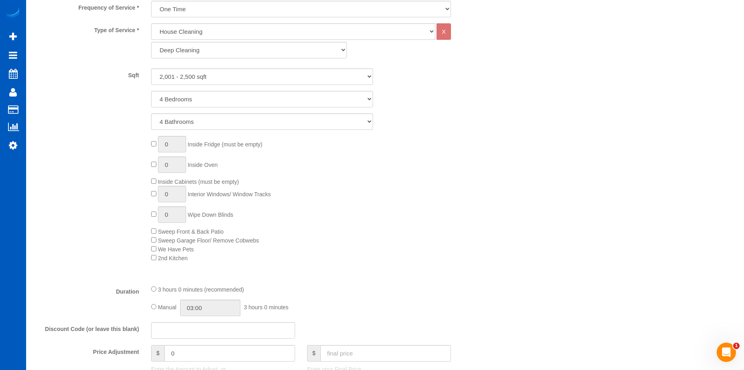
scroll to position [442, 0]
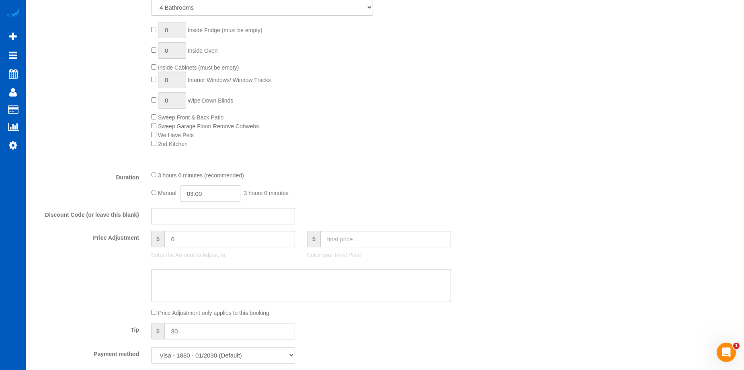
click at [221, 193] on input "03:00" at bounding box center [210, 193] width 60 height 16
type input "05:00"
click at [197, 217] on li "05:00" at bounding box center [201, 219] width 36 height 10
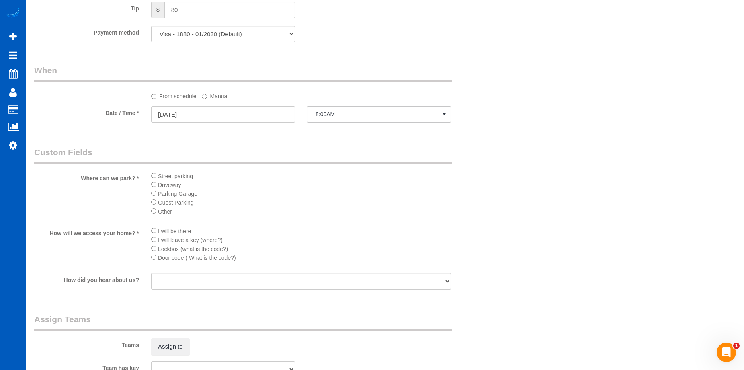
select select "spot18"
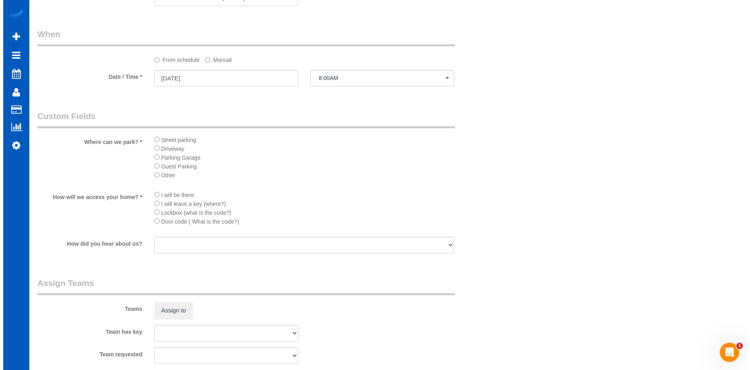
scroll to position [844, 0]
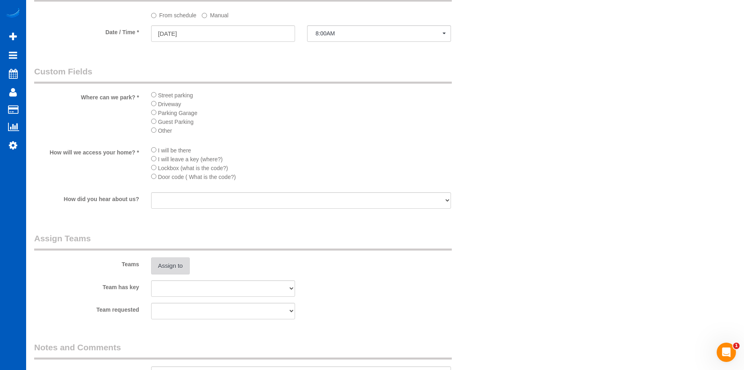
click at [172, 269] on button "Assign to" at bounding box center [170, 265] width 39 height 17
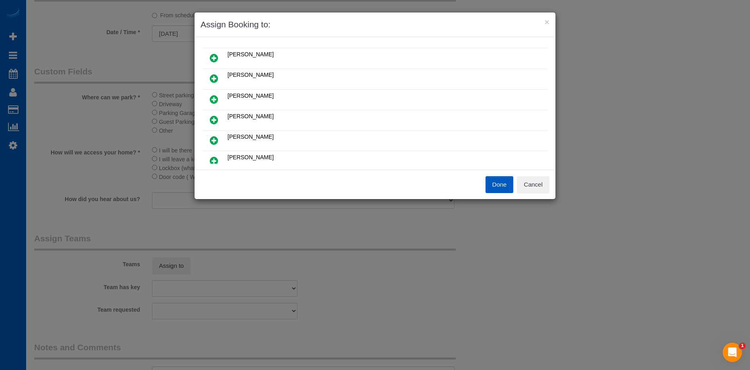
scroll to position [121, 0]
click at [222, 100] on link at bounding box center [213, 100] width 19 height 16
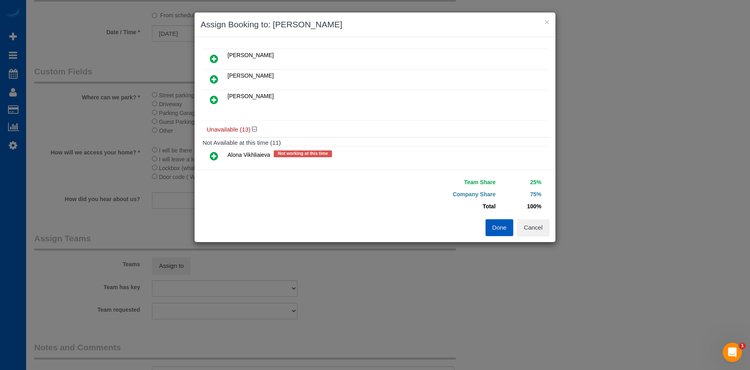
click at [217, 103] on icon at bounding box center [214, 100] width 8 height 10
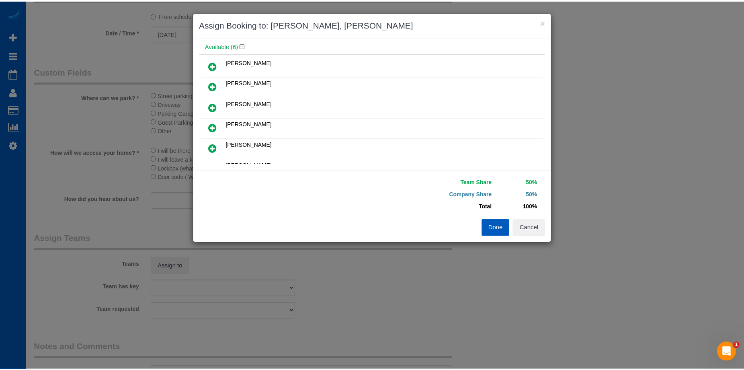
scroll to position [0, 0]
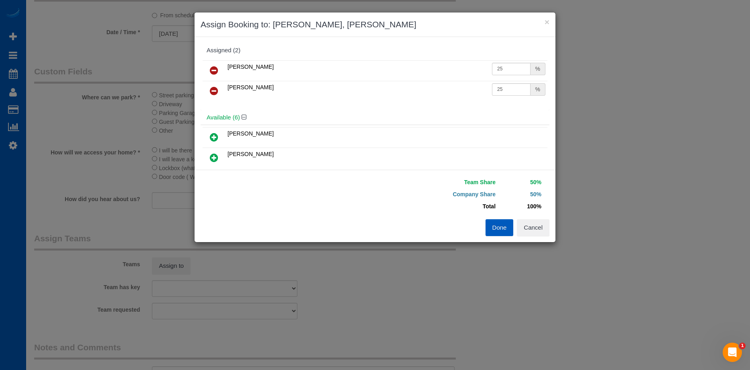
click at [493, 224] on button "Done" at bounding box center [499, 227] width 28 height 17
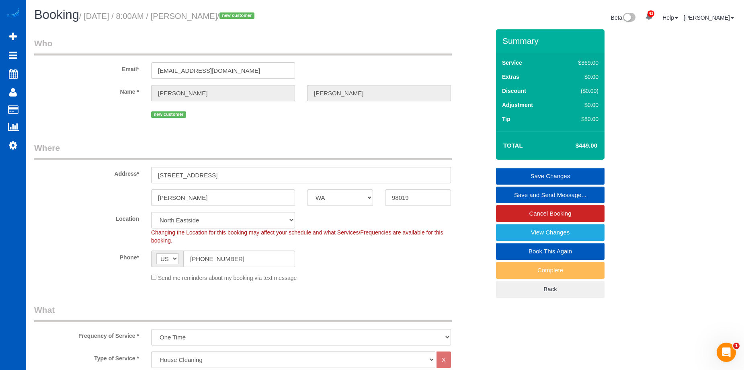
click at [530, 177] on link "Save Changes" at bounding box center [550, 176] width 108 height 17
